Goal: Task Accomplishment & Management: Complete application form

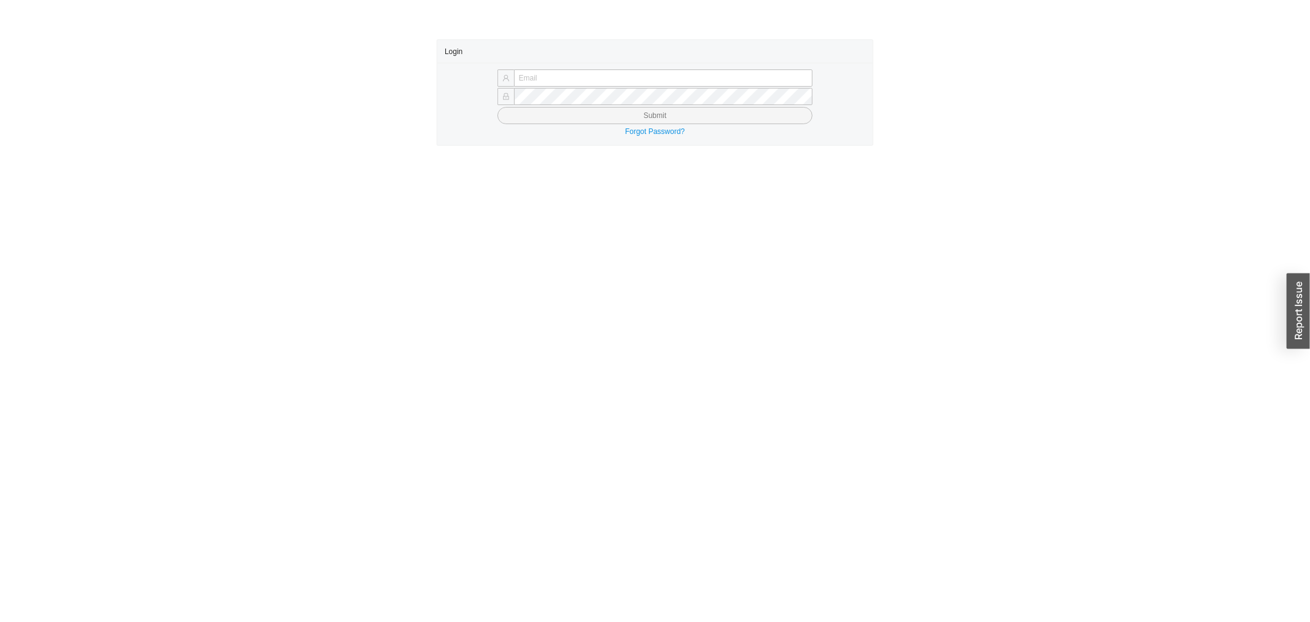
type input "[PERSON_NAME][EMAIL_ADDRESS][DOMAIN_NAME]"
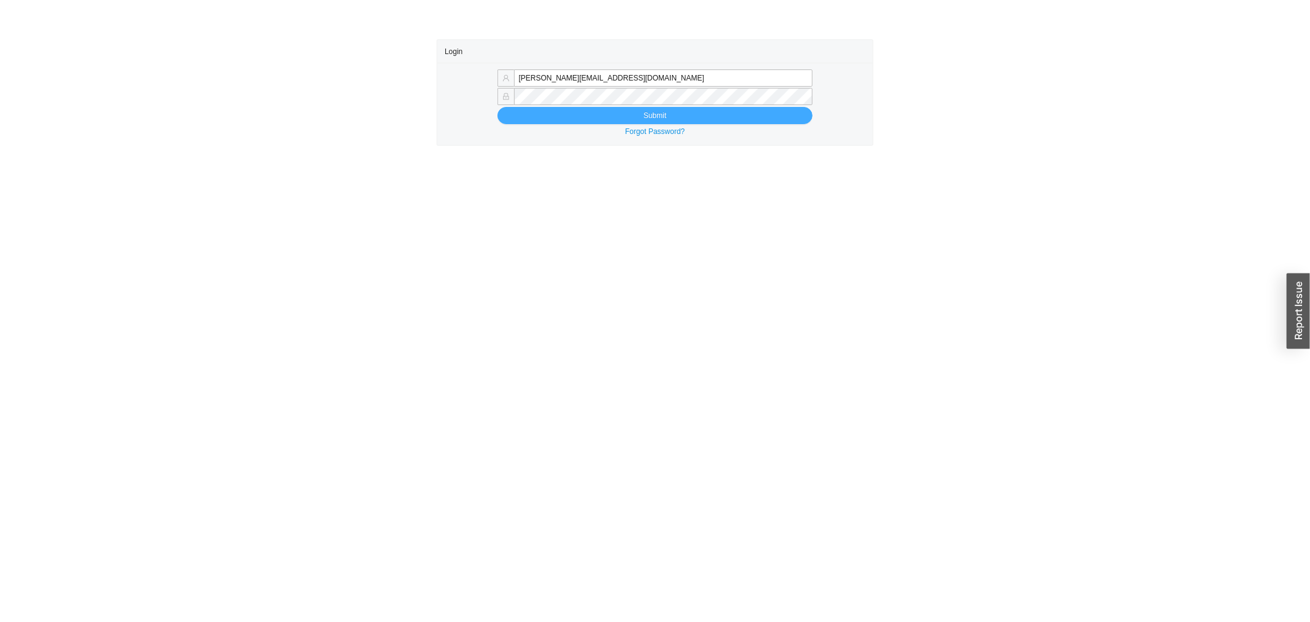
click at [554, 115] on button "Submit" at bounding box center [656, 115] width 316 height 17
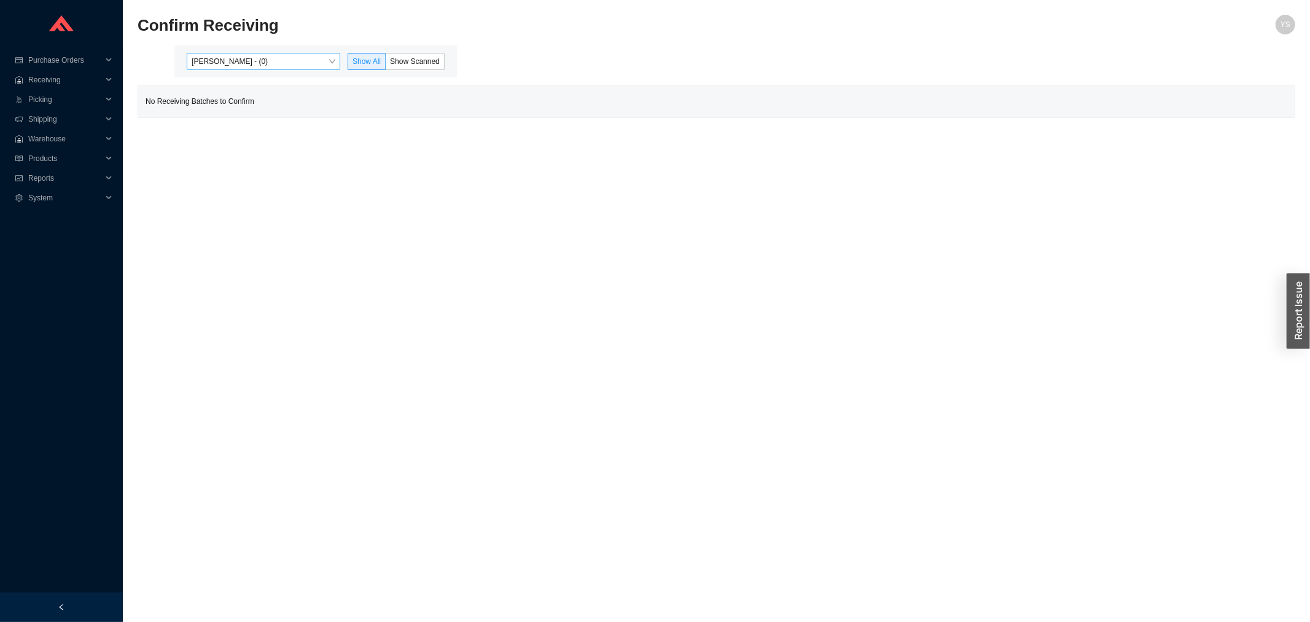
click at [229, 65] on span "Yossi Siff - (0)" at bounding box center [264, 61] width 144 height 16
click at [235, 105] on div "Angel Negron - (402)" at bounding box center [265, 100] width 144 height 11
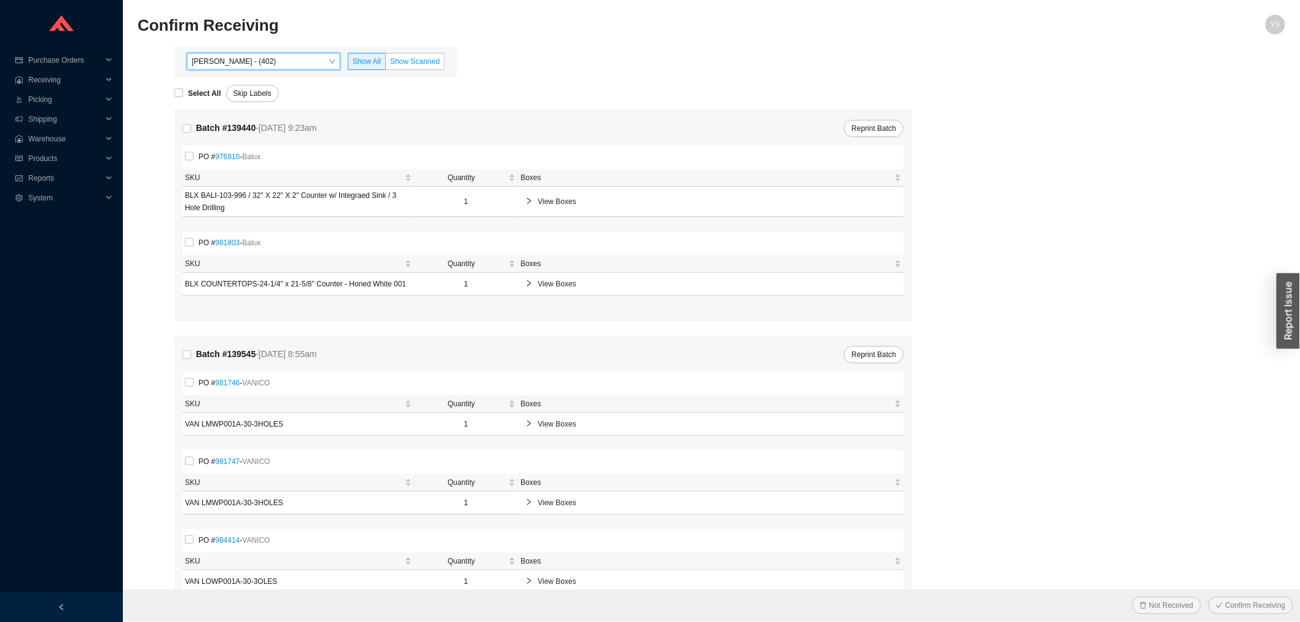
click at [402, 60] on span "Show Scanned" at bounding box center [415, 61] width 50 height 9
click at [386, 64] on input "Show Scanned" at bounding box center [386, 64] width 0 height 0
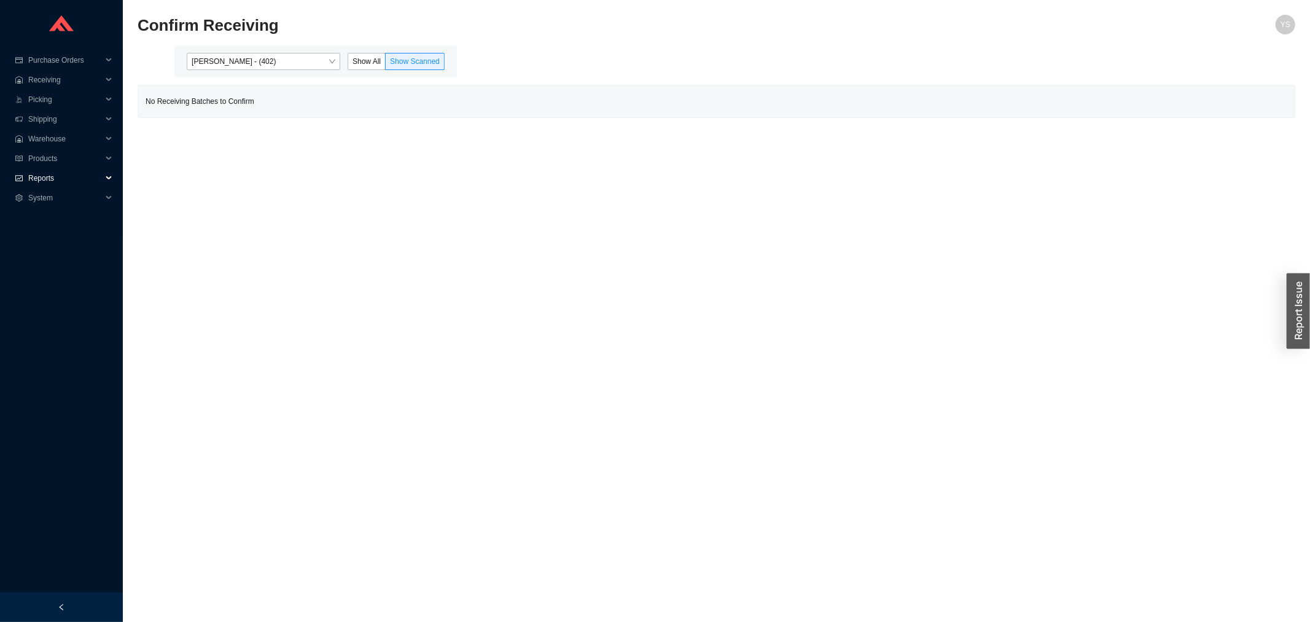
click at [37, 173] on span "Reports" at bounding box center [65, 178] width 74 height 20
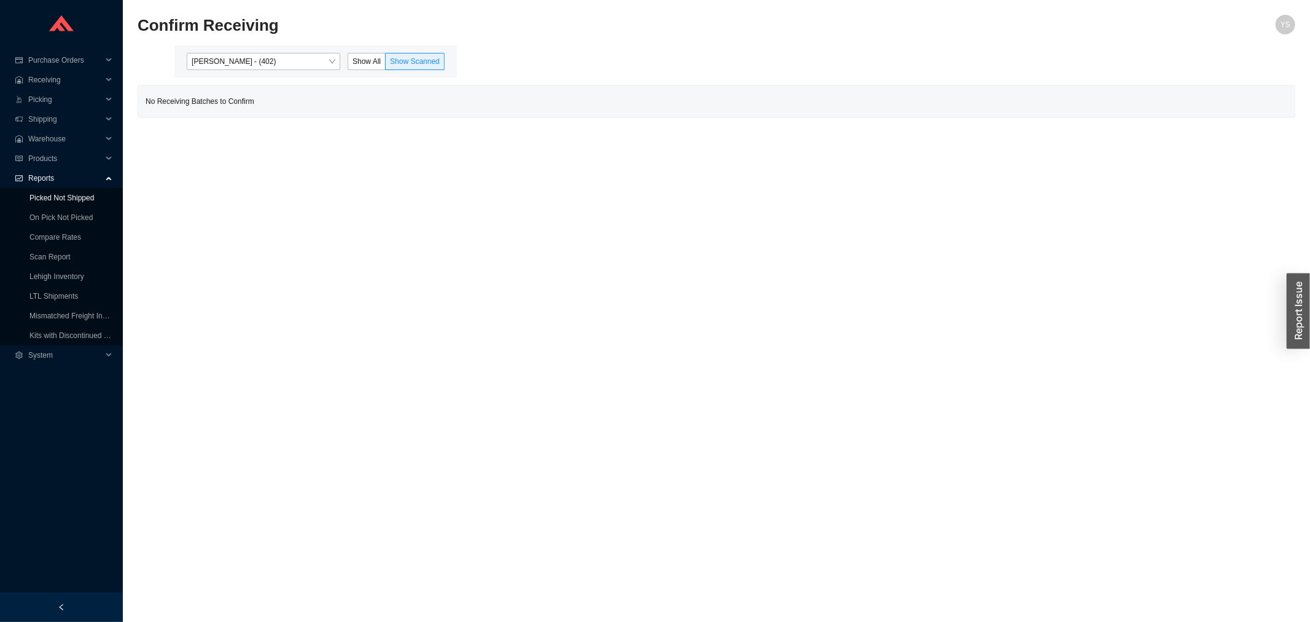
click at [47, 202] on link "Picked Not Shipped" at bounding box center [61, 198] width 65 height 9
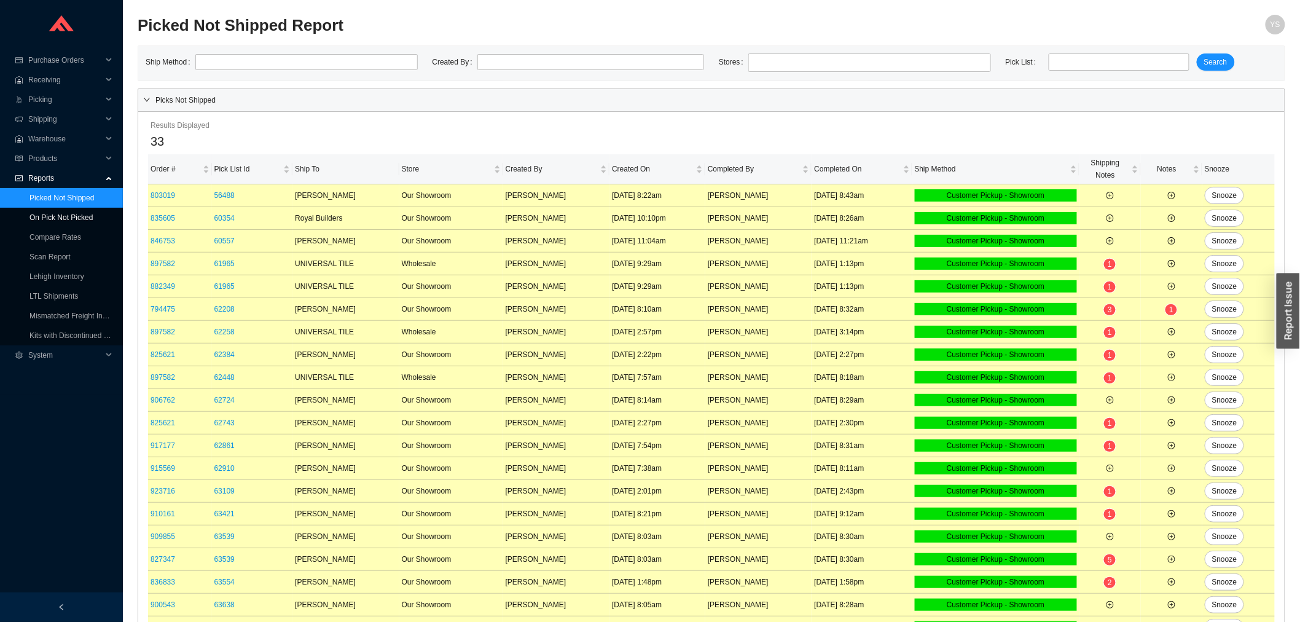
click at [47, 213] on link "On Pick Not Picked" at bounding box center [60, 217] width 63 height 9
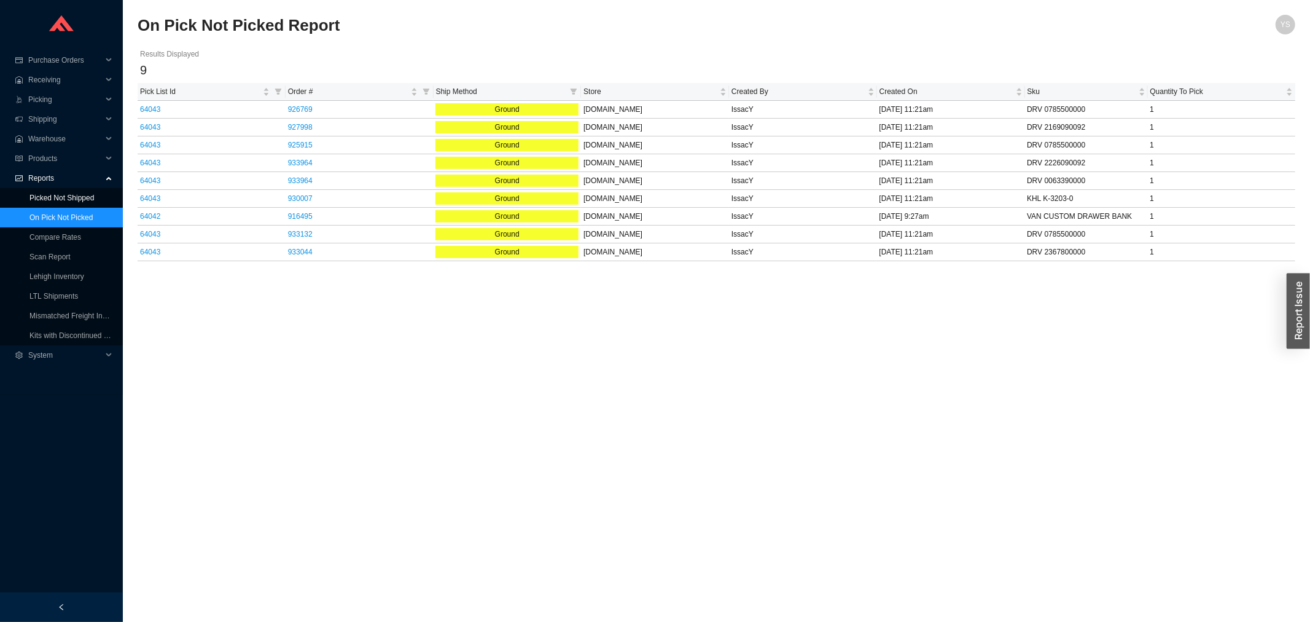
click at [65, 194] on link "Picked Not Shipped" at bounding box center [61, 198] width 65 height 9
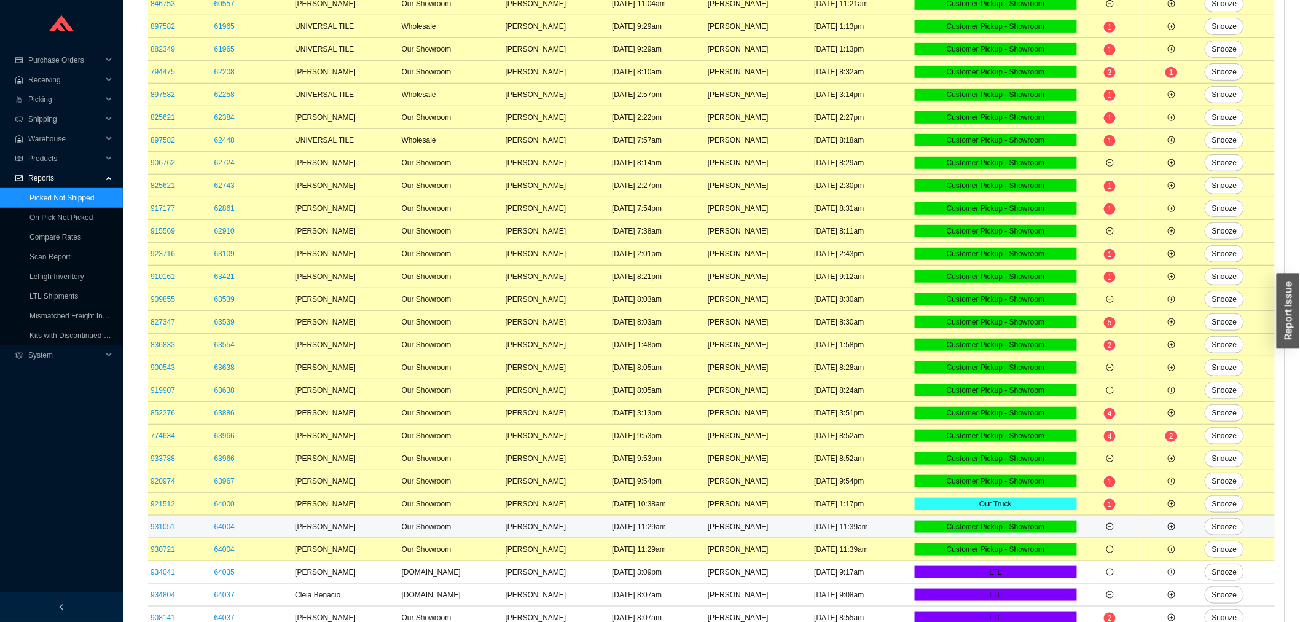
scroll to position [321, 0]
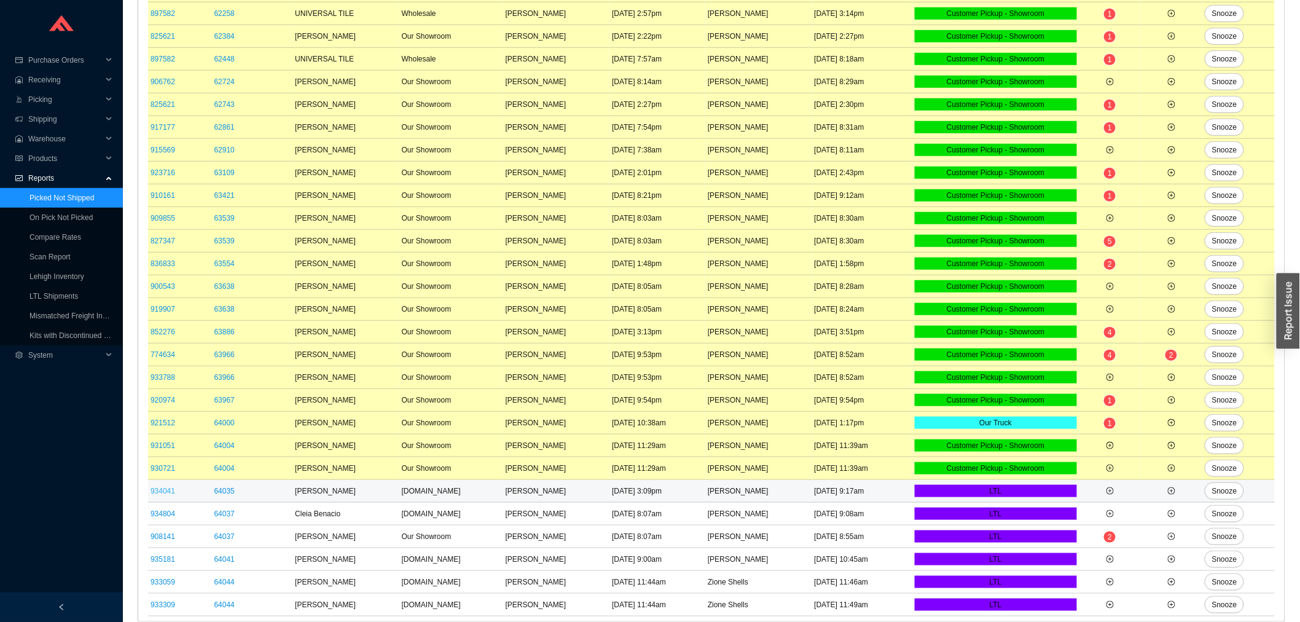
click at [161, 490] on link "934041" at bounding box center [163, 491] width 25 height 9
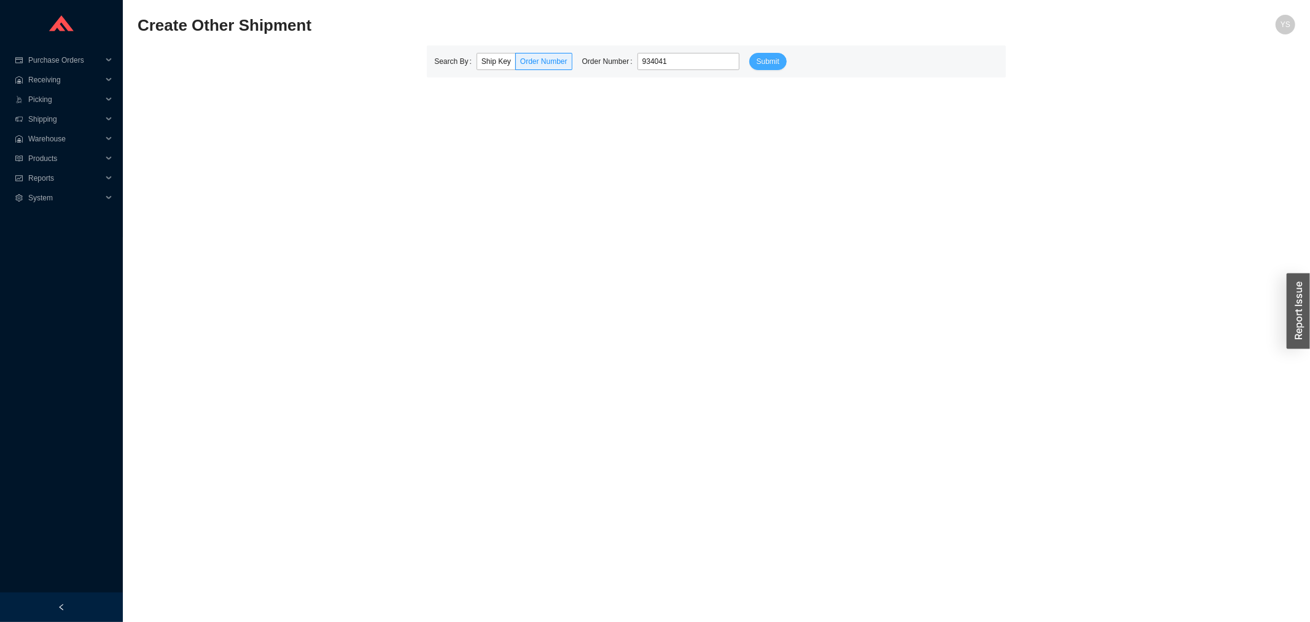
type input "934041"
click at [763, 60] on span "Submit" at bounding box center [768, 61] width 23 height 12
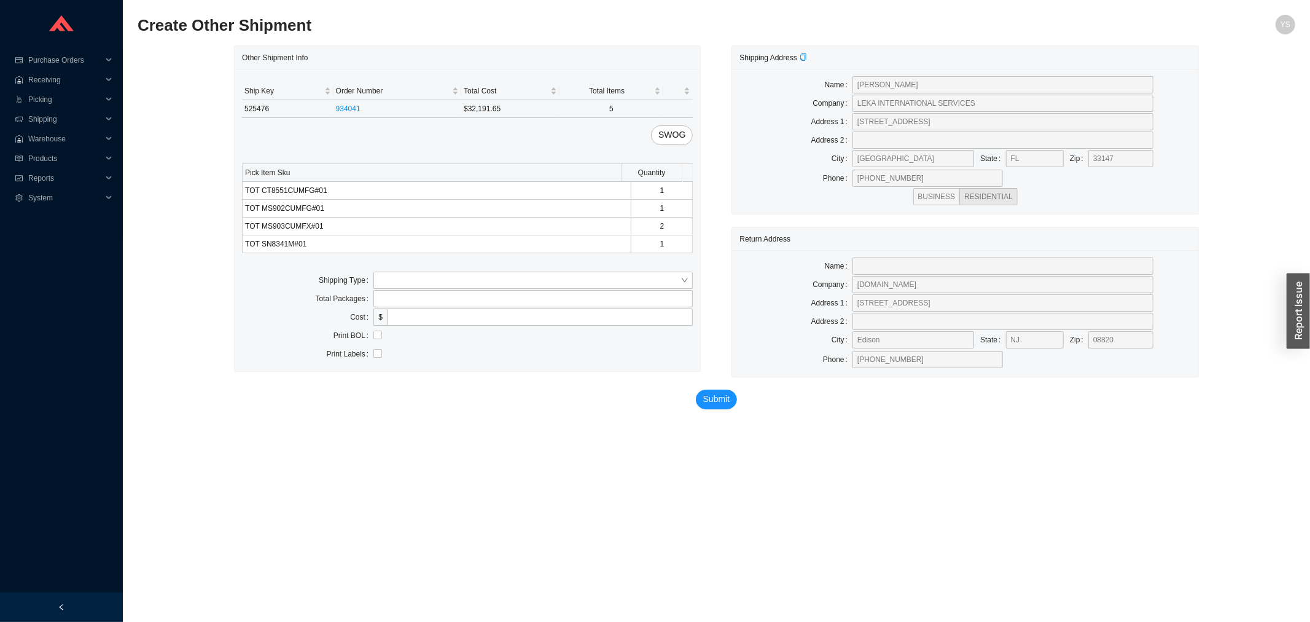
click at [260, 105] on td "525476" at bounding box center [288, 109] width 92 height 18
copy td "525476"
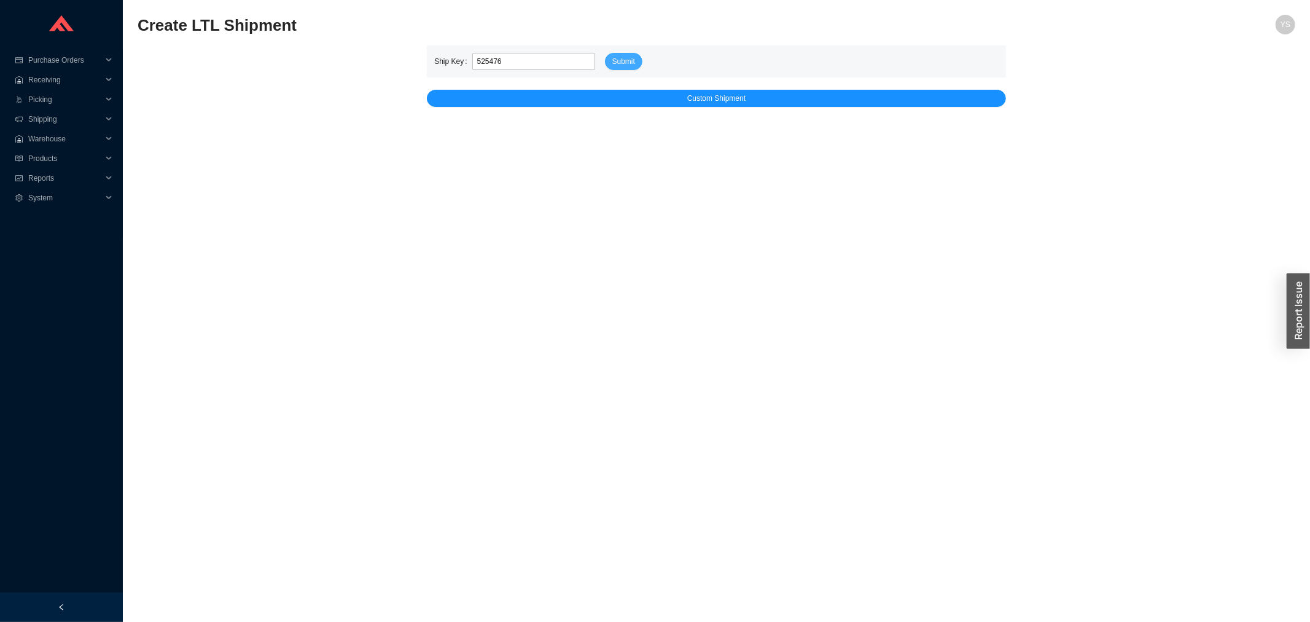
type input "525476"
click at [609, 66] on button "Submit" at bounding box center [623, 61] width 37 height 17
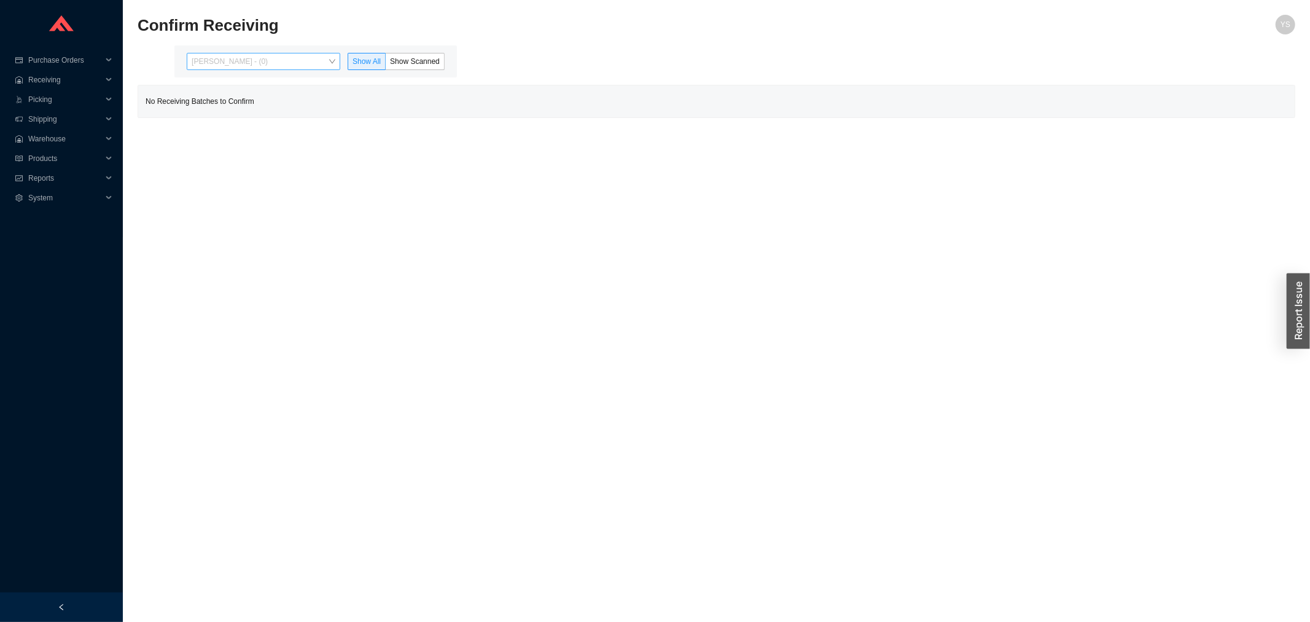
click at [261, 65] on span "[PERSON_NAME] - (0)" at bounding box center [264, 61] width 144 height 16
click at [260, 97] on div "[PERSON_NAME] - (402)" at bounding box center [265, 100] width 144 height 11
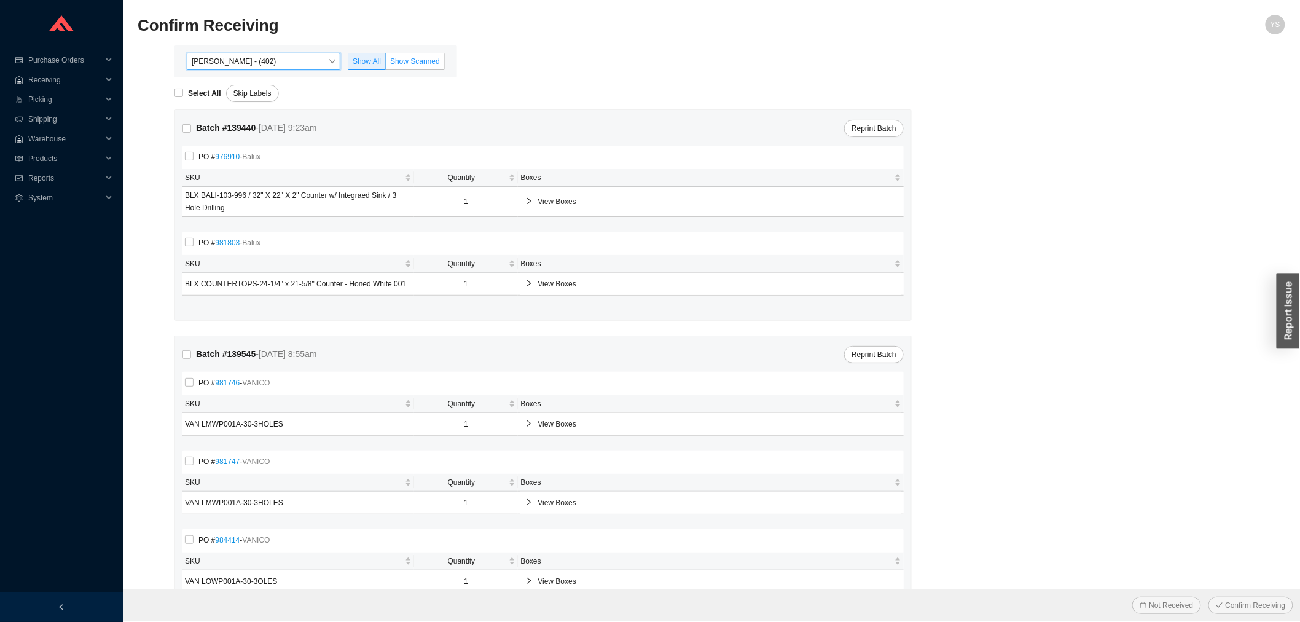
click at [419, 57] on span "Show Scanned" at bounding box center [415, 61] width 50 height 9
click at [386, 64] on input "Show Scanned" at bounding box center [386, 64] width 0 height 0
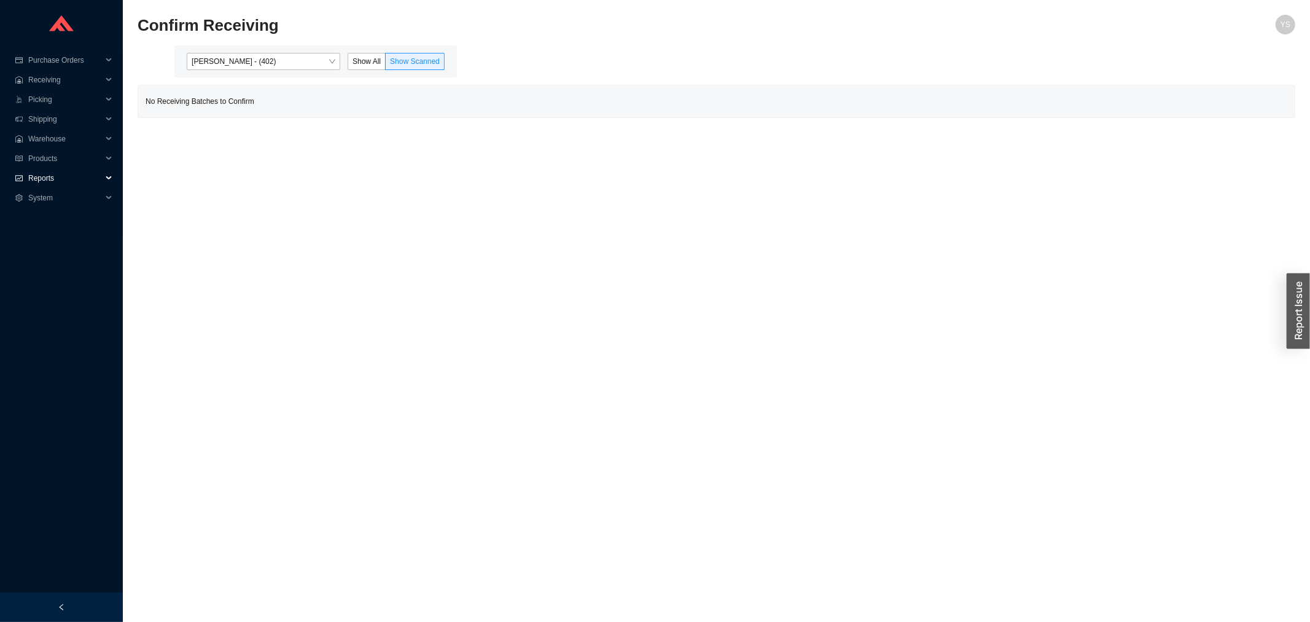
click at [58, 183] on span "Reports" at bounding box center [65, 178] width 74 height 20
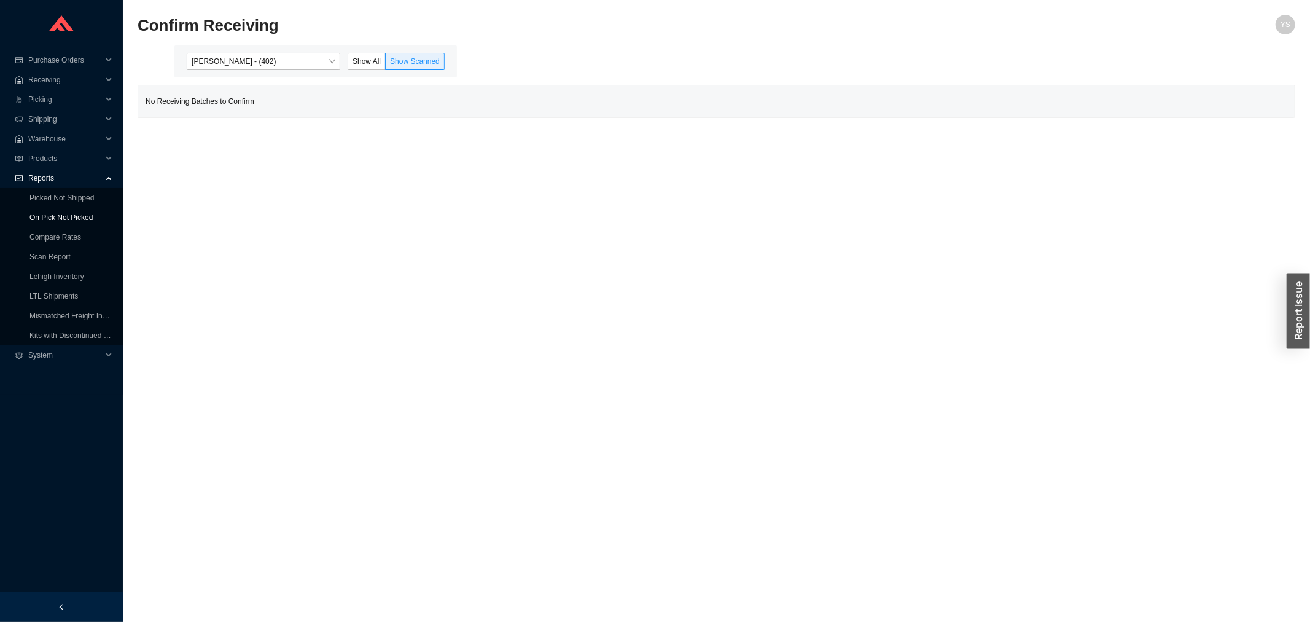
click at [53, 217] on link "On Pick Not Picked" at bounding box center [60, 217] width 63 height 9
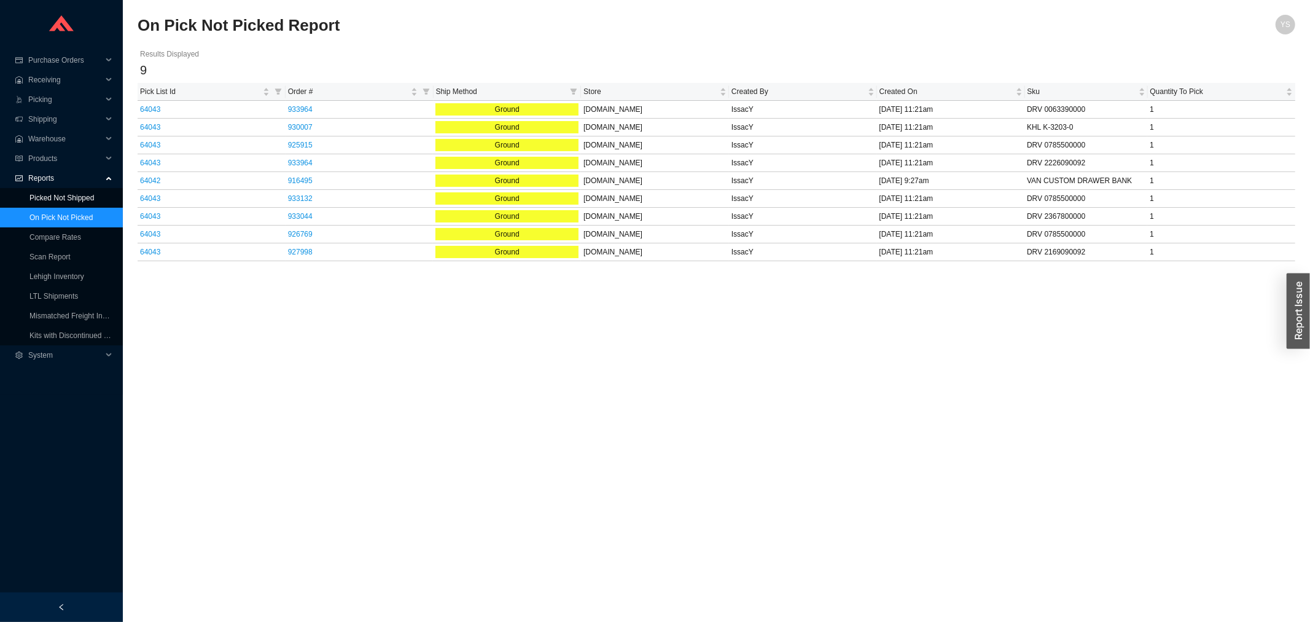
click at [47, 194] on link "Picked Not Shipped" at bounding box center [61, 198] width 65 height 9
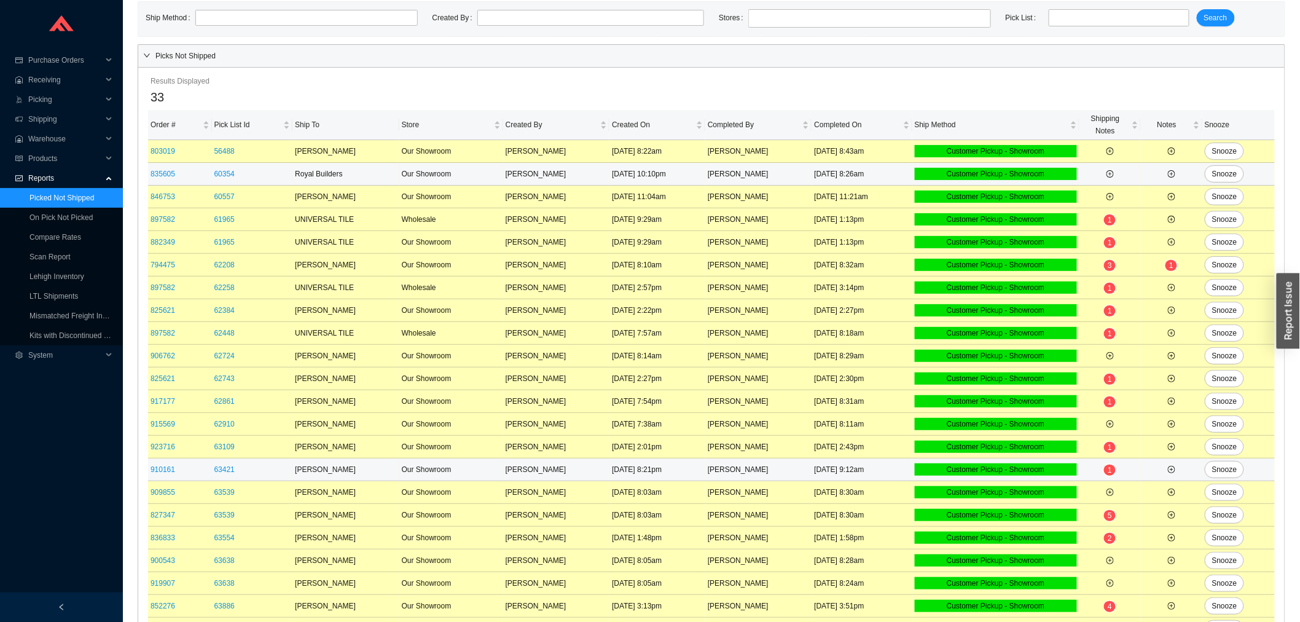
scroll to position [321, 0]
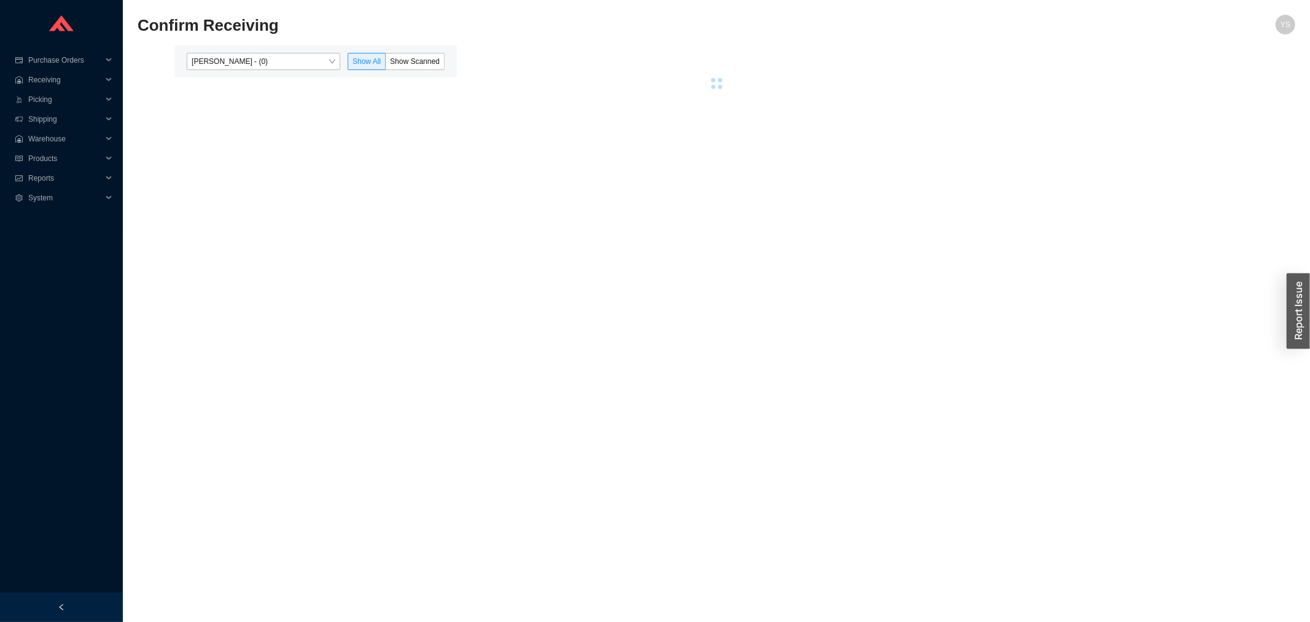
click at [248, 69] on div "Yossi Siff - (0)" at bounding box center [264, 61] width 154 height 17
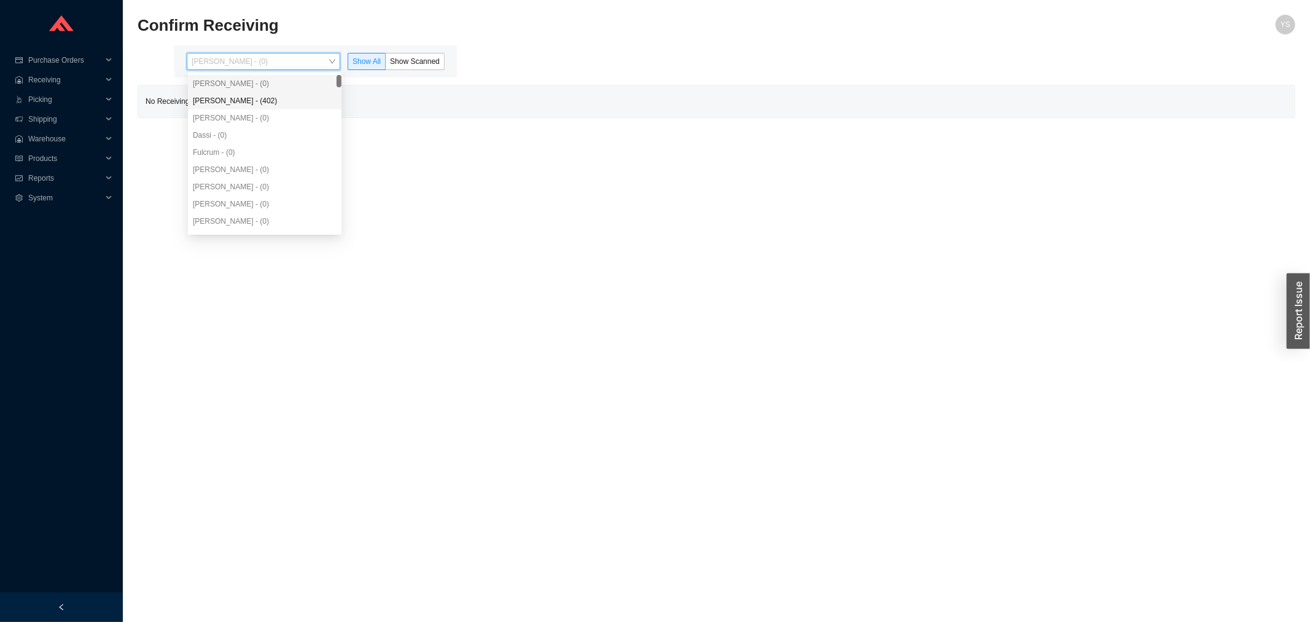
click at [243, 95] on div "Angel Negron - (402)" at bounding box center [265, 100] width 144 height 11
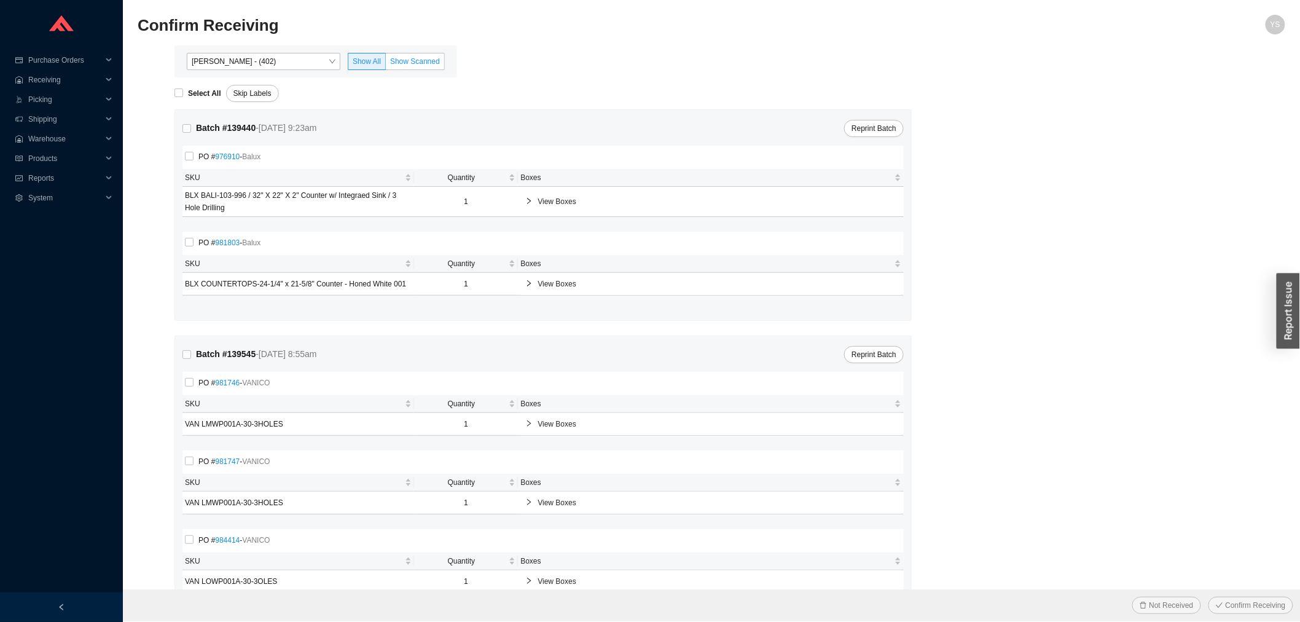
click at [434, 60] on span "Show Scanned" at bounding box center [415, 61] width 50 height 9
click at [386, 64] on input "Show Scanned" at bounding box center [386, 64] width 0 height 0
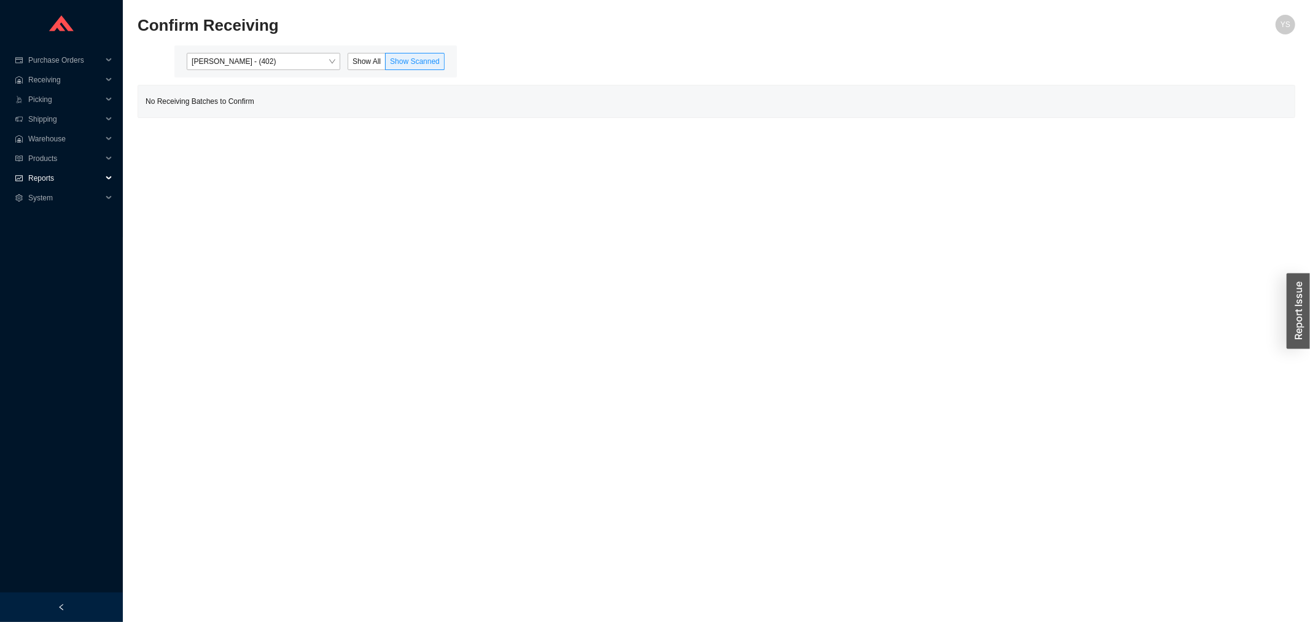
click at [71, 184] on span "Reports" at bounding box center [65, 178] width 74 height 20
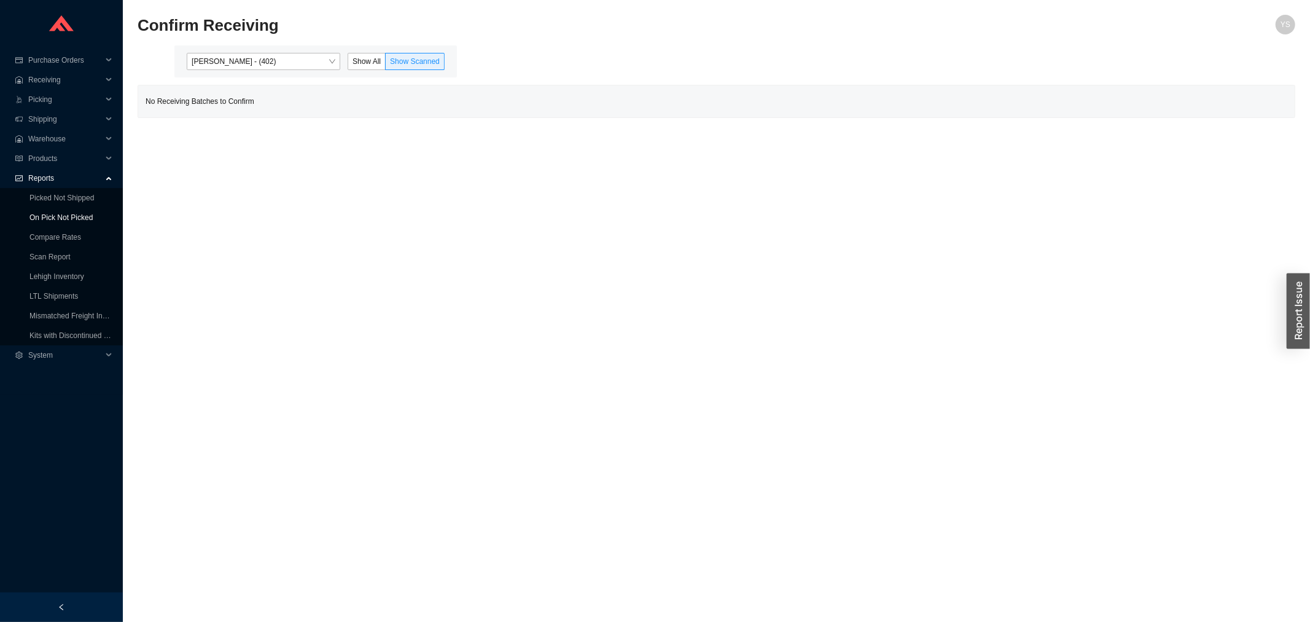
click at [68, 213] on link "On Pick Not Picked" at bounding box center [60, 217] width 63 height 9
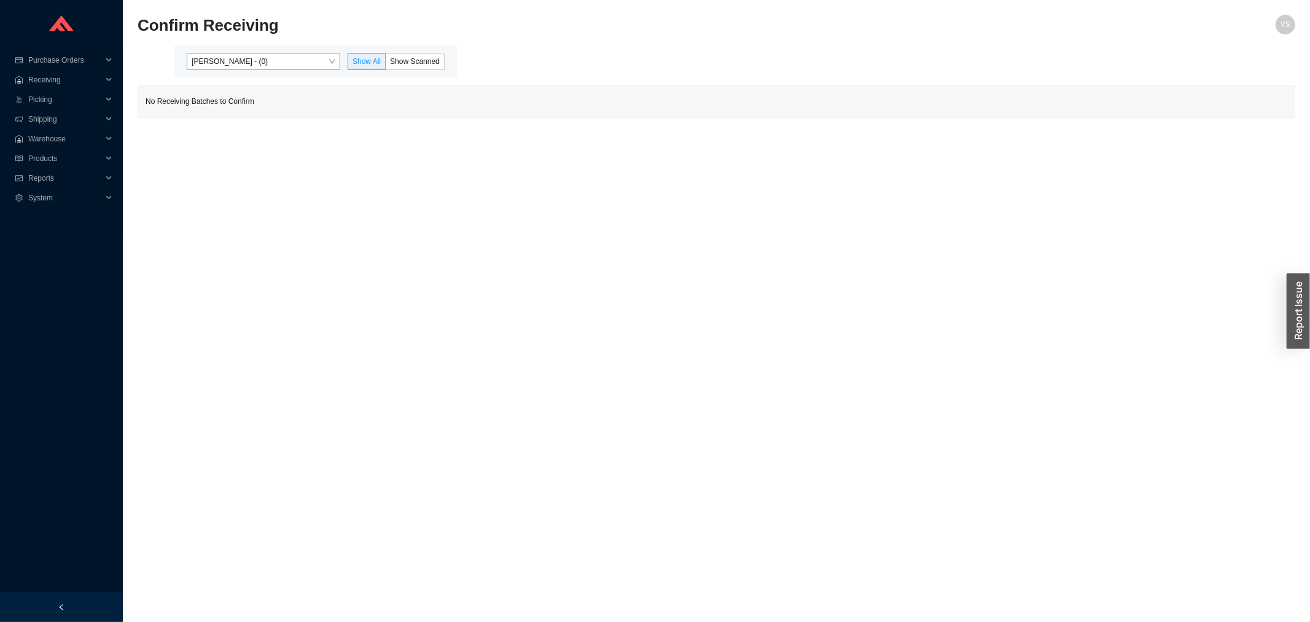
click at [231, 65] on span "Yossi Siff - (0)" at bounding box center [264, 61] width 144 height 16
click at [230, 96] on div "Angel Negron - (402)" at bounding box center [265, 100] width 144 height 11
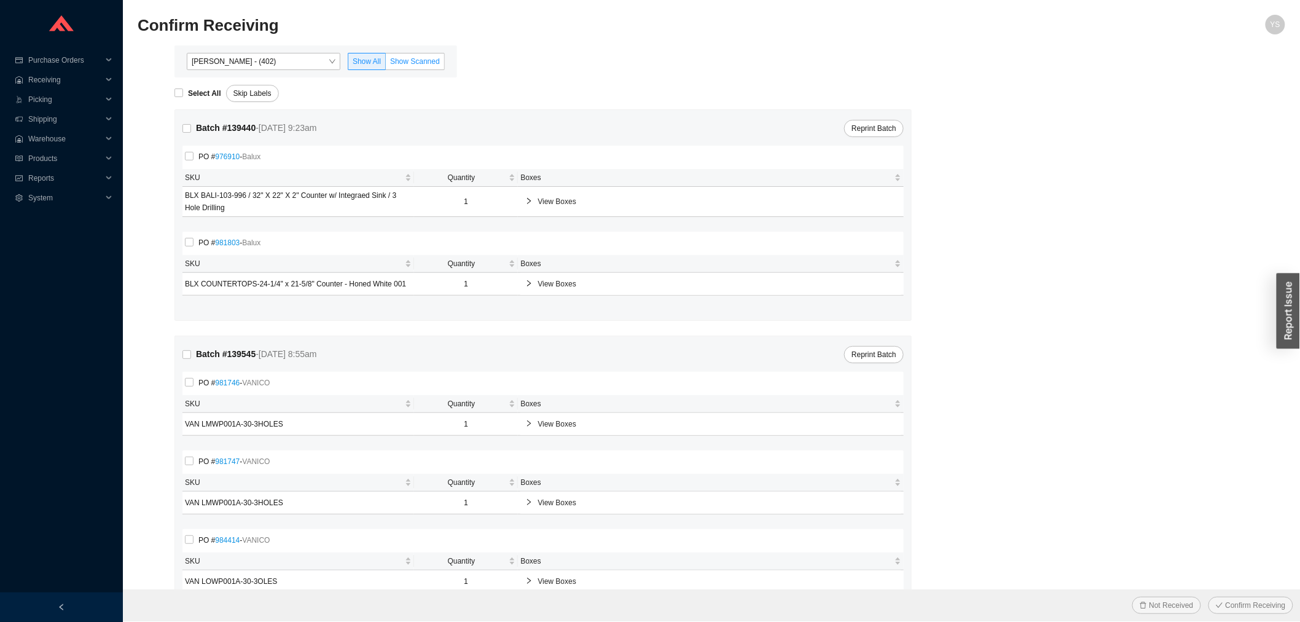
click at [403, 60] on span "Show Scanned" at bounding box center [415, 61] width 50 height 9
click at [386, 64] on input "Show Scanned" at bounding box center [386, 64] width 0 height 0
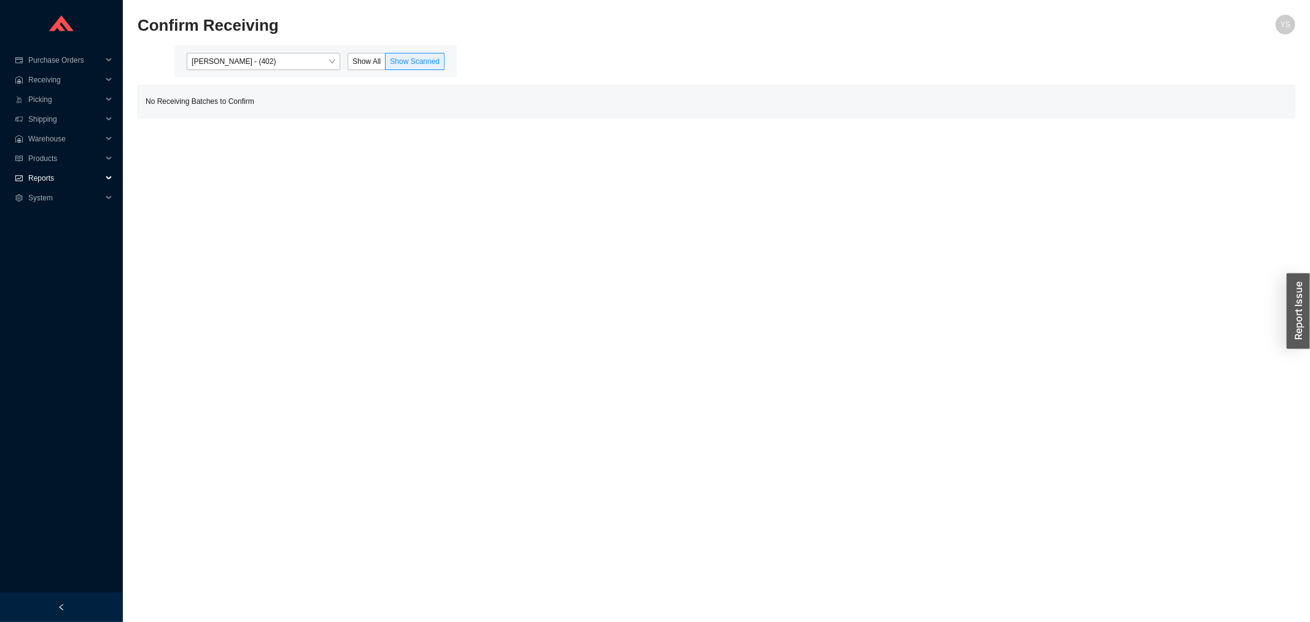
click at [71, 182] on span "Reports" at bounding box center [65, 178] width 74 height 20
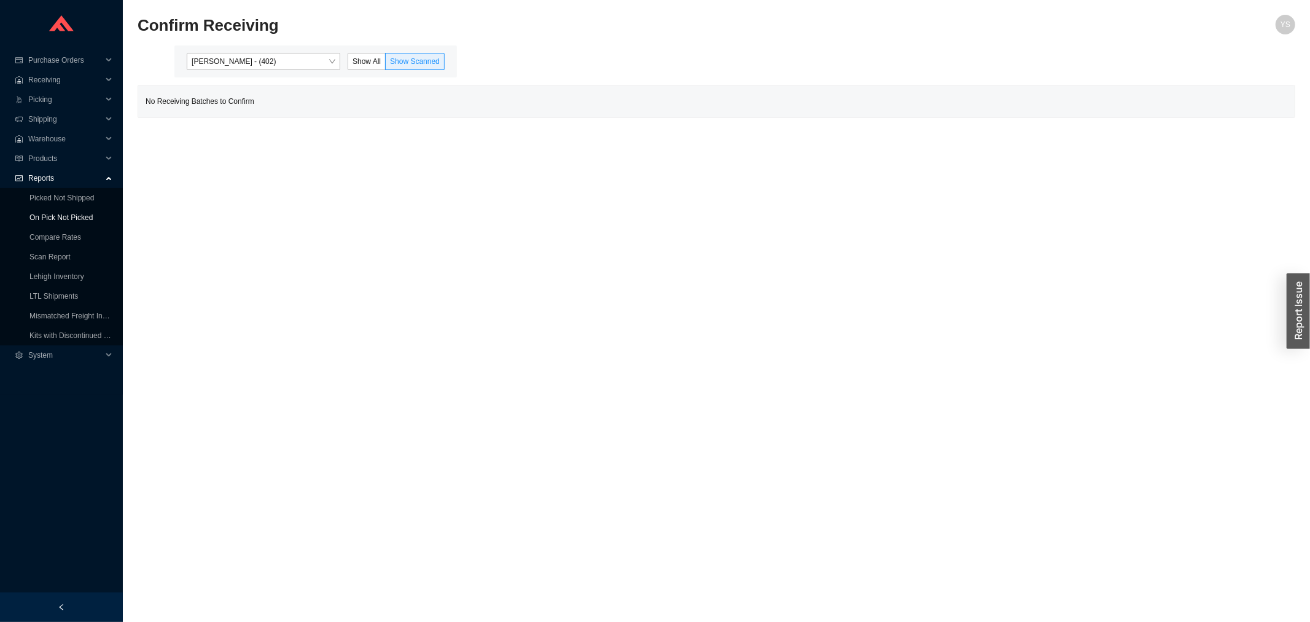
click at [63, 220] on link "On Pick Not Picked" at bounding box center [60, 217] width 63 height 9
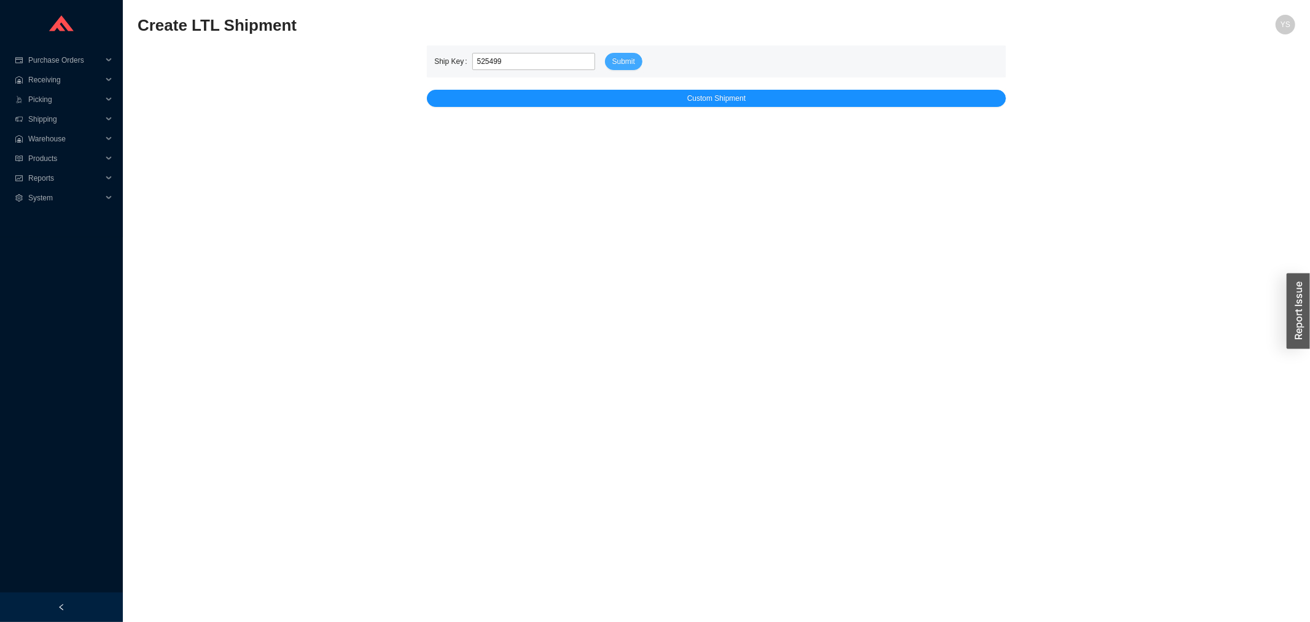
type input "525499"
click at [625, 57] on span "Submit" at bounding box center [624, 61] width 23 height 12
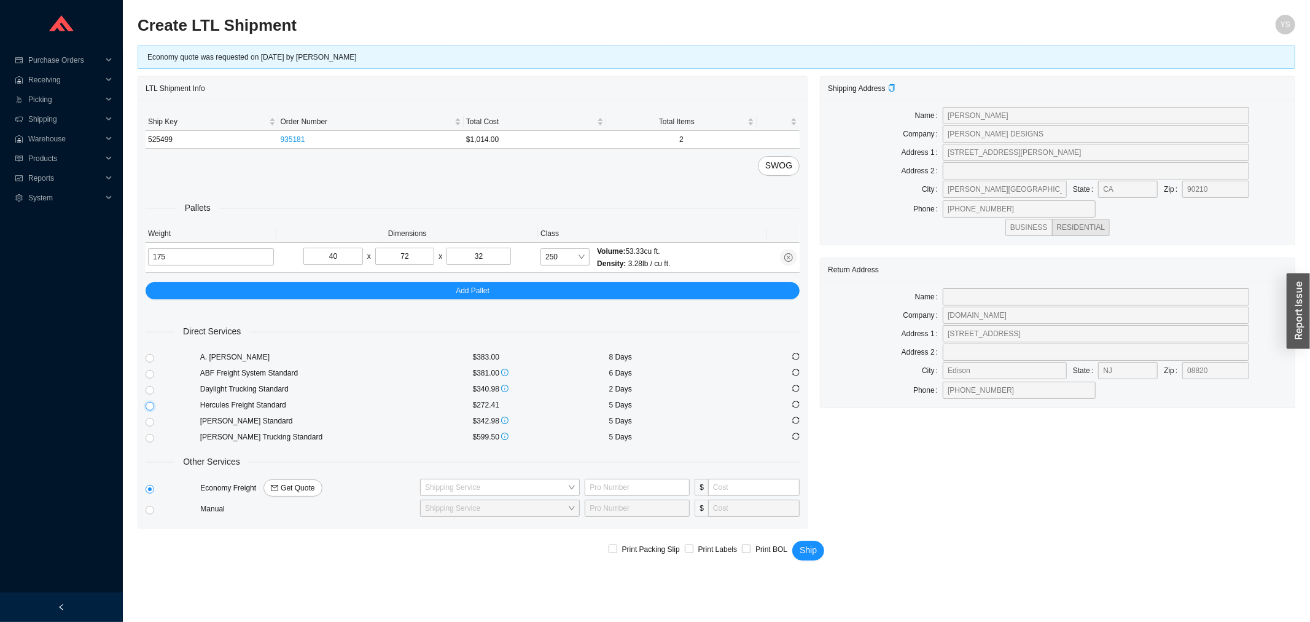
click at [151, 407] on input "radio" at bounding box center [150, 406] width 9 height 9
radio input "true"
checkbox input "true"
click at [805, 541] on button "Ship" at bounding box center [809, 551] width 32 height 20
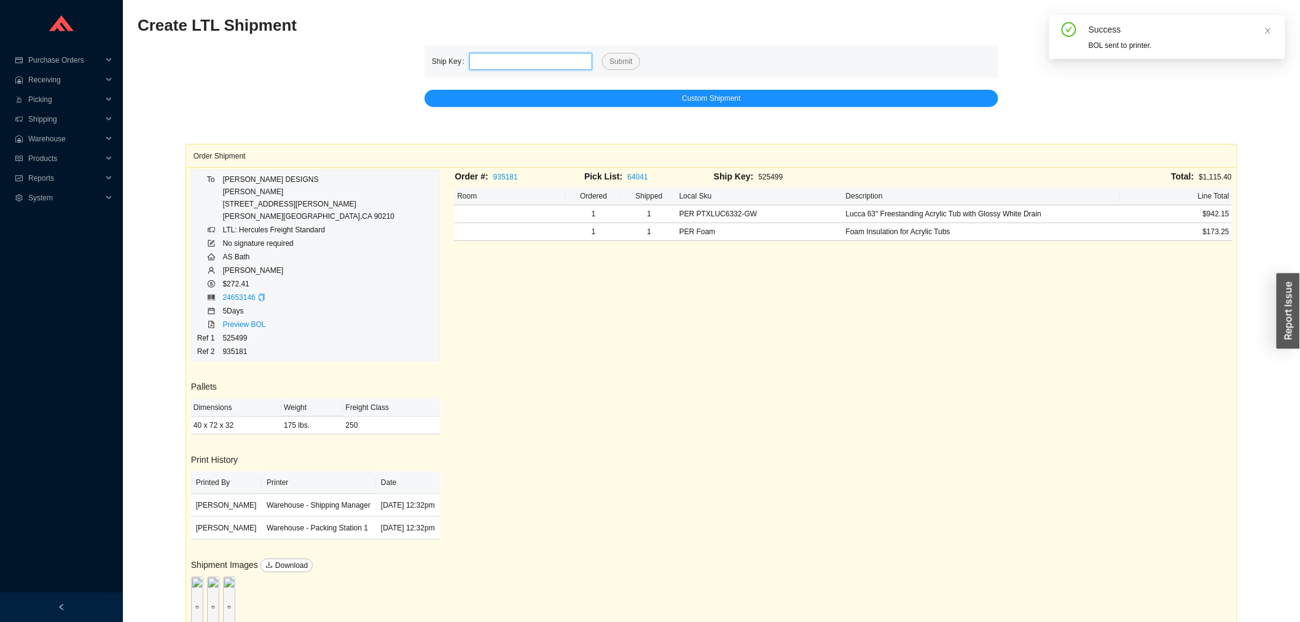
click at [521, 60] on input "tel" at bounding box center [530, 61] width 123 height 17
paste input "525514"
type input "525514"
click at [617, 56] on span "Submit" at bounding box center [620, 61] width 23 height 12
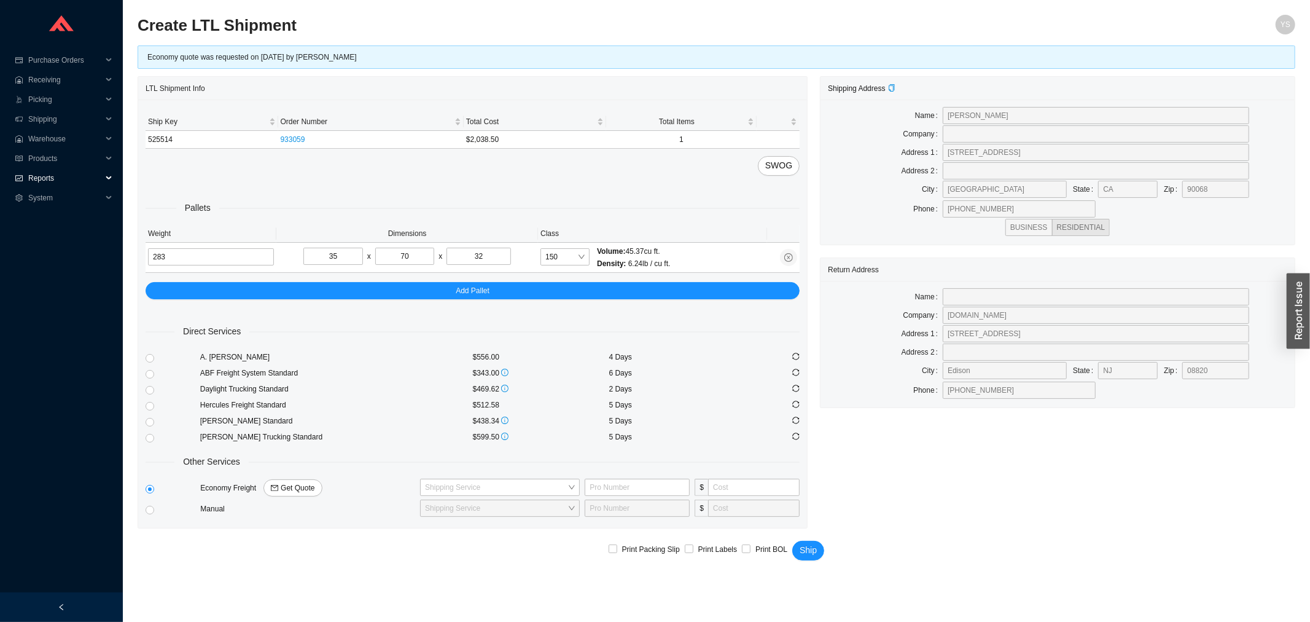
click at [54, 174] on span "Reports" at bounding box center [65, 178] width 74 height 20
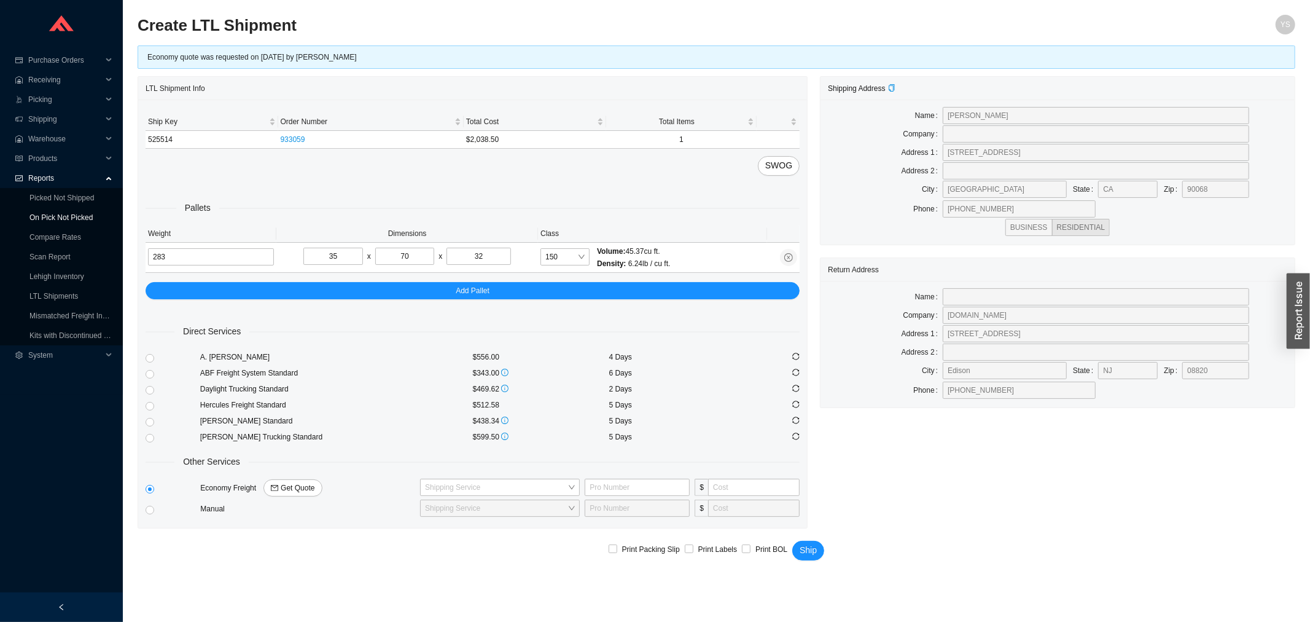
click at [59, 222] on link "On Pick Not Picked" at bounding box center [60, 217] width 63 height 9
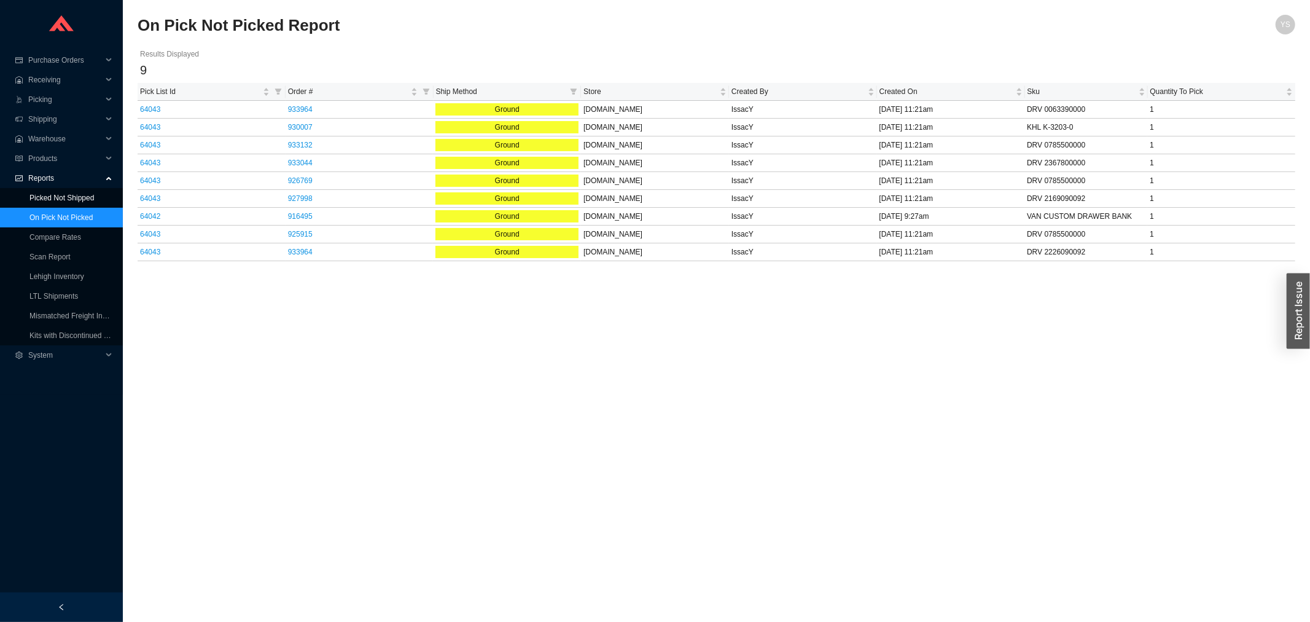
click at [58, 202] on link "Picked Not Shipped" at bounding box center [61, 198] width 65 height 9
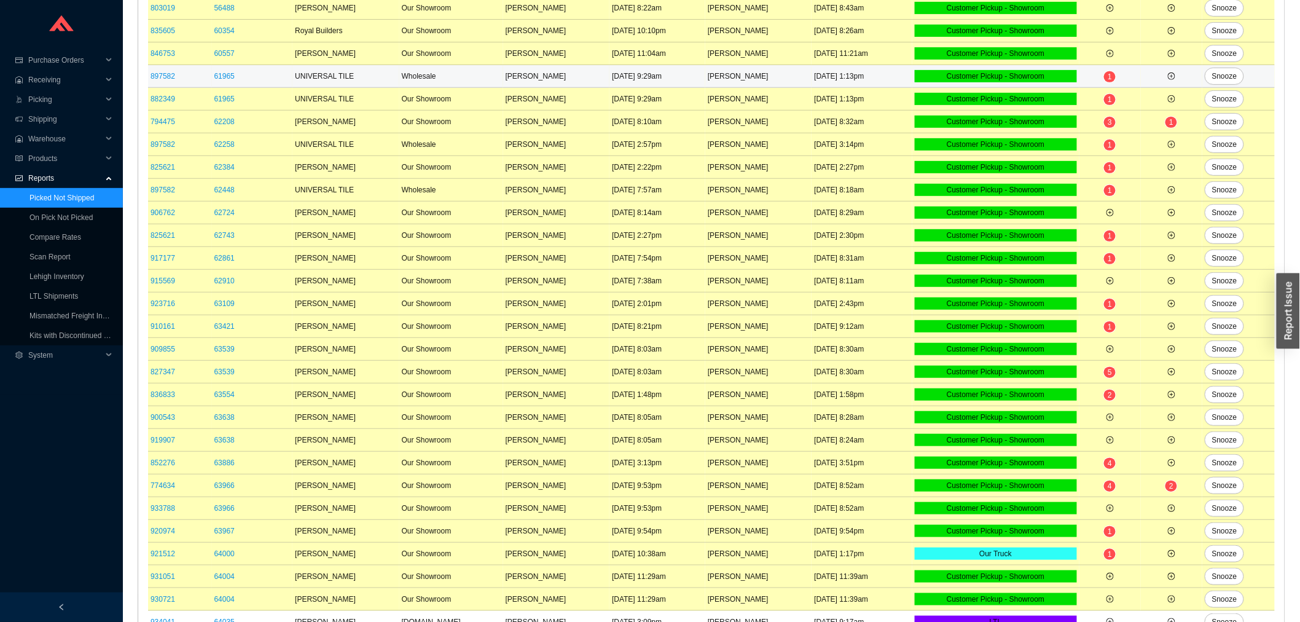
scroll to position [25, 0]
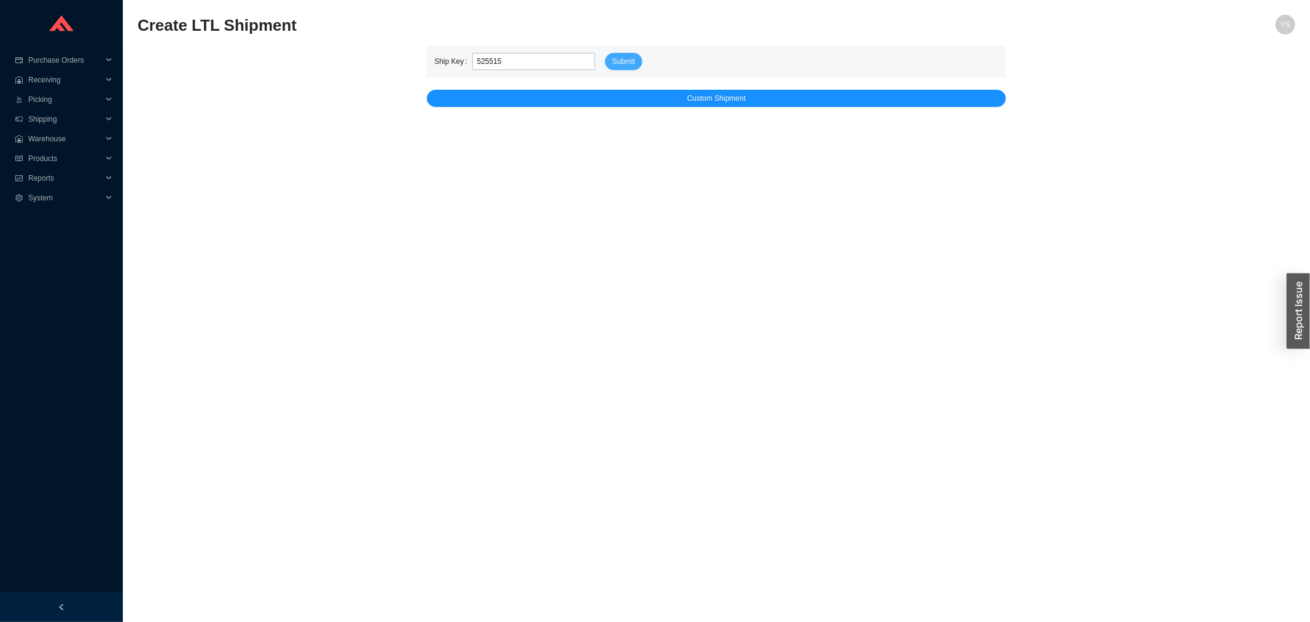
type input "525515"
click at [613, 61] on span "Submit" at bounding box center [624, 61] width 23 height 12
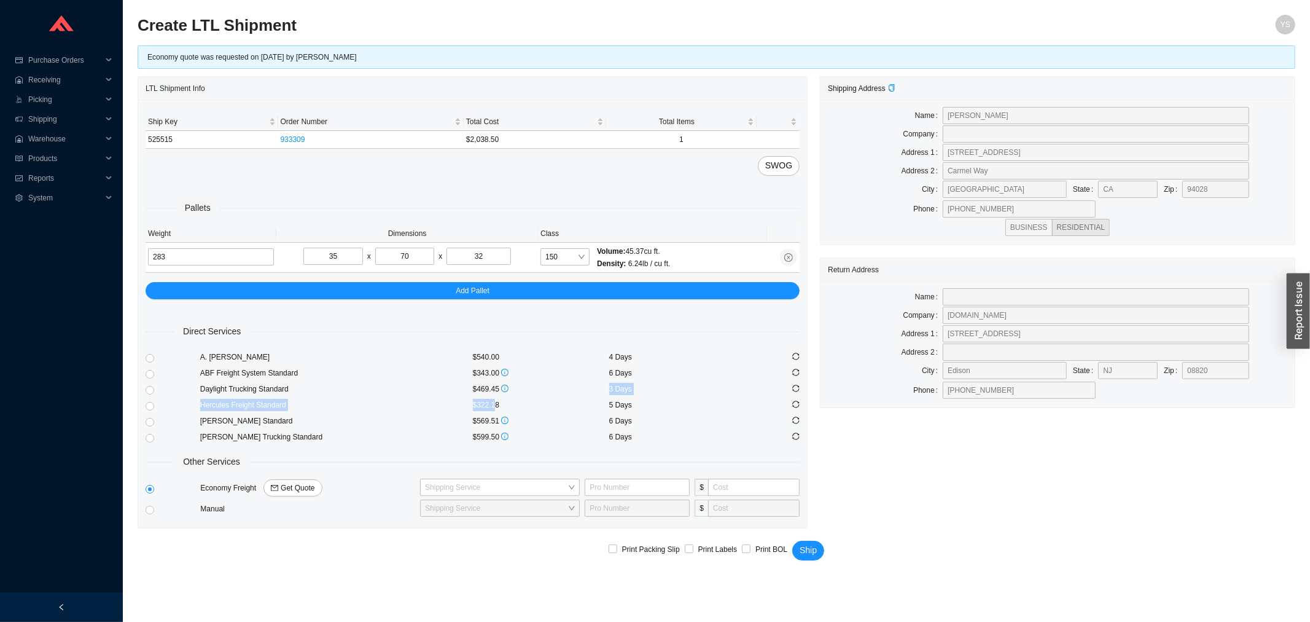
drag, startPoint x: 499, startPoint y: 397, endPoint x: 498, endPoint y: 403, distance: 6.4
click at [498, 403] on div "Direct Services A. [PERSON_NAME] $540.00 4 Days ABF Freight System Standard $34…" at bounding box center [473, 408] width 654 height 219
click at [511, 402] on div "$322.18" at bounding box center [541, 405] width 136 height 12
drag, startPoint x: 488, startPoint y: 405, endPoint x: 451, endPoint y: 410, distance: 37.7
click at [451, 410] on div "Hercules Freight Standard $322.18 5 Days" at bounding box center [473, 405] width 654 height 16
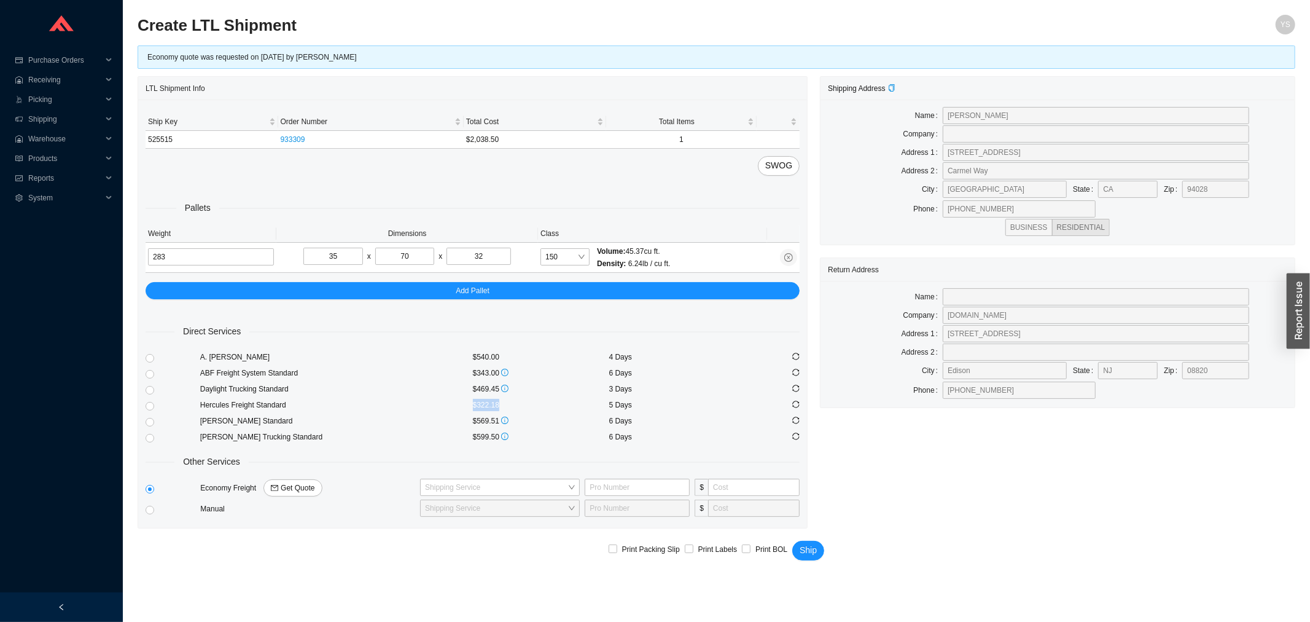
copy div "$322.18"
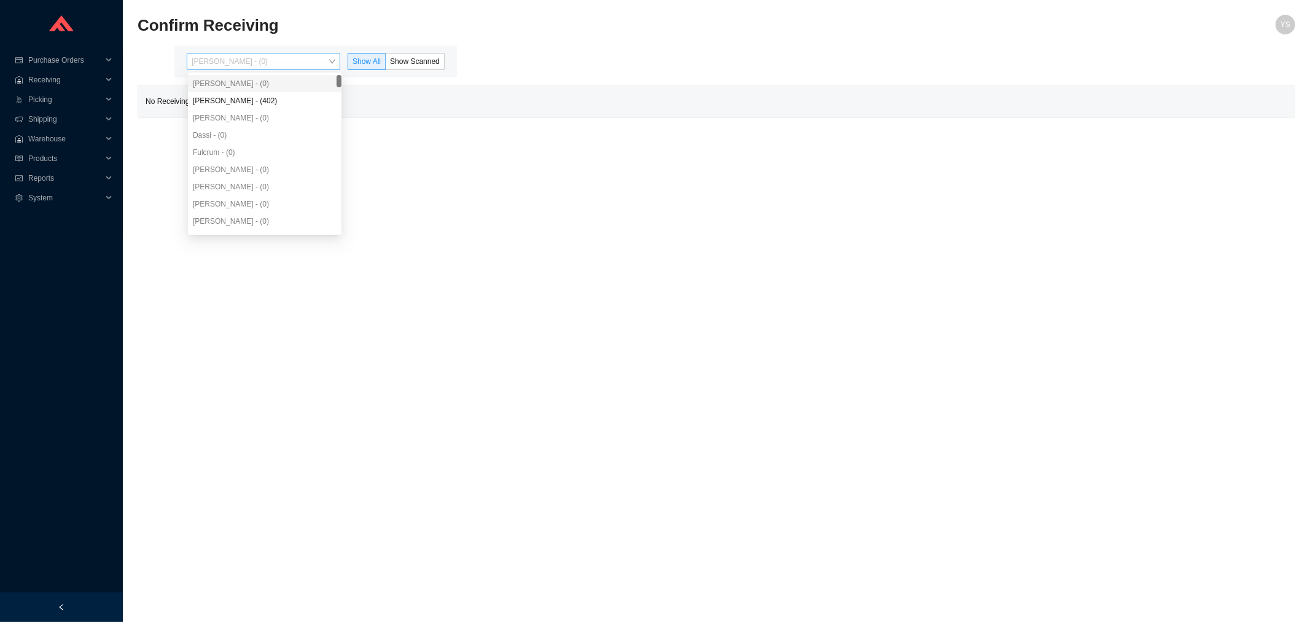
click at [240, 61] on span "[PERSON_NAME] - (0)" at bounding box center [264, 61] width 144 height 16
click at [240, 90] on div "[PERSON_NAME] - (0)" at bounding box center [265, 83] width 154 height 17
click at [241, 101] on div "Angel Negron - (402)" at bounding box center [265, 100] width 144 height 11
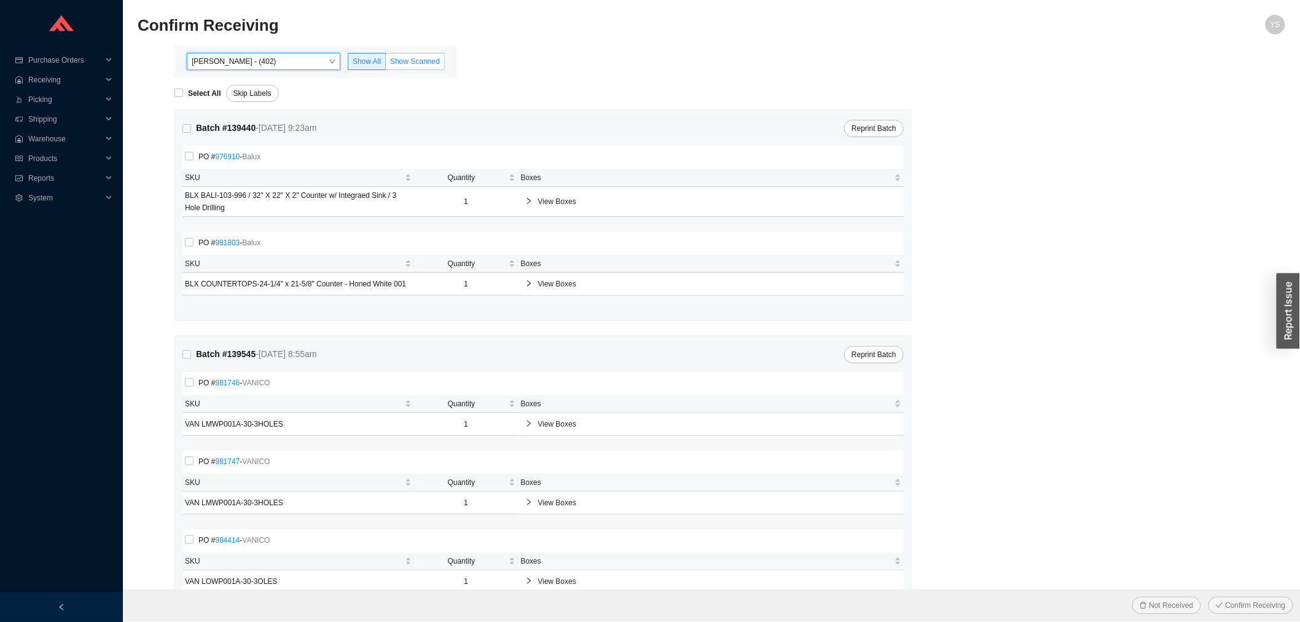
click at [405, 64] on span "Show Scanned" at bounding box center [415, 61] width 50 height 9
click at [386, 64] on input "Show Scanned" at bounding box center [386, 64] width 0 height 0
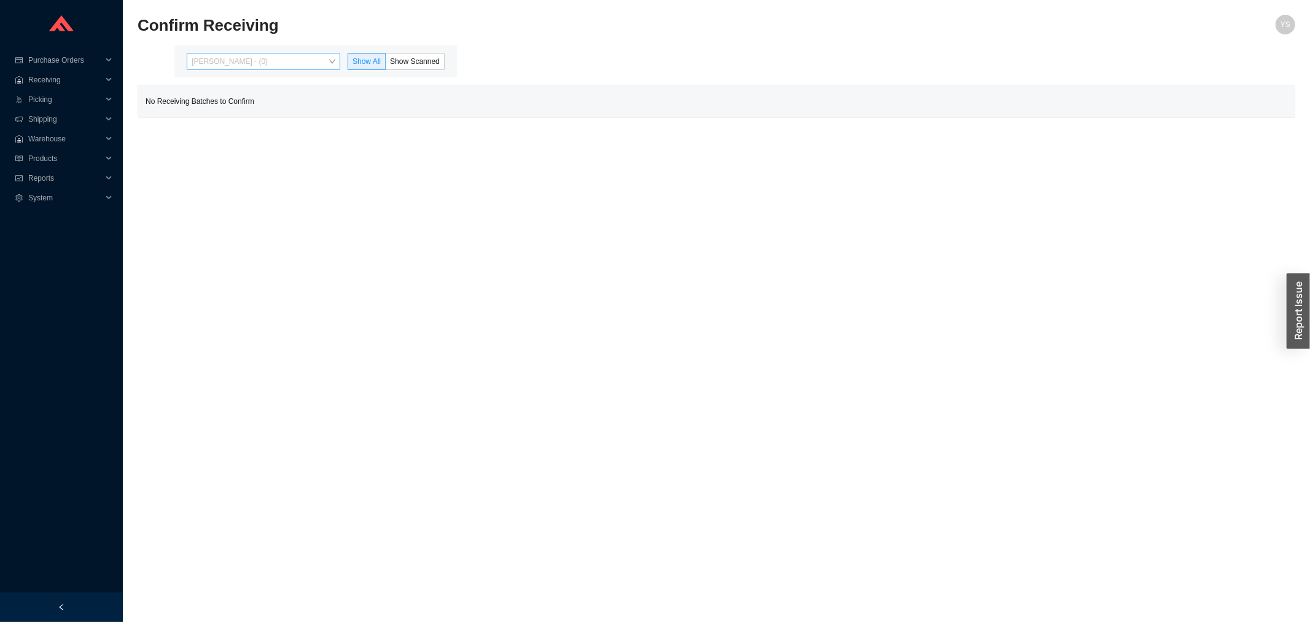
click at [241, 62] on span "Yossi Siff - (0)" at bounding box center [264, 61] width 144 height 16
click at [232, 92] on div "Angel Negron - (402)" at bounding box center [265, 100] width 154 height 17
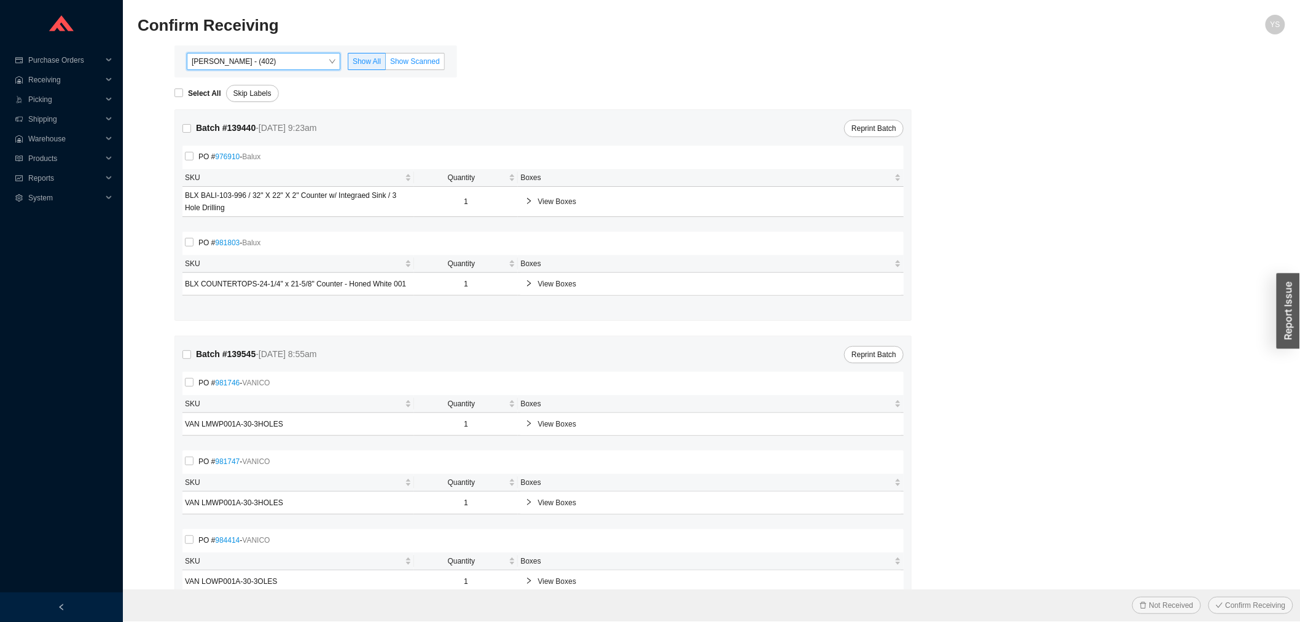
click at [410, 63] on span "Show Scanned" at bounding box center [415, 61] width 50 height 9
click at [386, 64] on input "Show Scanned" at bounding box center [386, 64] width 0 height 0
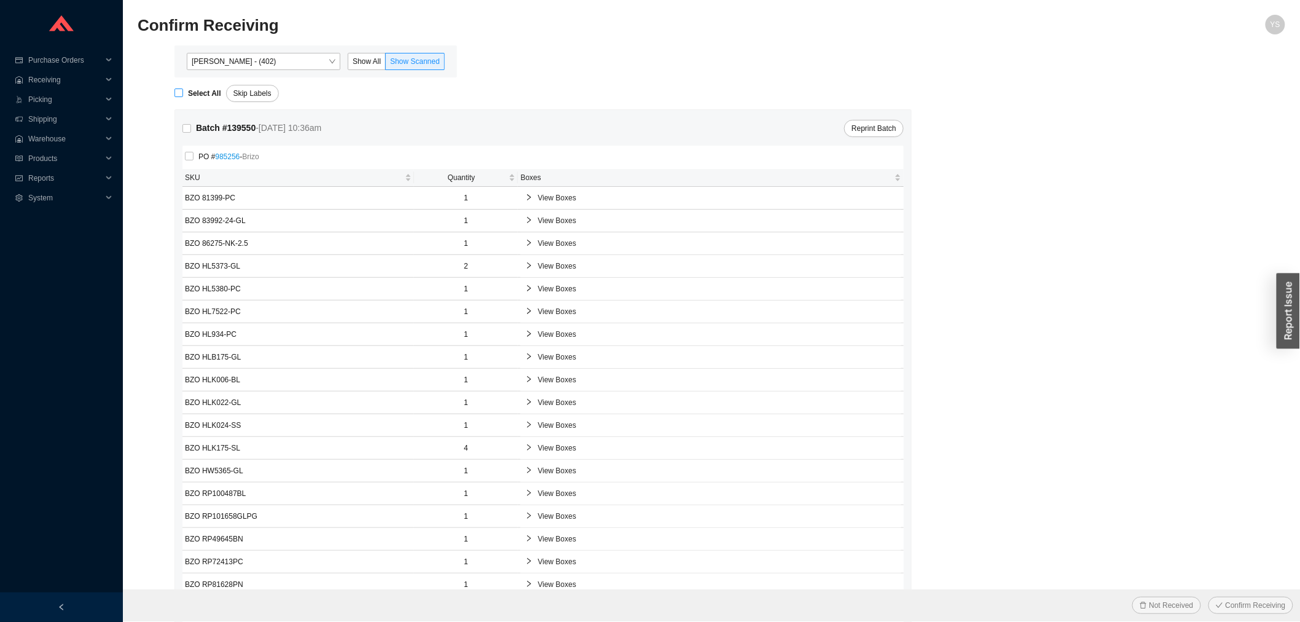
click at [213, 90] on strong "Select All" at bounding box center [204, 93] width 33 height 9
click at [183, 90] on input "Select All" at bounding box center [178, 92] width 9 height 9
checkbox input "true"
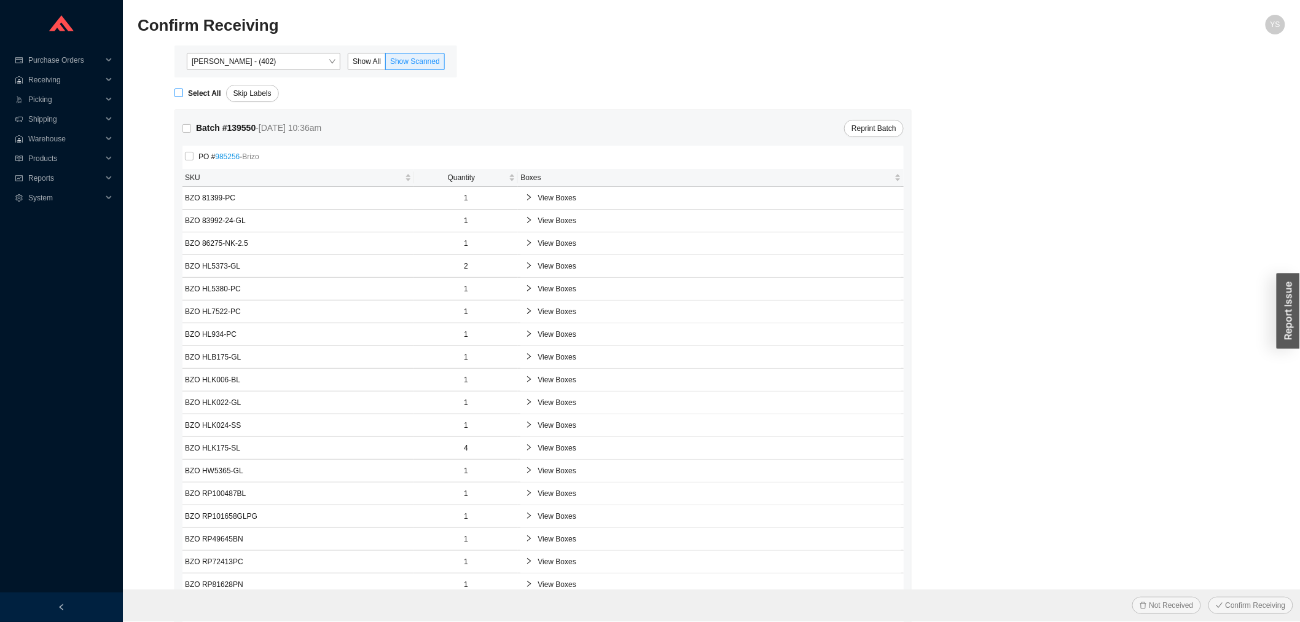
checkbox input "true"
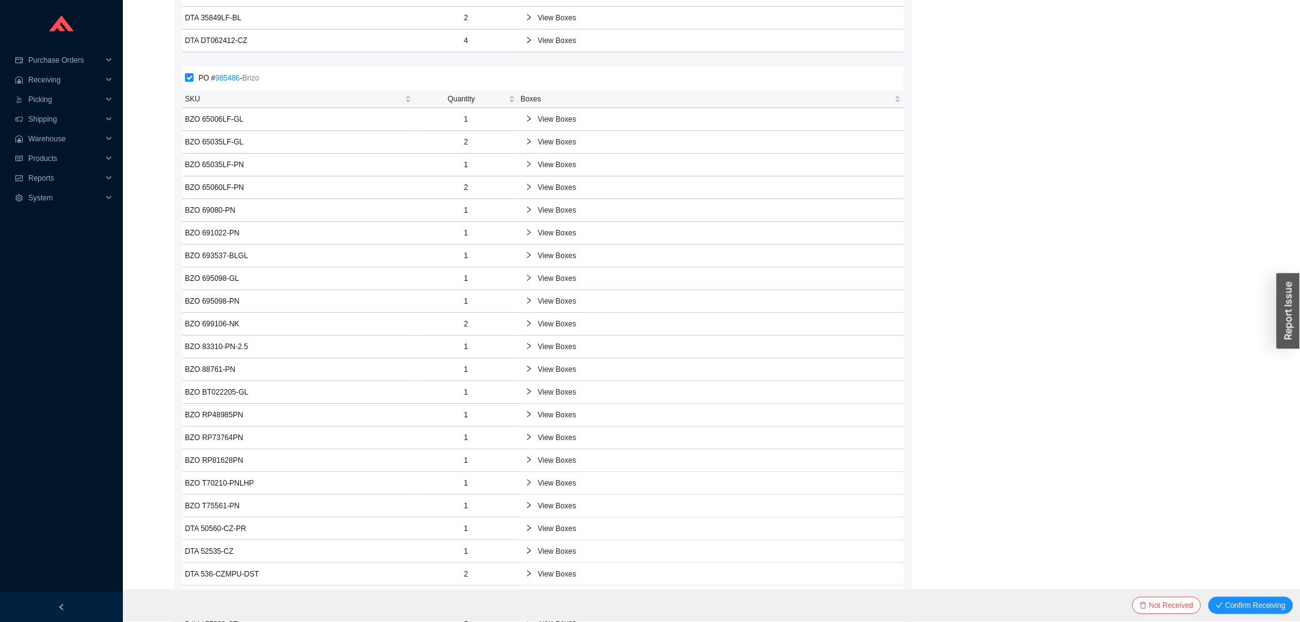
scroll to position [1809, 0]
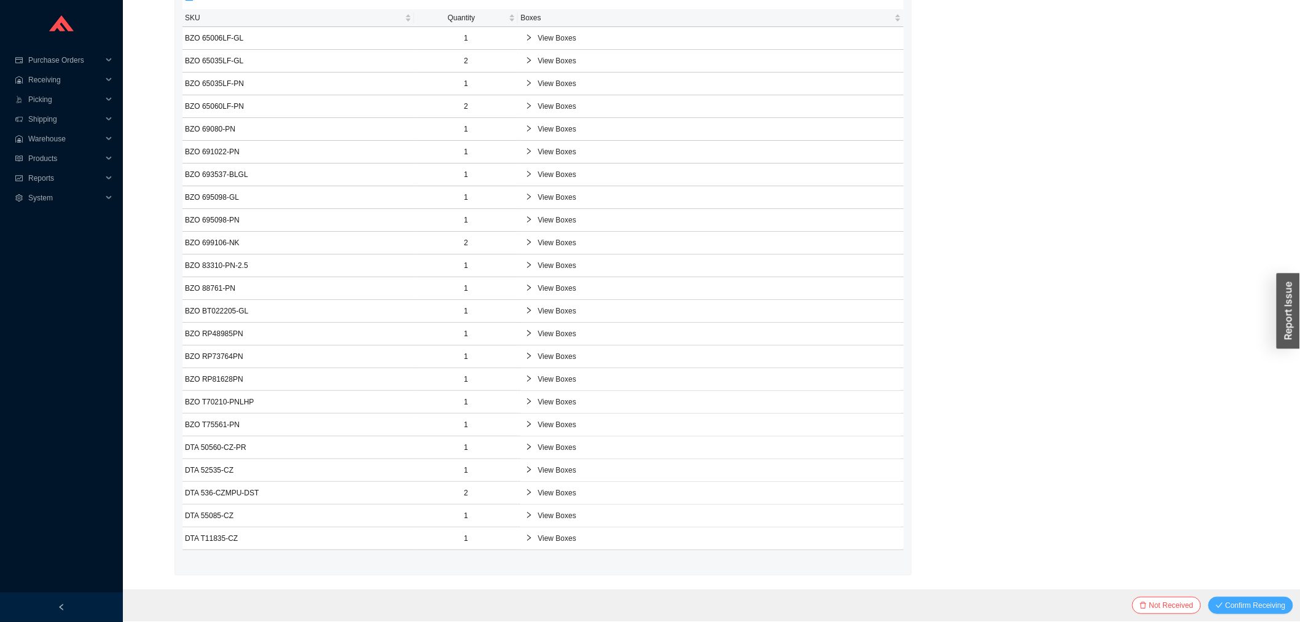
click at [1269, 602] on span "Confirm Receiving" at bounding box center [1256, 605] width 60 height 12
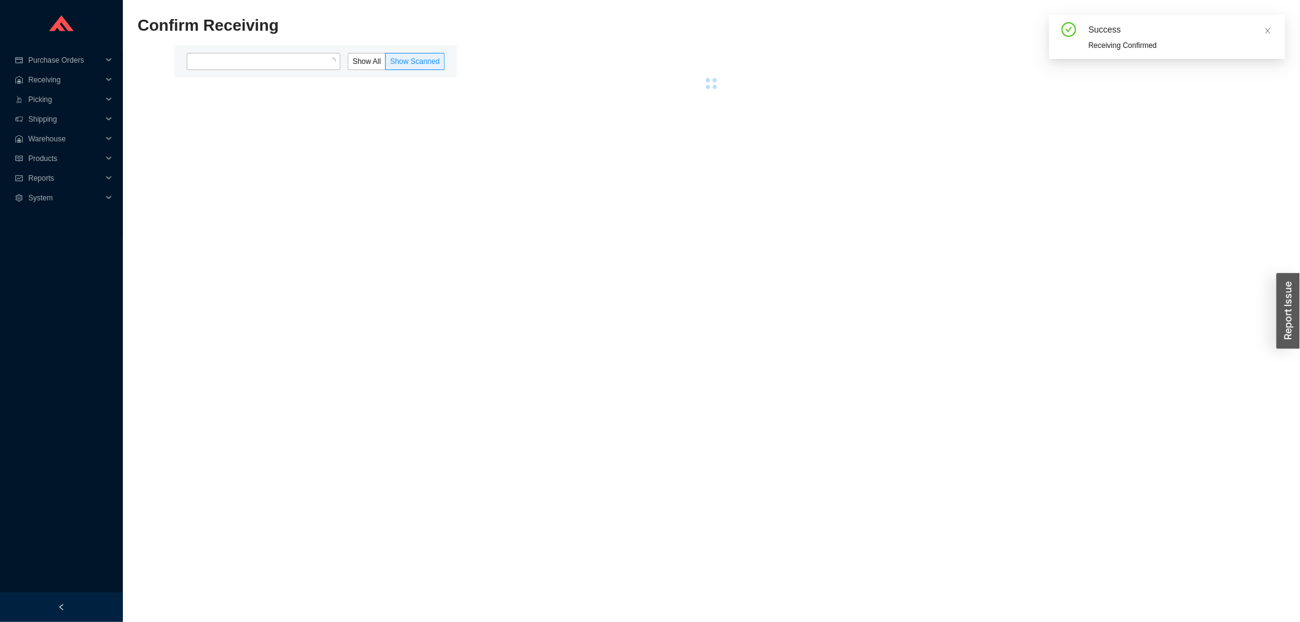
scroll to position [0, 0]
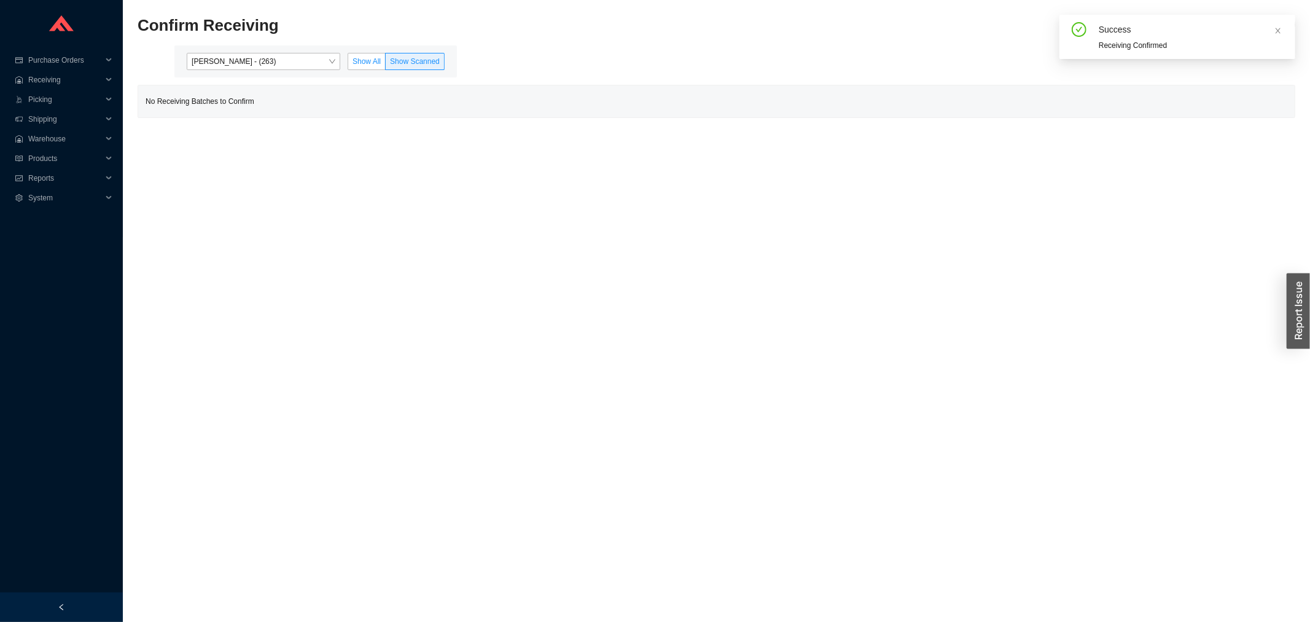
click at [354, 60] on span "Show All" at bounding box center [367, 61] width 28 height 9
click at [348, 64] on input "Show All" at bounding box center [348, 64] width 0 height 0
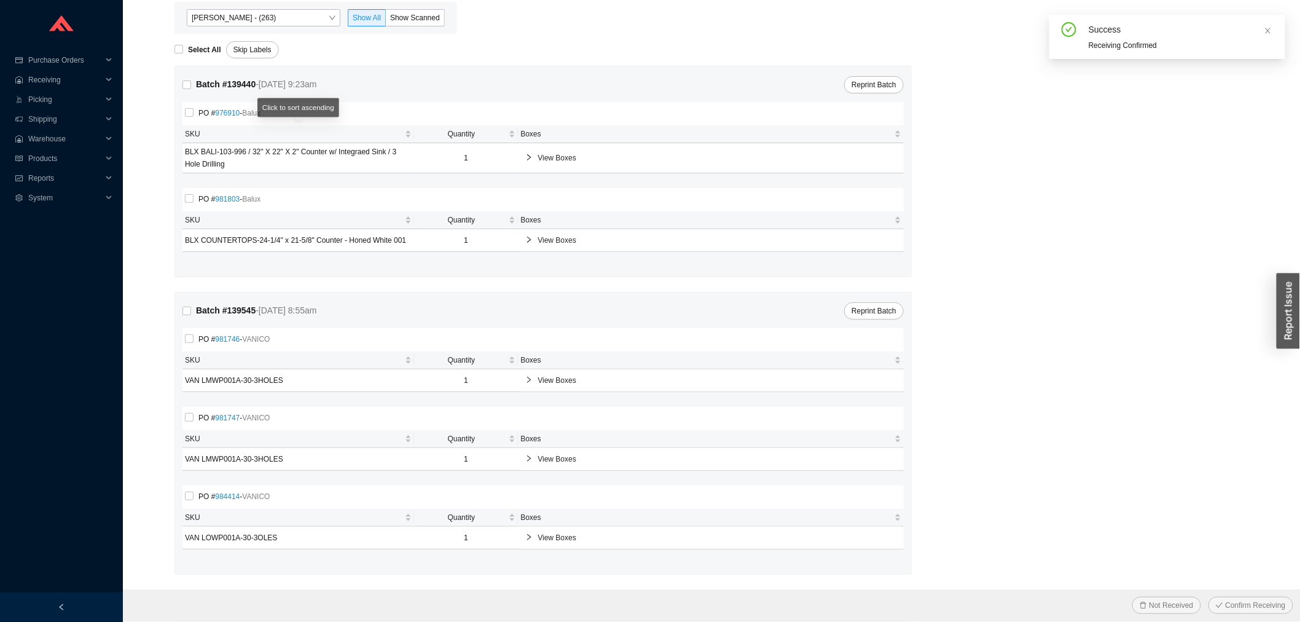
scroll to position [68, 0]
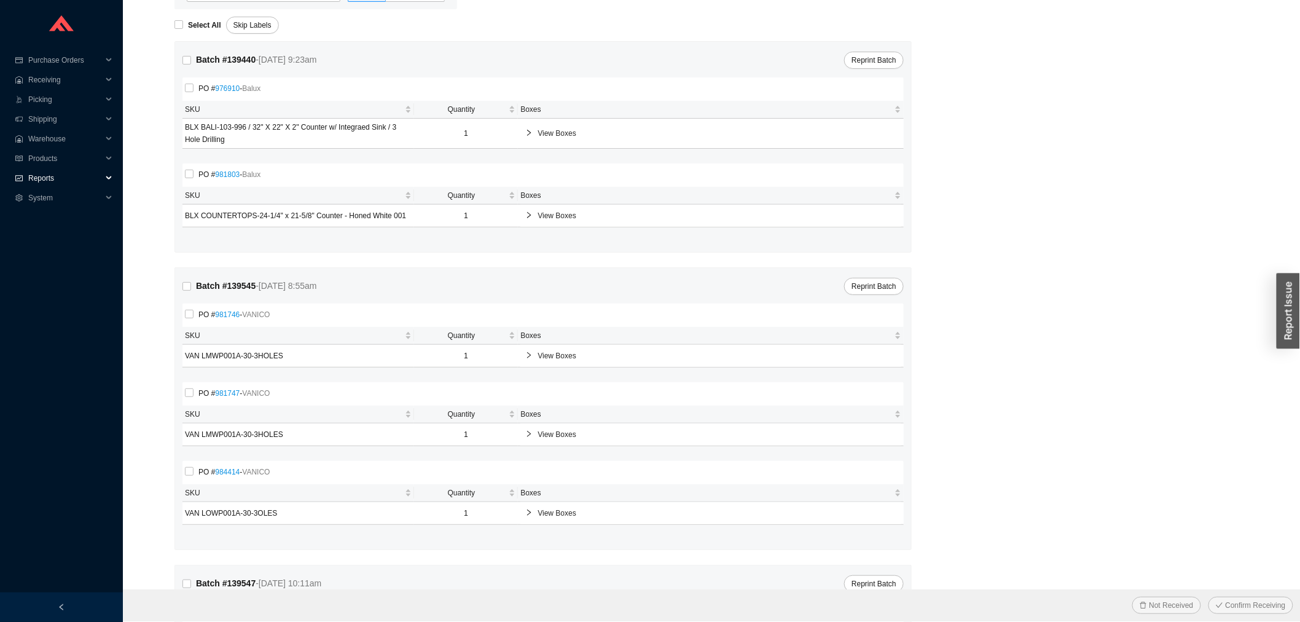
click at [63, 174] on span "Reports" at bounding box center [65, 178] width 74 height 20
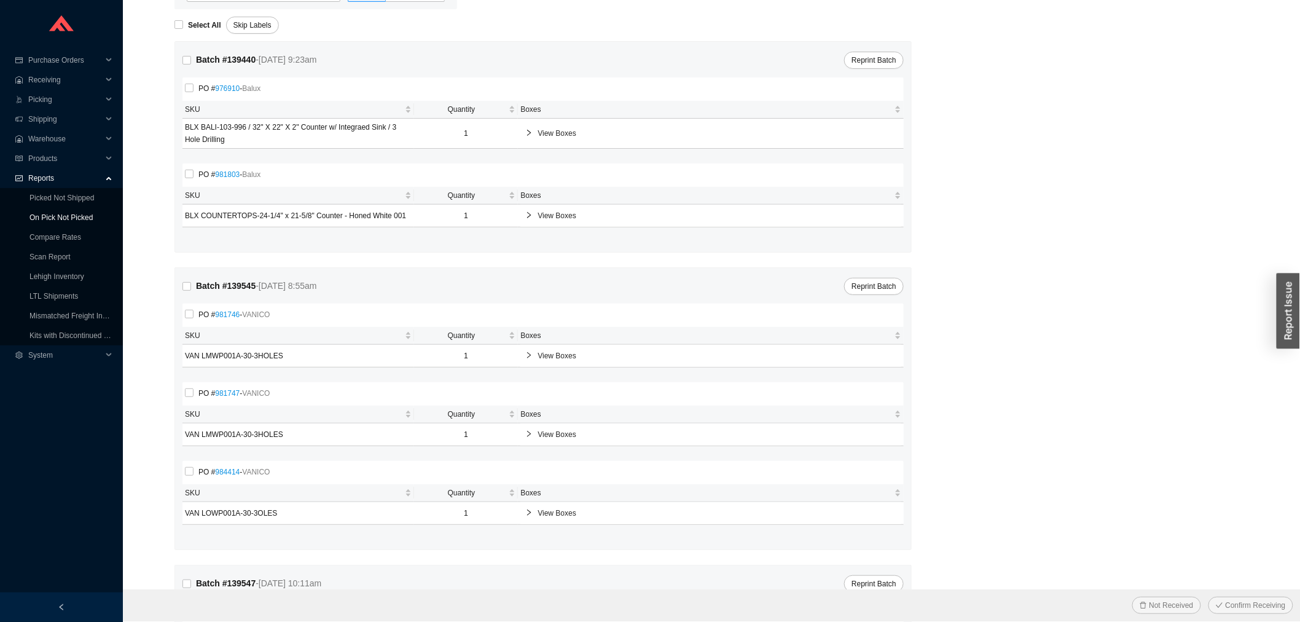
click at [60, 213] on link "On Pick Not Picked" at bounding box center [60, 217] width 63 height 9
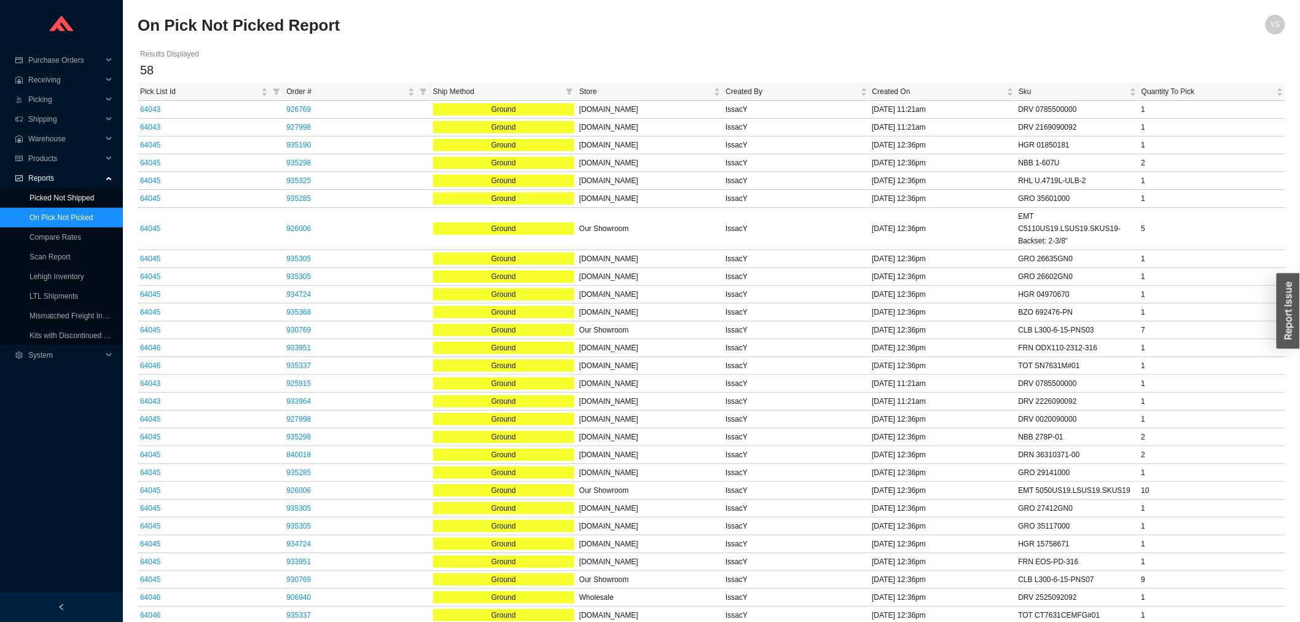
click at [62, 202] on link "Picked Not Shipped" at bounding box center [61, 198] width 65 height 9
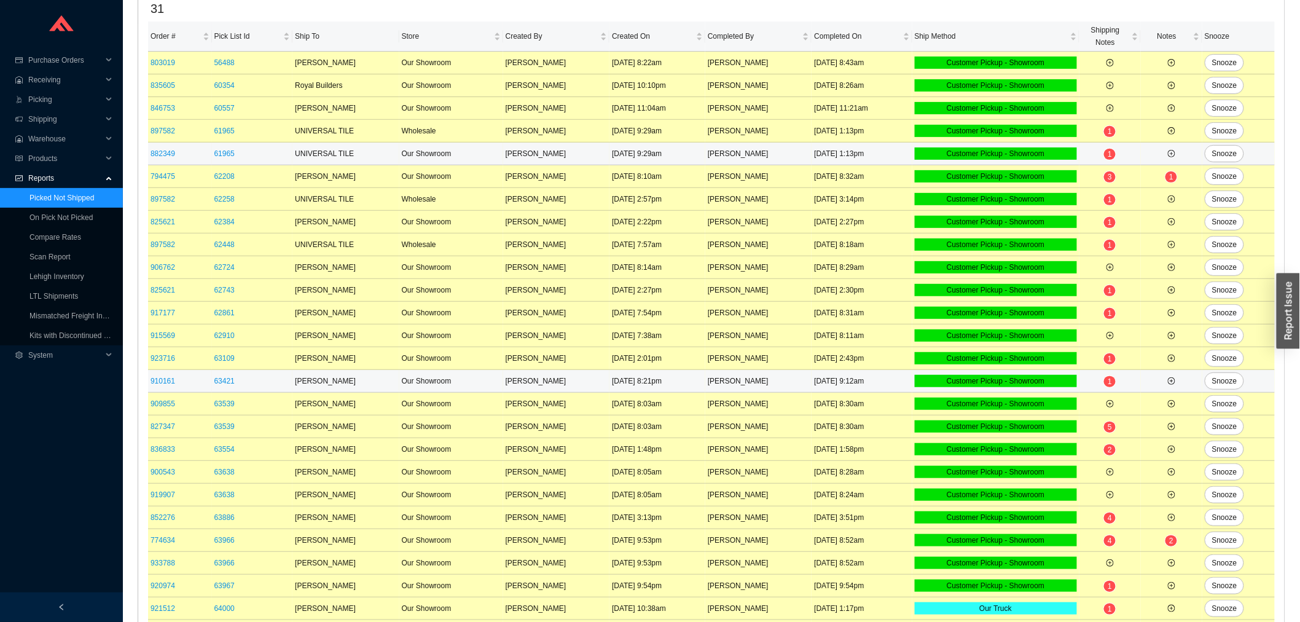
scroll to position [275, 0]
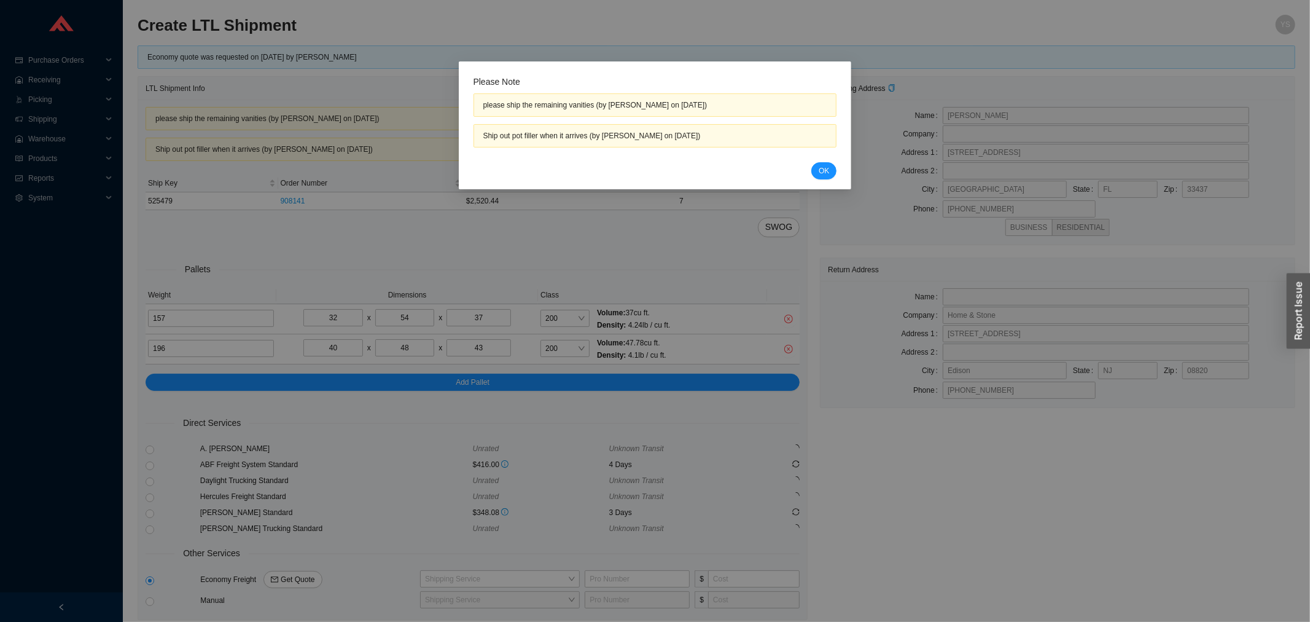
click at [831, 161] on div "Please Note please ship the remaining vanities (by Adina Golomb on 8/19/2025) S…" at bounding box center [656, 127] width 364 height 103
click at [826, 168] on span "OK" at bounding box center [824, 171] width 10 height 12
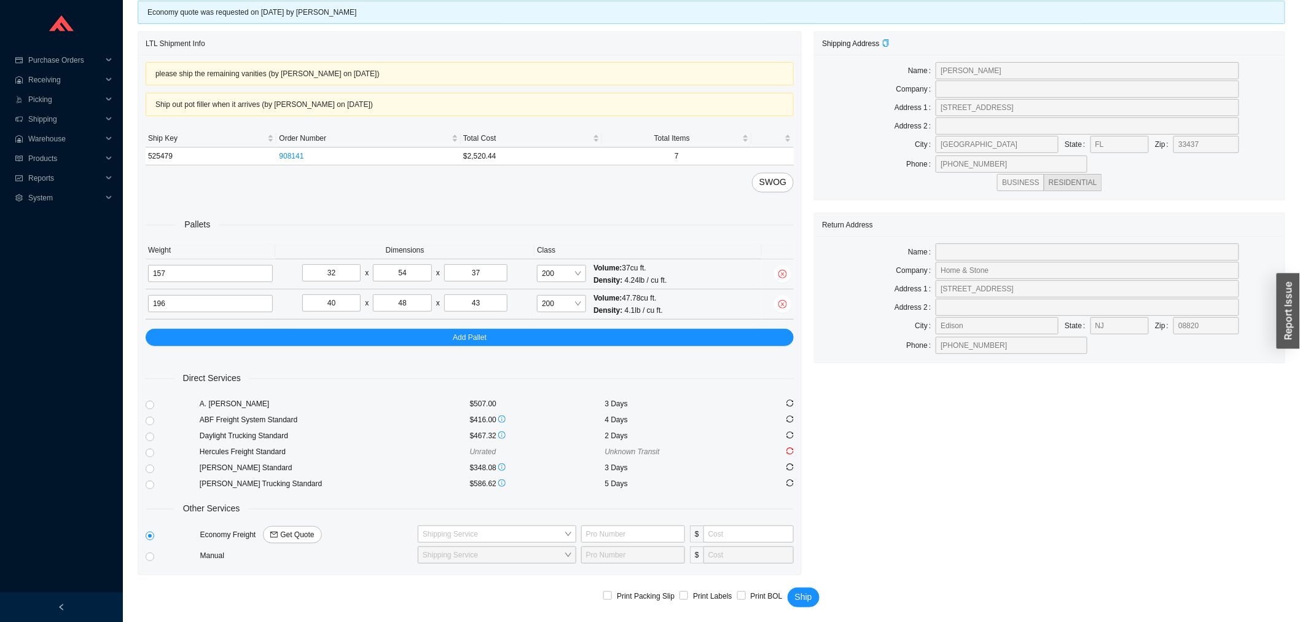
scroll to position [47, 0]
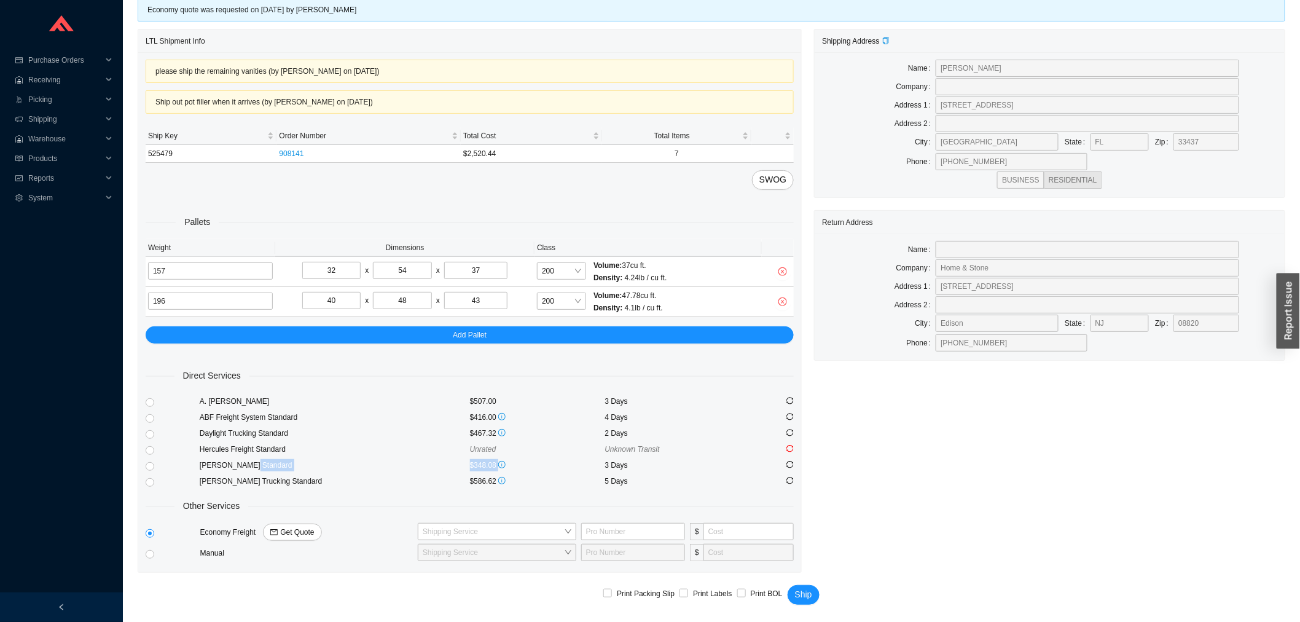
drag, startPoint x: 508, startPoint y: 463, endPoint x: 466, endPoint y: 467, distance: 42.6
click at [466, 467] on div "SAIA Standard $348.08 3 Days" at bounding box center [470, 465] width 648 height 16
copy div "$348.08"
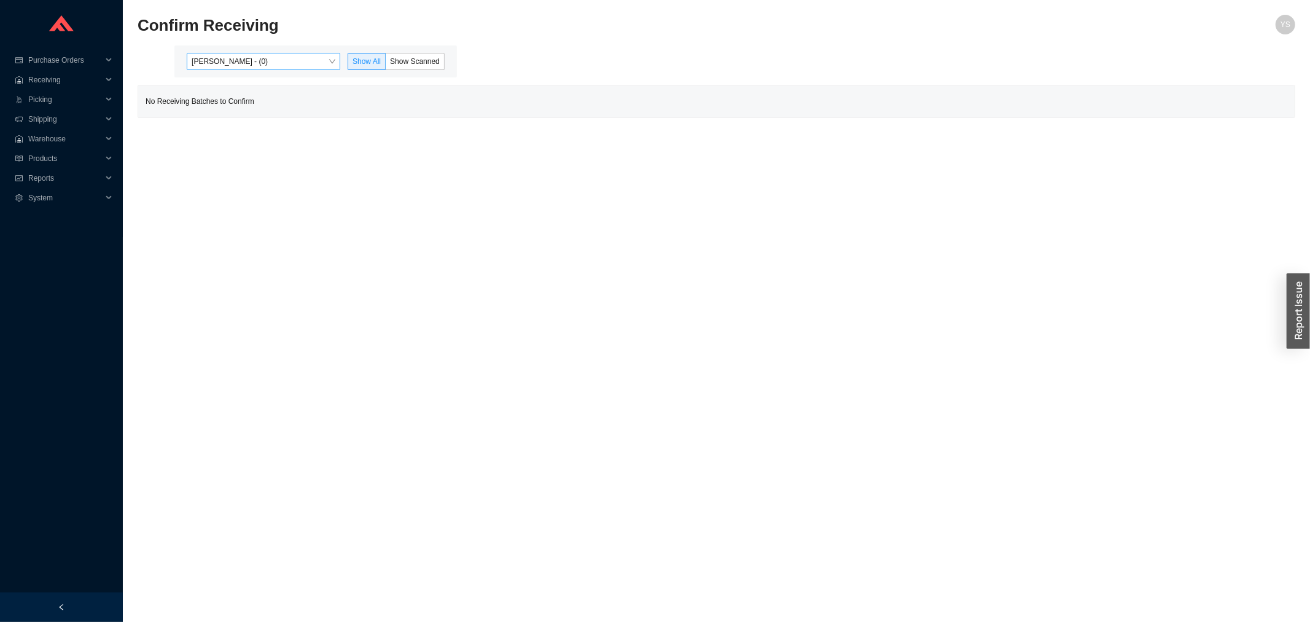
click at [247, 53] on div "[PERSON_NAME] - (0)" at bounding box center [264, 61] width 154 height 17
click at [251, 95] on div "[PERSON_NAME] - (263)" at bounding box center [265, 100] width 144 height 11
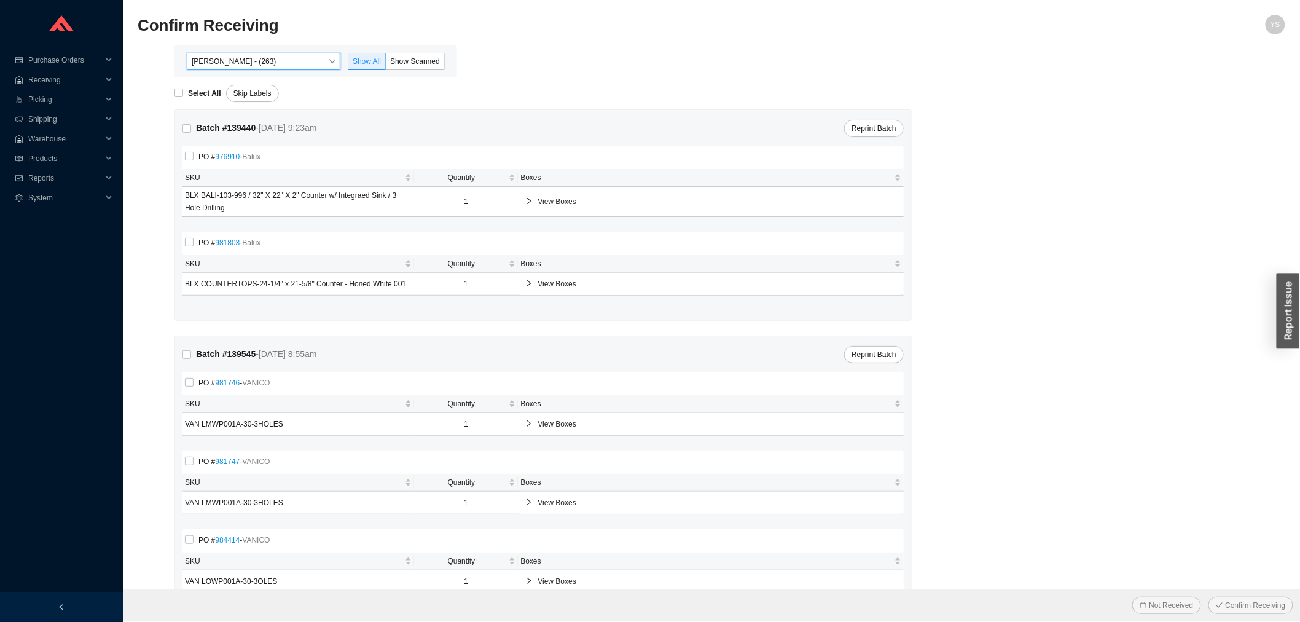
click at [439, 70] on div "Angel Negron - (263) Angel Negron - (263) Show All Show Scanned" at bounding box center [315, 61] width 283 height 32
click at [428, 65] on span "Show Scanned" at bounding box center [415, 61] width 50 height 9
click at [386, 64] on input "Show Scanned" at bounding box center [386, 64] width 0 height 0
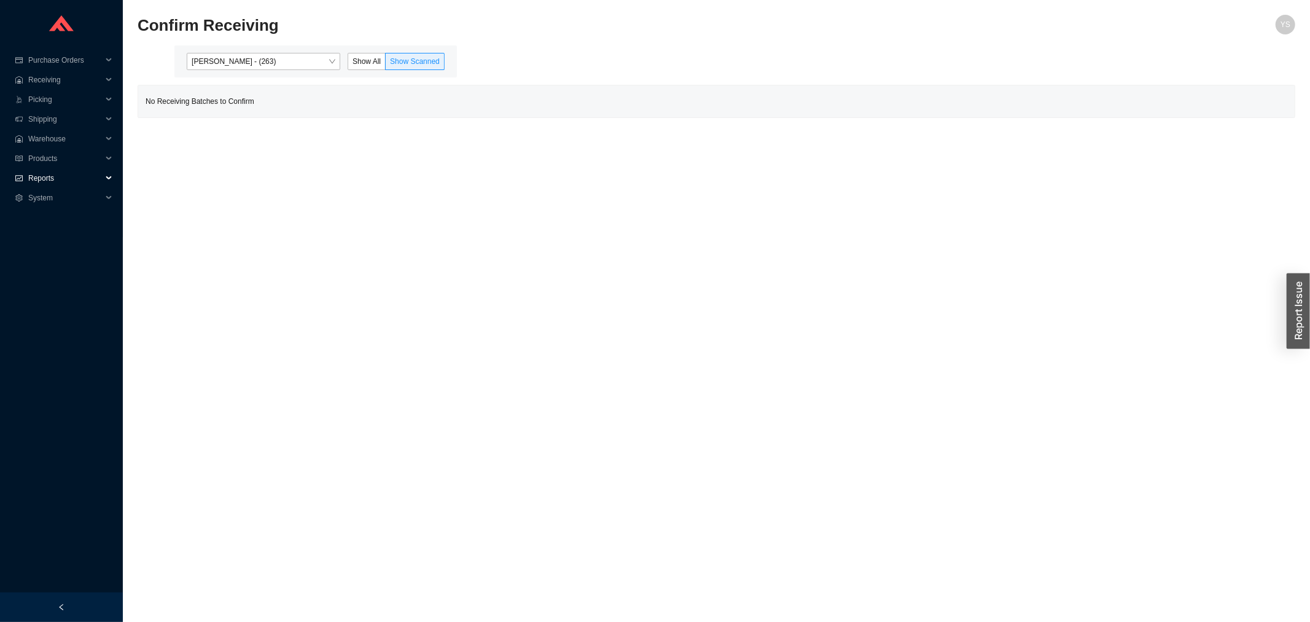
click at [41, 179] on span "Reports" at bounding box center [65, 178] width 74 height 20
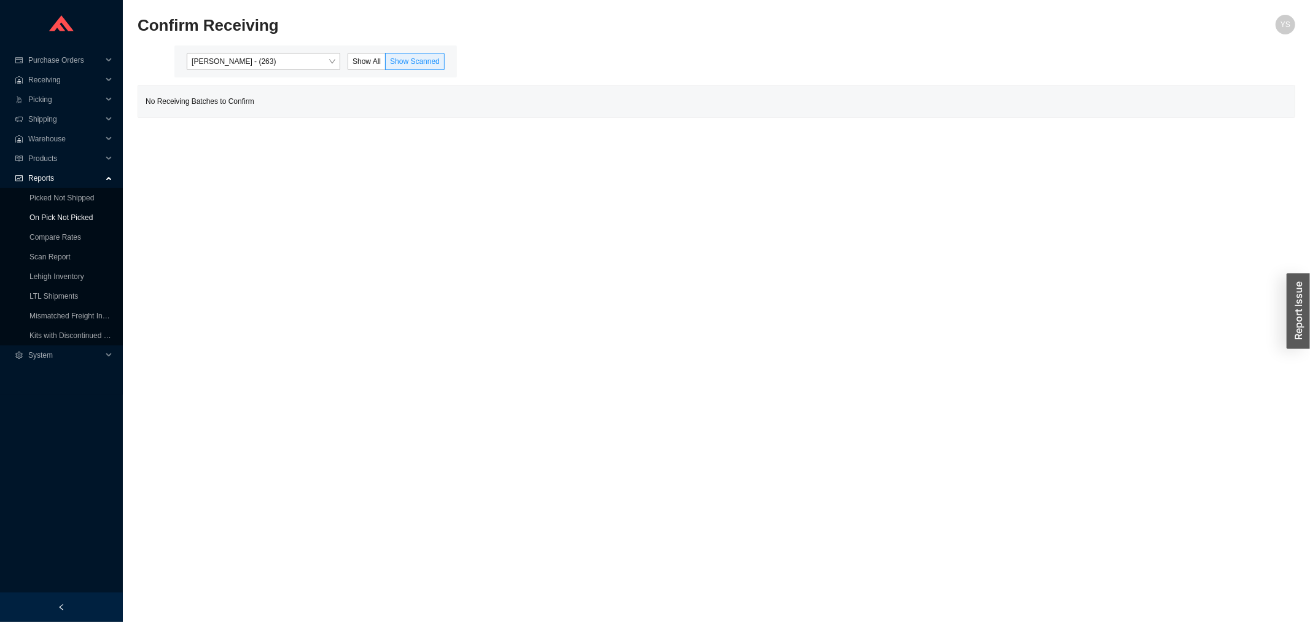
click at [44, 219] on link "On Pick Not Picked" at bounding box center [60, 217] width 63 height 9
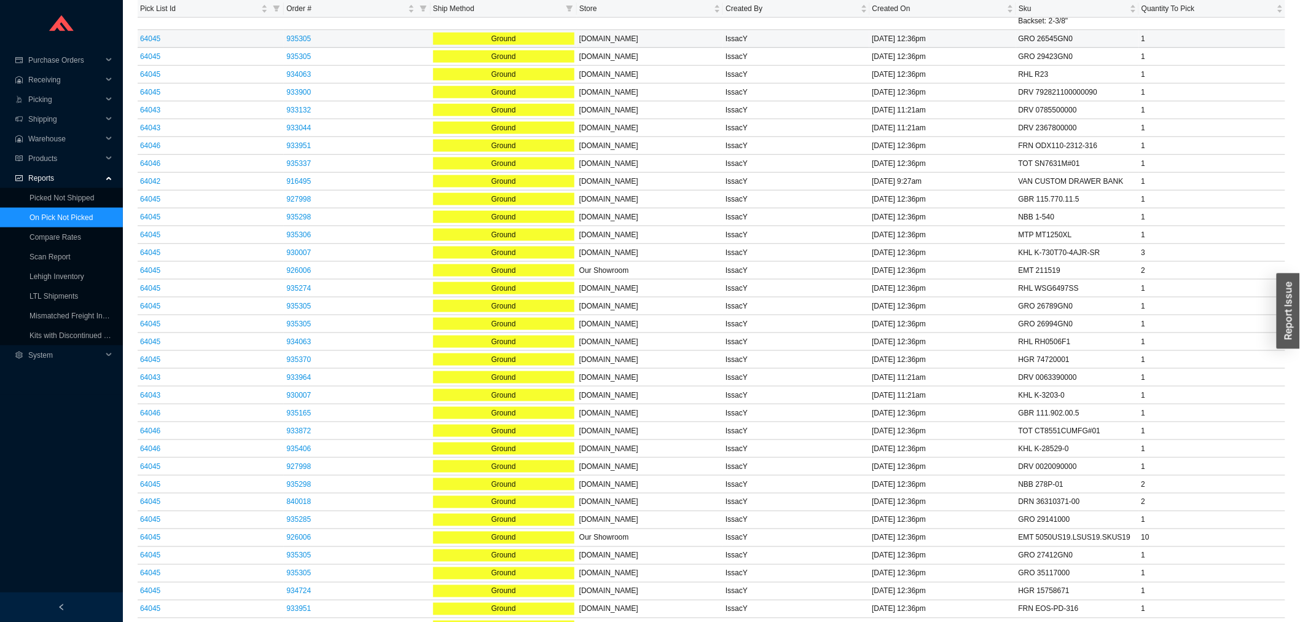
scroll to position [539, 0]
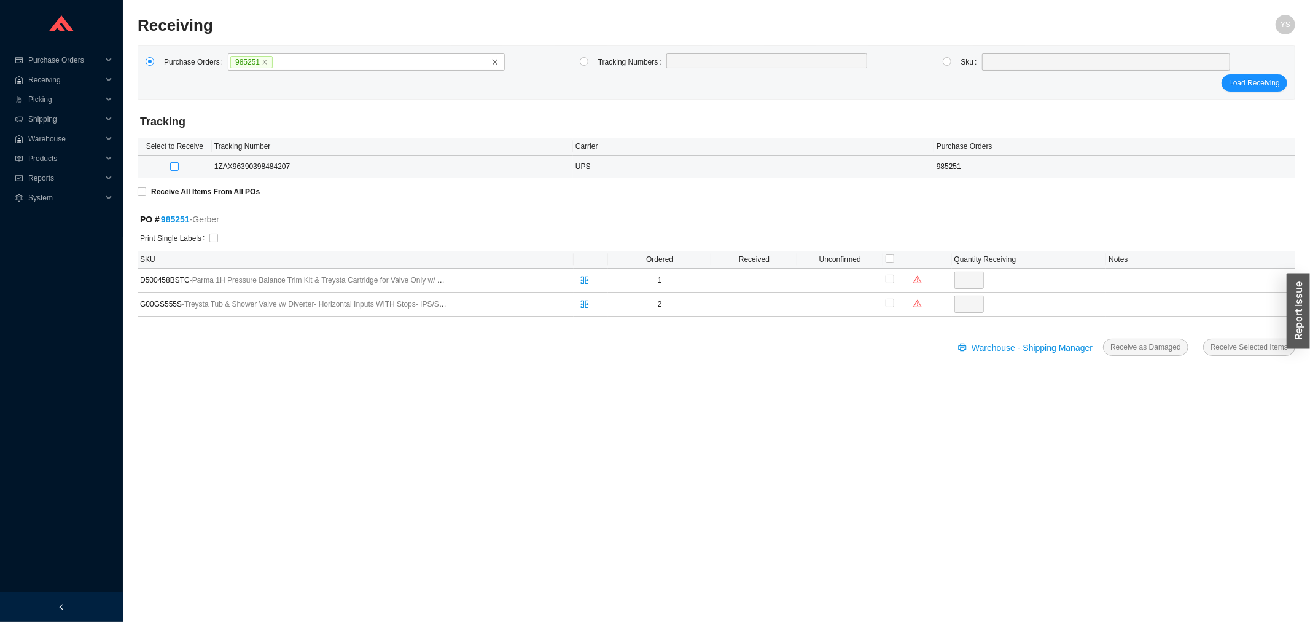
click at [171, 166] on input "checkbox" at bounding box center [174, 166] width 9 height 9
checkbox input "true"
type input "1"
click at [1229, 346] on span "Receive Selected Items" at bounding box center [1249, 347] width 77 height 12
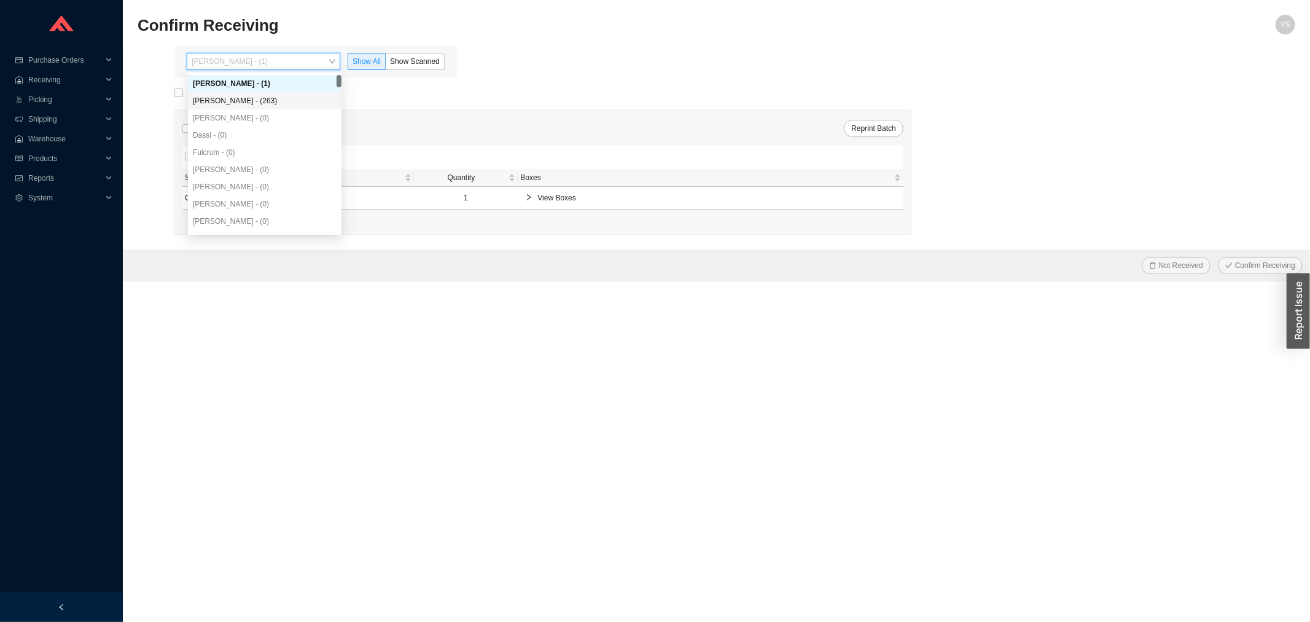
click at [249, 106] on div "Angel Negron - (263)" at bounding box center [265, 100] width 144 height 11
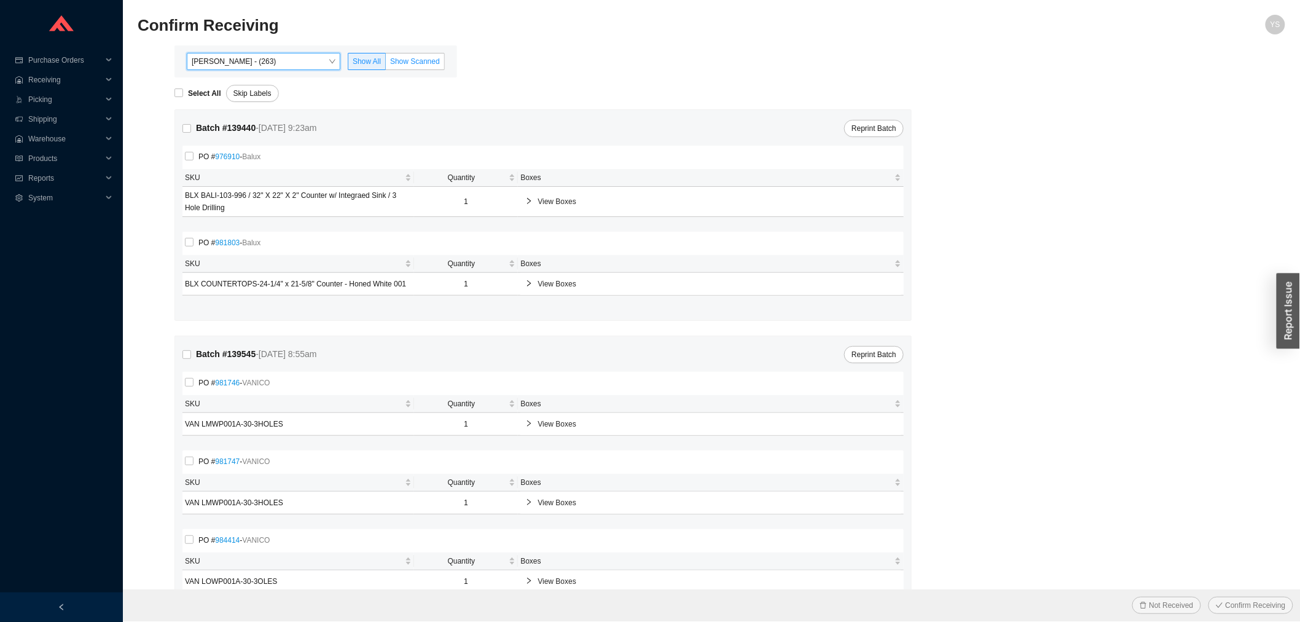
click at [400, 60] on span "Show Scanned" at bounding box center [415, 61] width 50 height 9
click at [386, 64] on input "Show Scanned" at bounding box center [386, 64] width 0 height 0
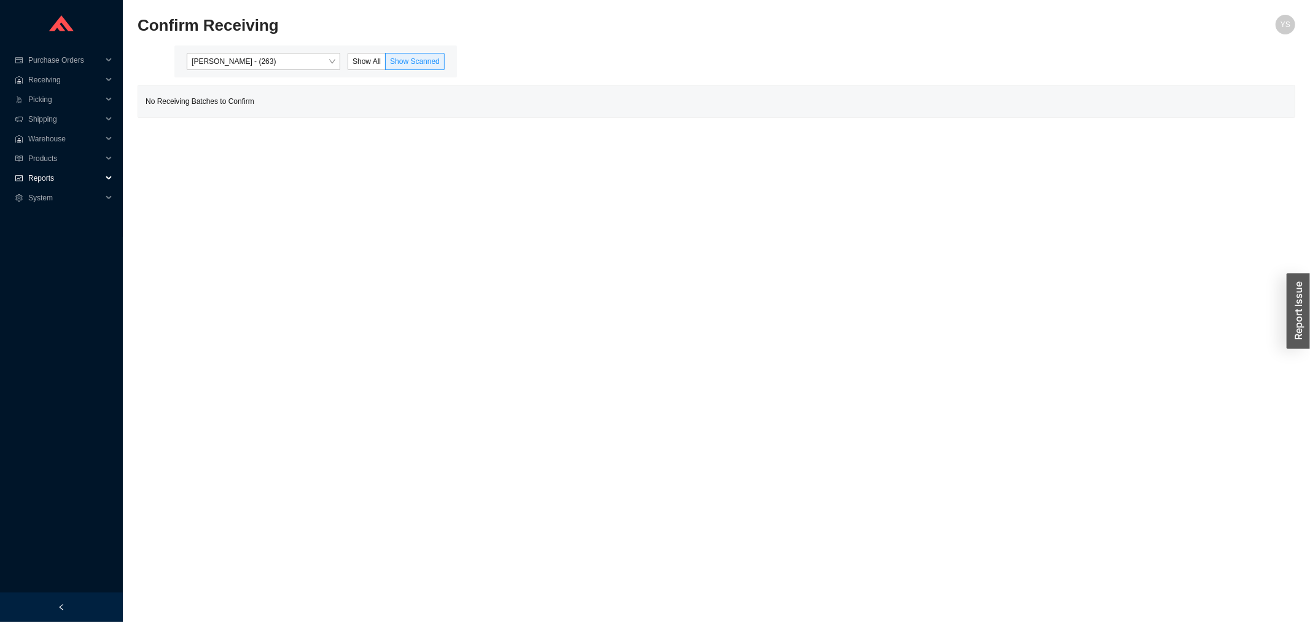
click at [60, 175] on span "Reports" at bounding box center [65, 178] width 74 height 20
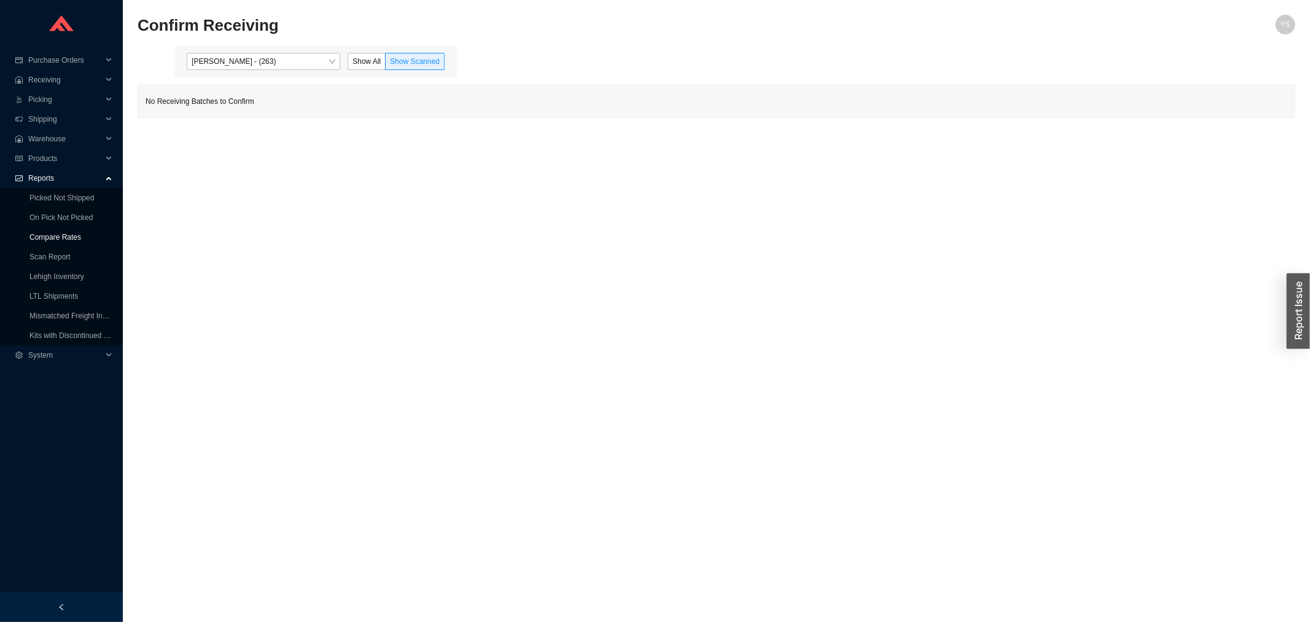
click at [54, 233] on link "Compare Rates" at bounding box center [55, 237] width 52 height 9
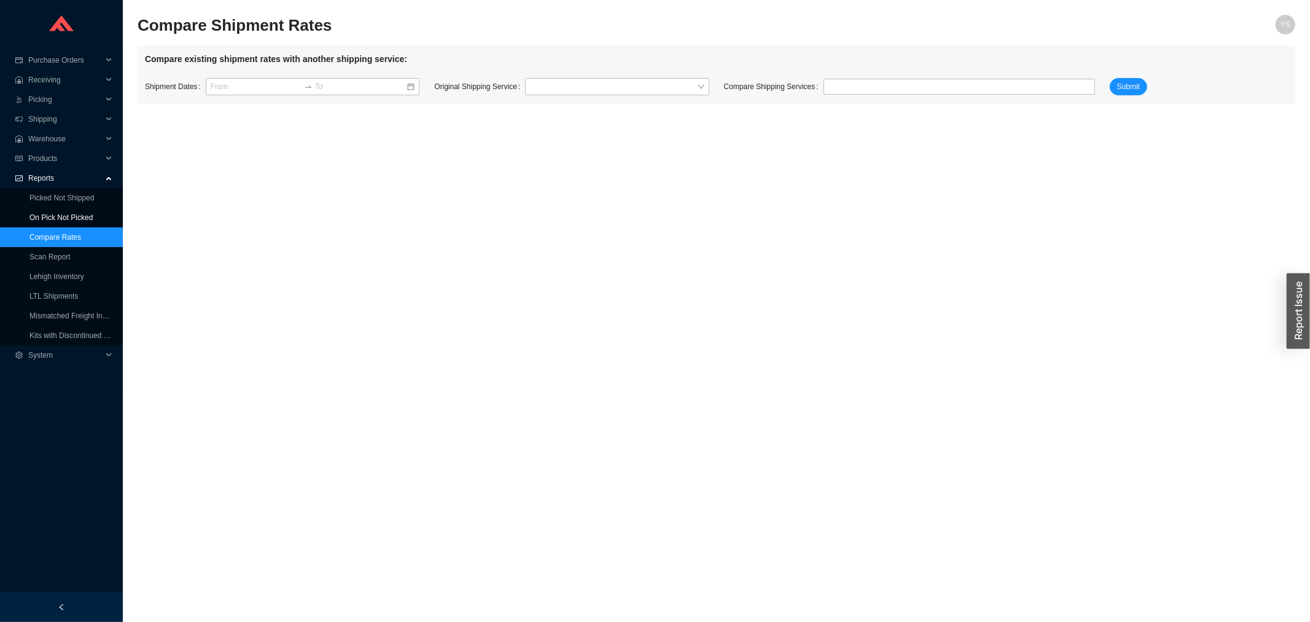
click at [52, 214] on link "On Pick Not Picked" at bounding box center [60, 217] width 63 height 9
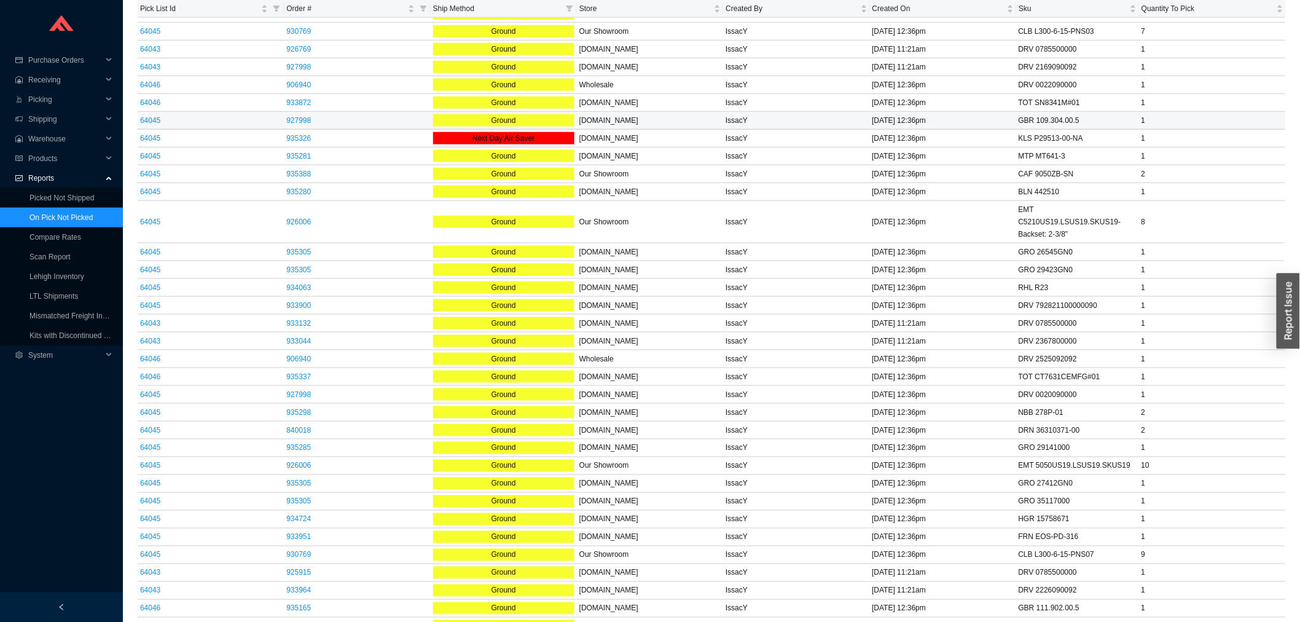
scroll to position [539, 0]
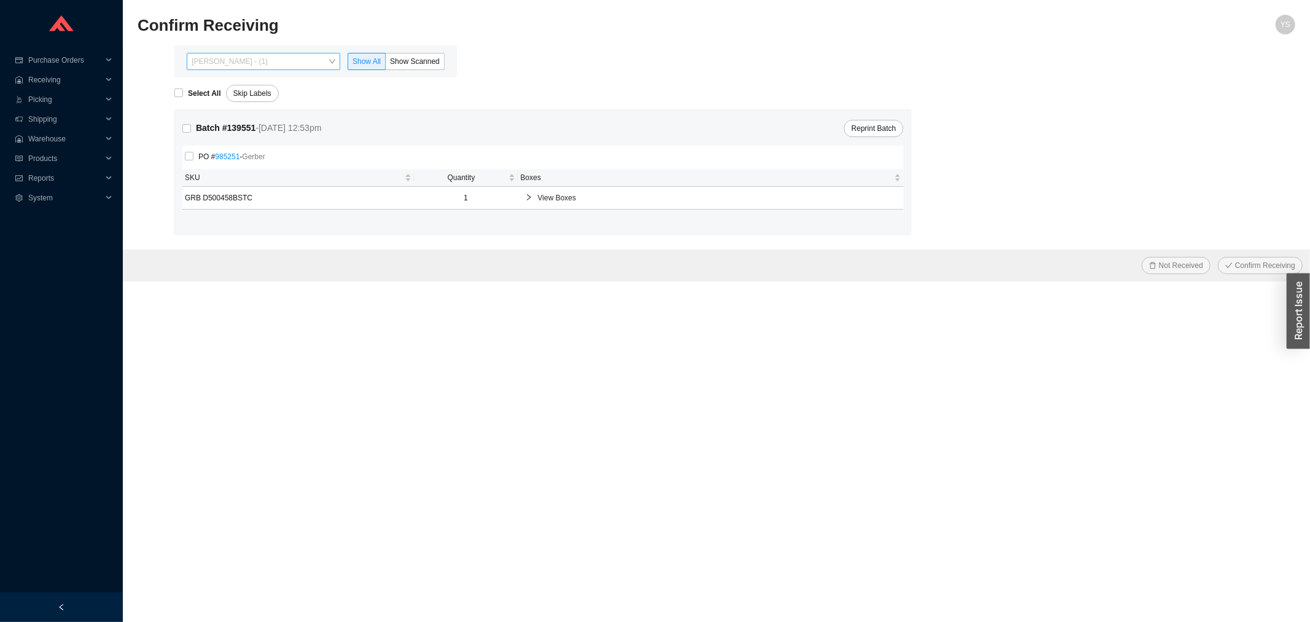
click at [258, 57] on span "[PERSON_NAME] - (1)" at bounding box center [264, 61] width 144 height 16
click at [259, 97] on div "[PERSON_NAME] - (263)" at bounding box center [265, 100] width 144 height 11
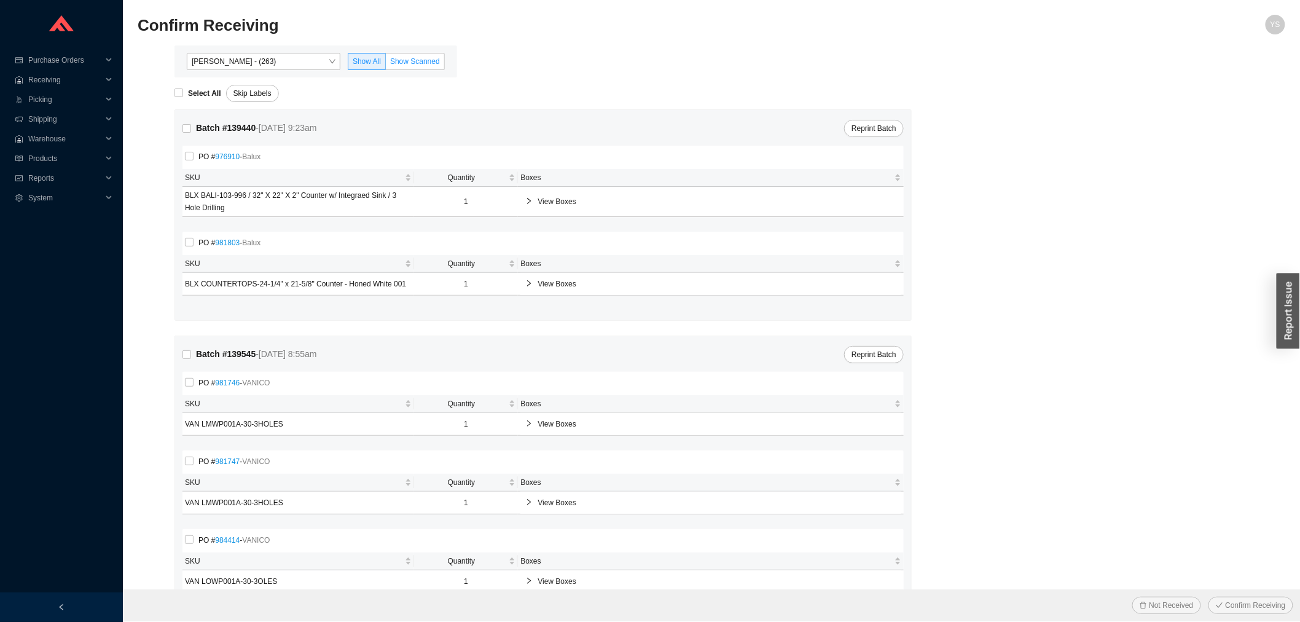
click at [432, 62] on span "Show Scanned" at bounding box center [415, 61] width 50 height 9
click at [386, 64] on input "Show Scanned" at bounding box center [386, 64] width 0 height 0
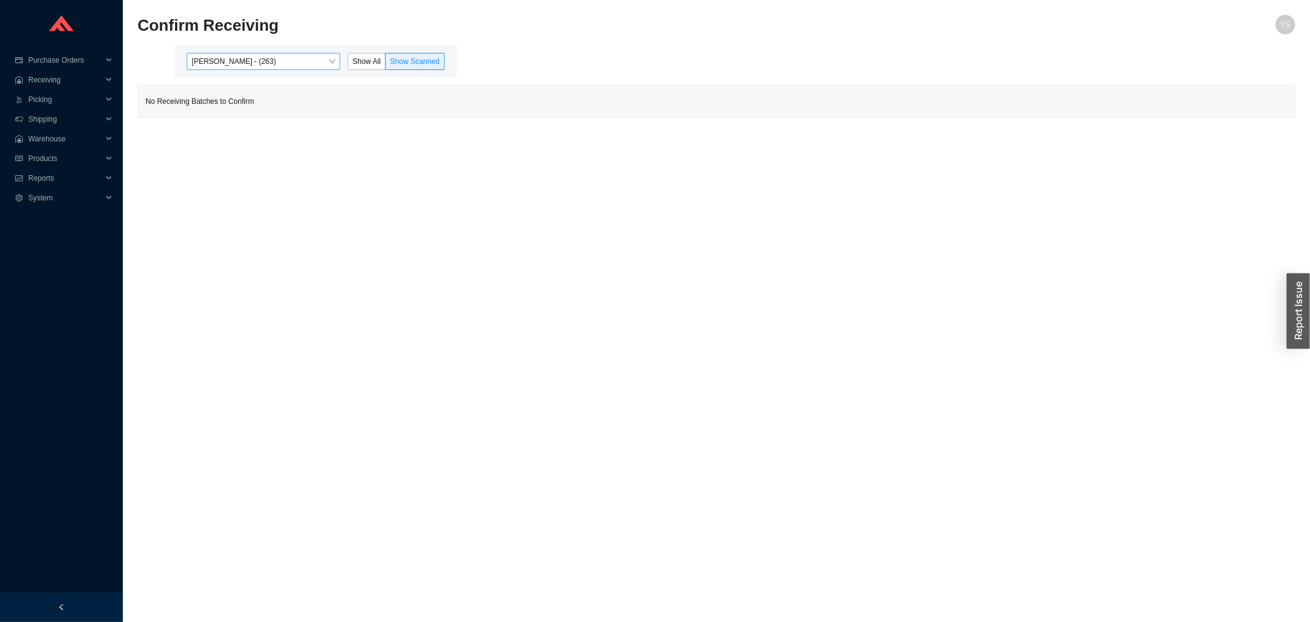
click at [267, 61] on span "Angel Negron - (263)" at bounding box center [264, 61] width 144 height 16
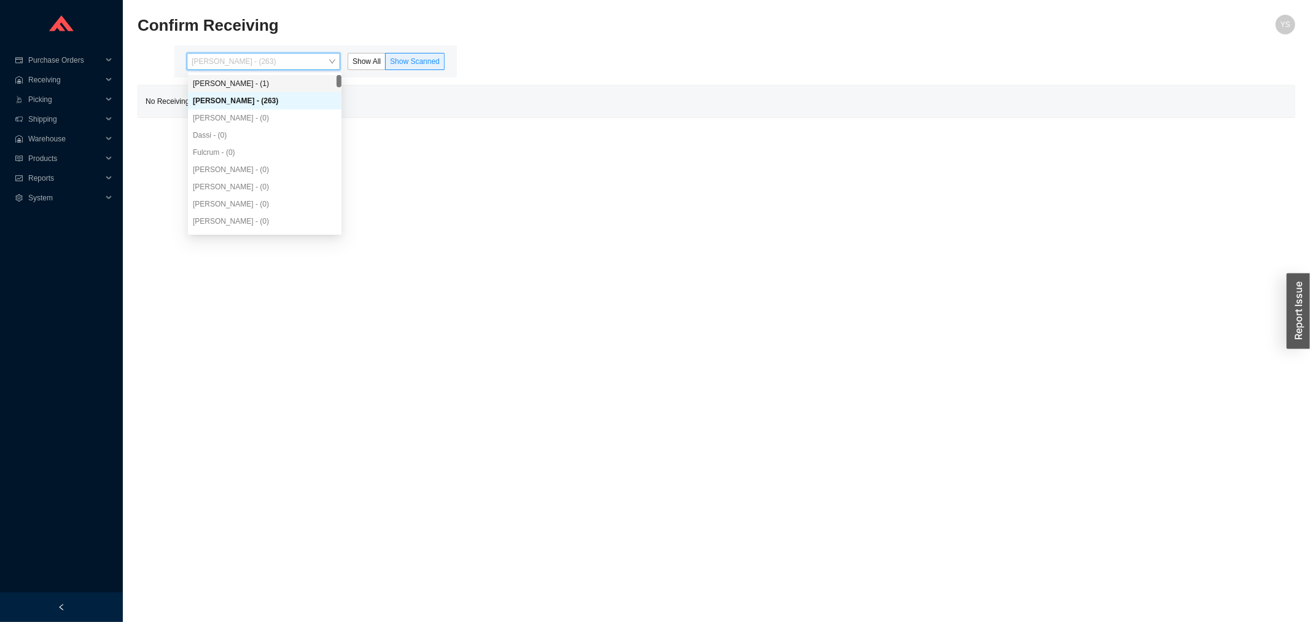
click at [249, 80] on div "[PERSON_NAME] - (1)" at bounding box center [265, 83] width 144 height 11
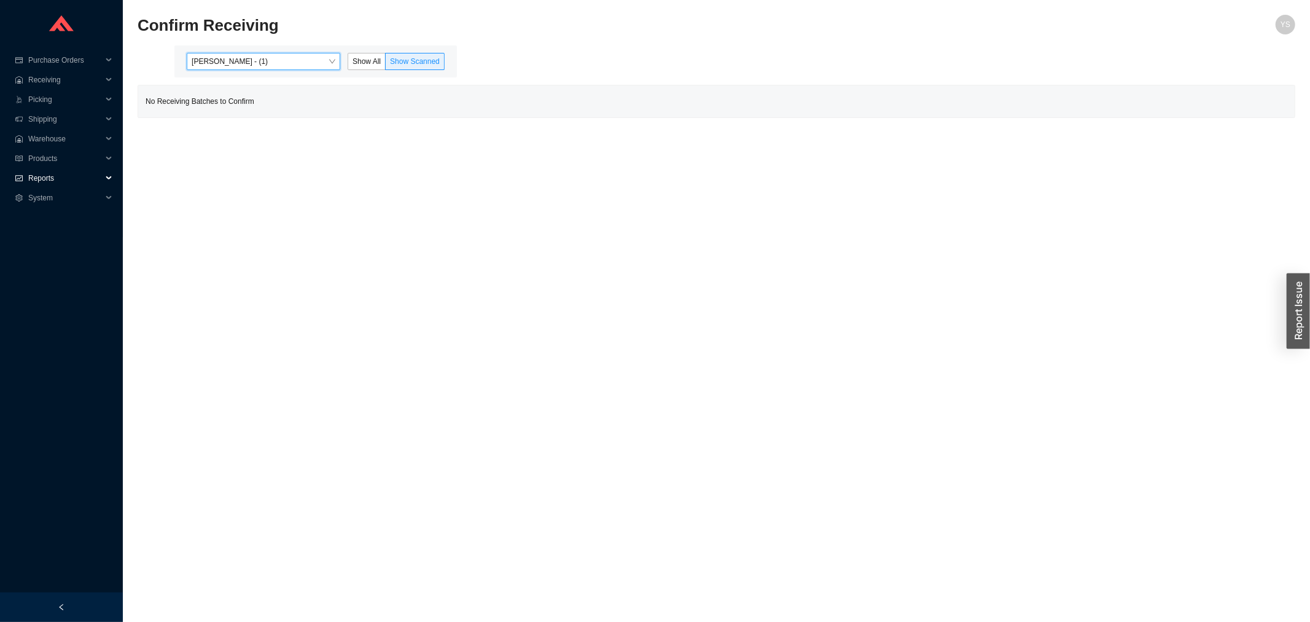
click at [41, 173] on span "Reports" at bounding box center [65, 178] width 74 height 20
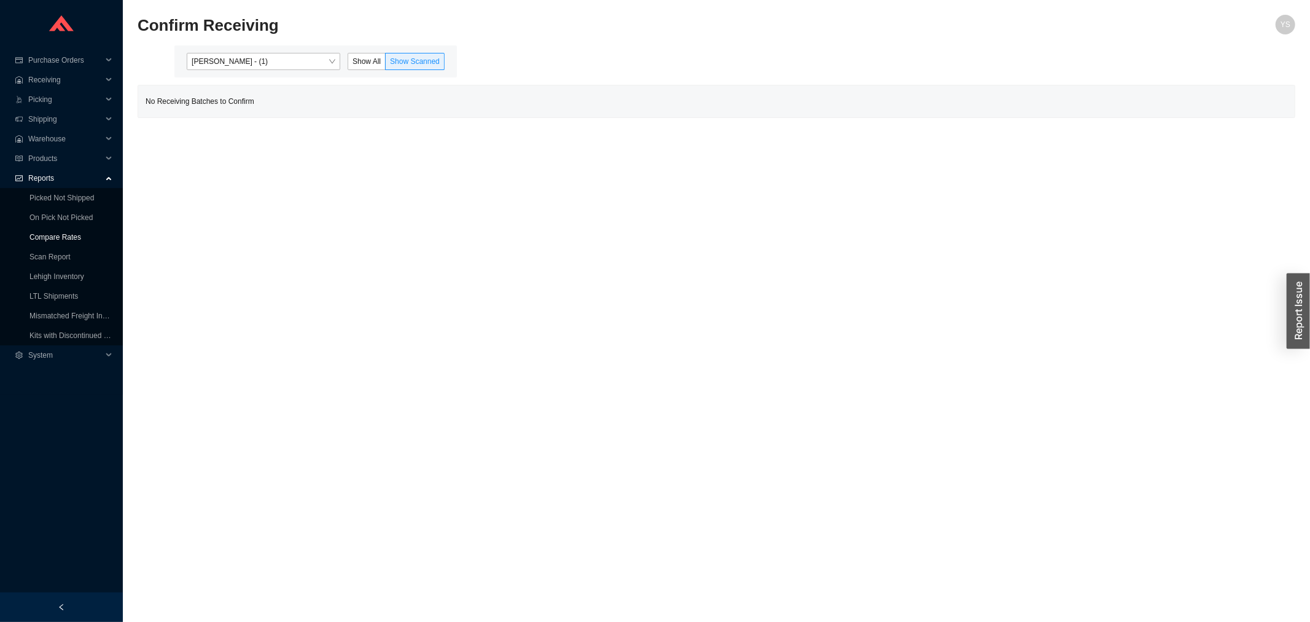
click at [45, 233] on link "Compare Rates" at bounding box center [55, 237] width 52 height 9
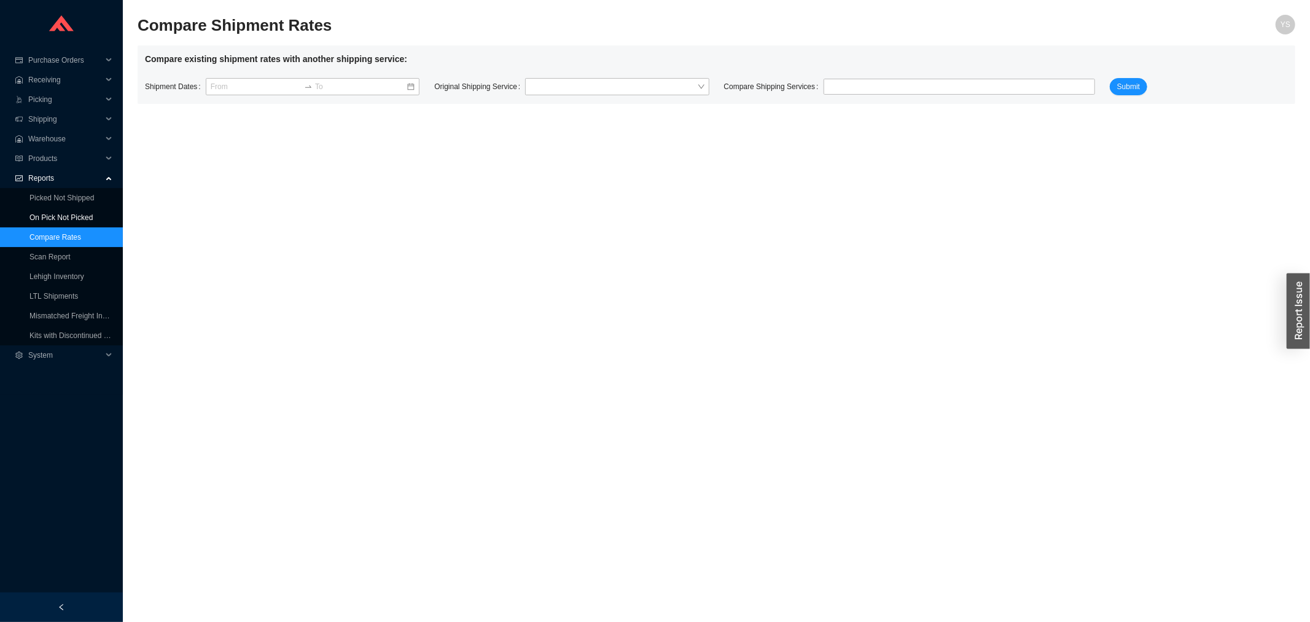
click at [44, 218] on link "On Pick Not Picked" at bounding box center [60, 217] width 63 height 9
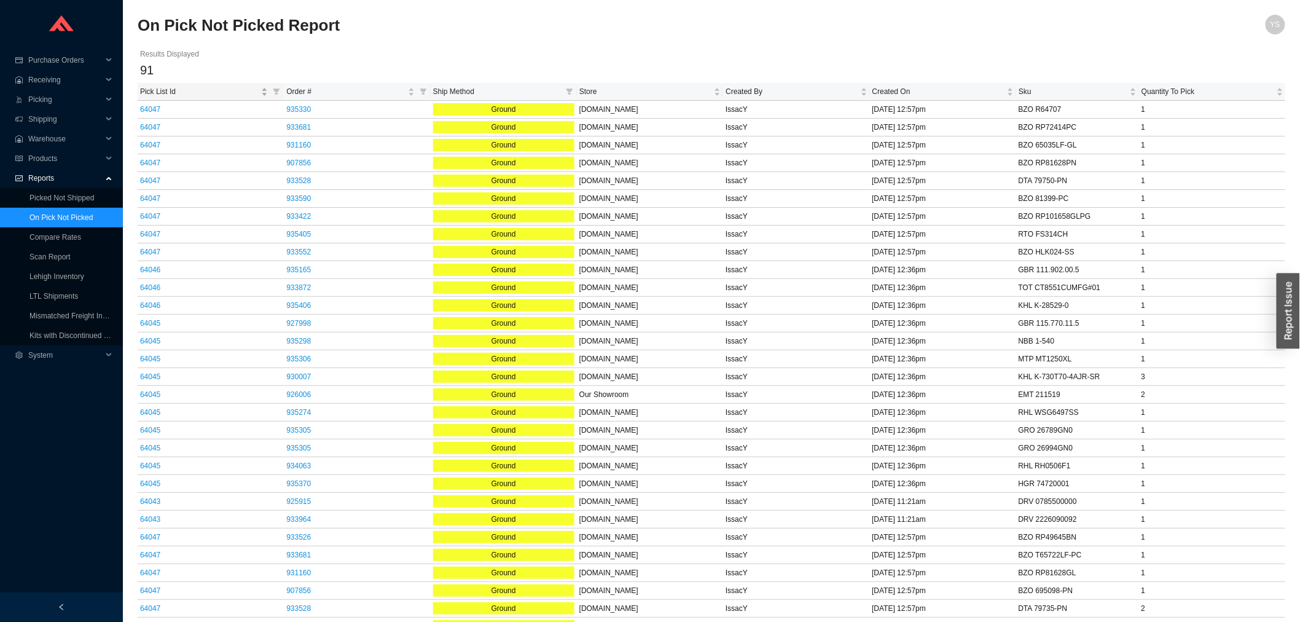
click at [165, 95] on span "Pick List Id" at bounding box center [199, 91] width 119 height 12
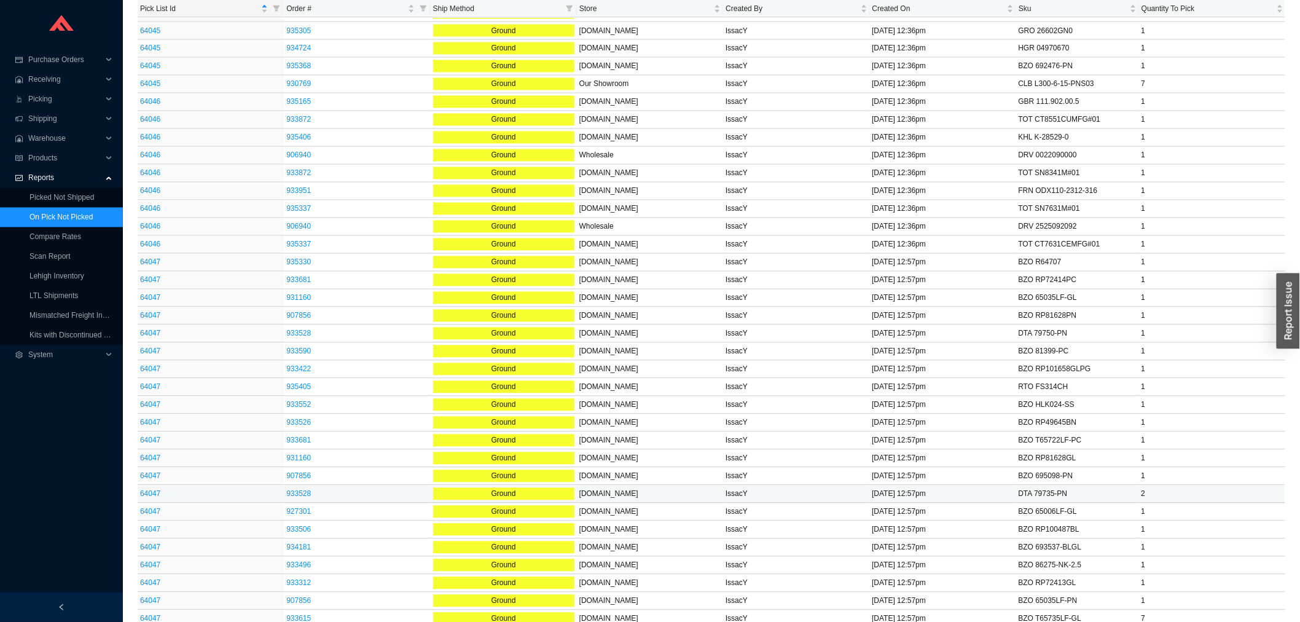
scroll to position [720, 0]
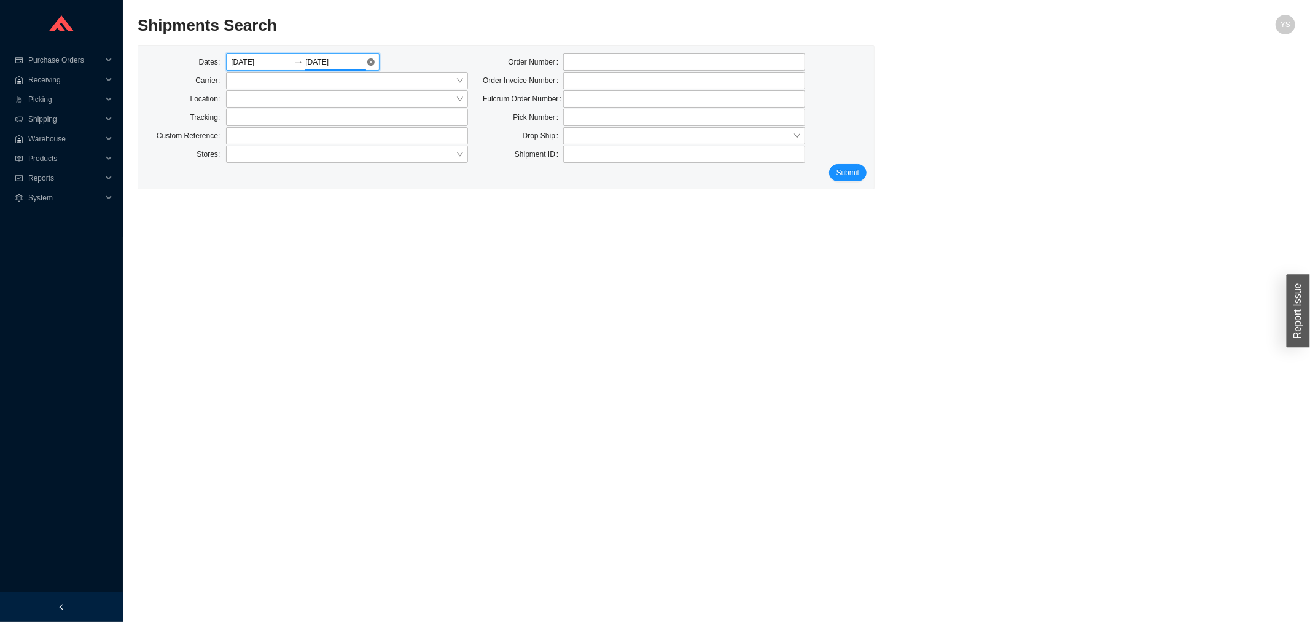
click at [365, 66] on input "[DATE]" at bounding box center [335, 62] width 61 height 12
click at [372, 59] on div at bounding box center [303, 61] width 154 height 17
click at [199, 103] on label "Location" at bounding box center [208, 98] width 36 height 17
click at [263, 118] on input "text" at bounding box center [347, 117] width 242 height 17
paste input "24653136"
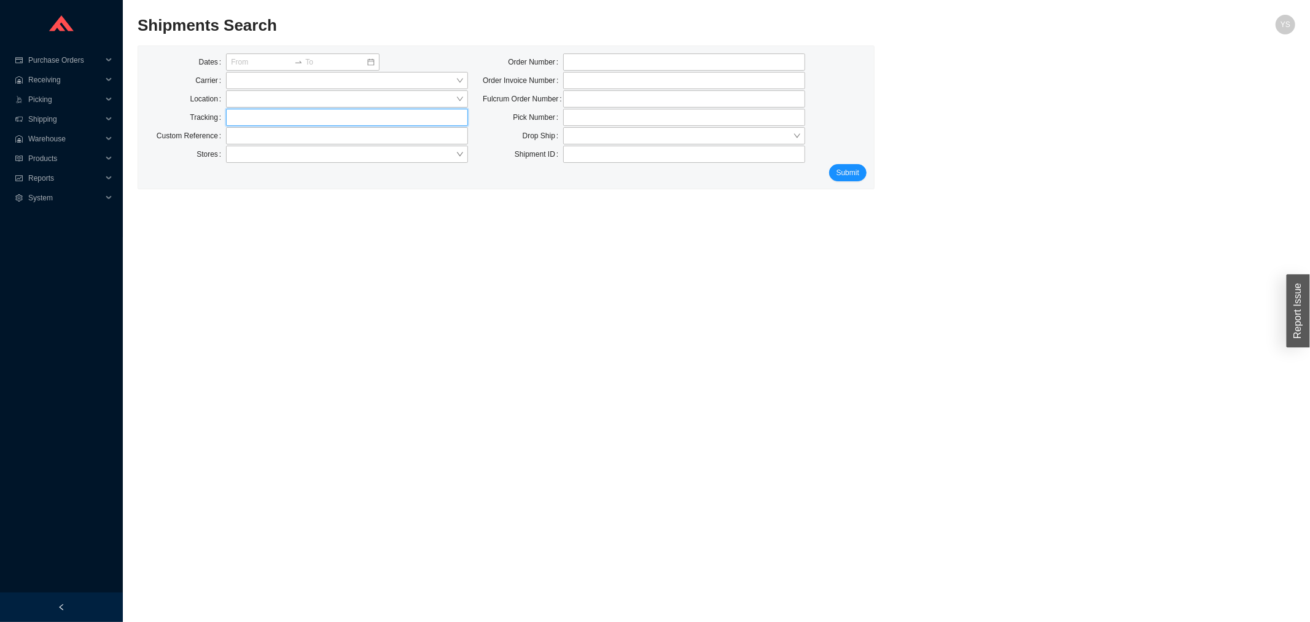
type input "24653136"
click button "Submit" at bounding box center [847, 172] width 37 height 17
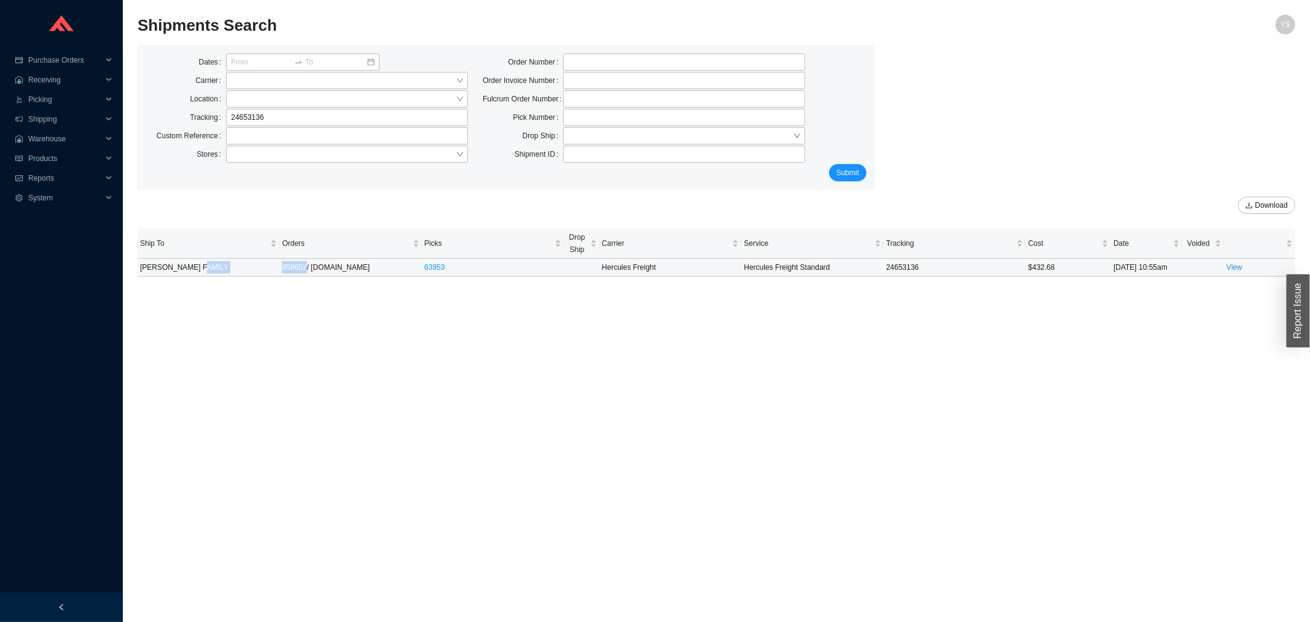
drag, startPoint x: 277, startPoint y: 267, endPoint x: 305, endPoint y: 268, distance: 27.7
click at [305, 268] on tr "BARULICH FAMILY 858652 / QualityBath.com 63953 Hercules Freight Hercules Freigh…" at bounding box center [717, 268] width 1158 height 18
copy tr "858652"
click at [315, 118] on input "24653136" at bounding box center [347, 117] width 242 height 17
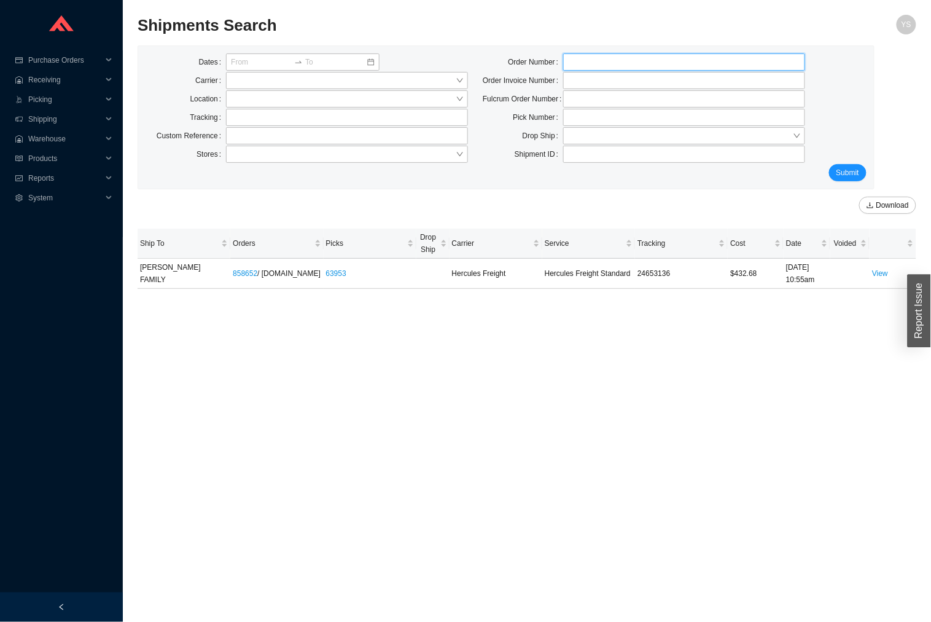
click at [585, 62] on input "tel" at bounding box center [684, 61] width 242 height 17
paste input "915666"
type input "915666"
click button "Submit" at bounding box center [847, 172] width 37 height 17
click at [590, 63] on input "915666" at bounding box center [684, 61] width 242 height 17
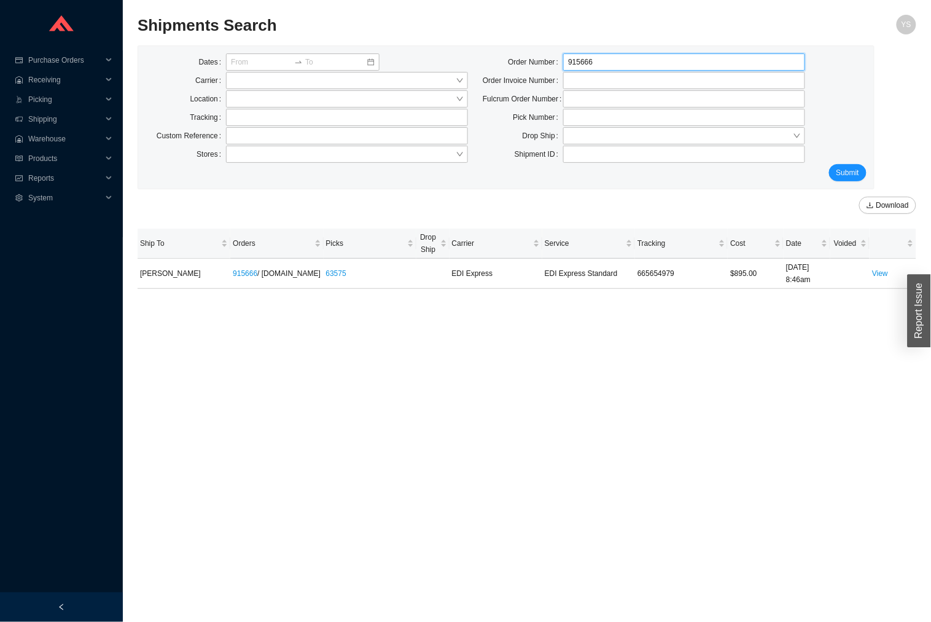
click at [590, 63] on input "915666" at bounding box center [684, 61] width 242 height 17
paste input "4354"
type input "914354"
click button "Submit" at bounding box center [847, 172] width 37 height 17
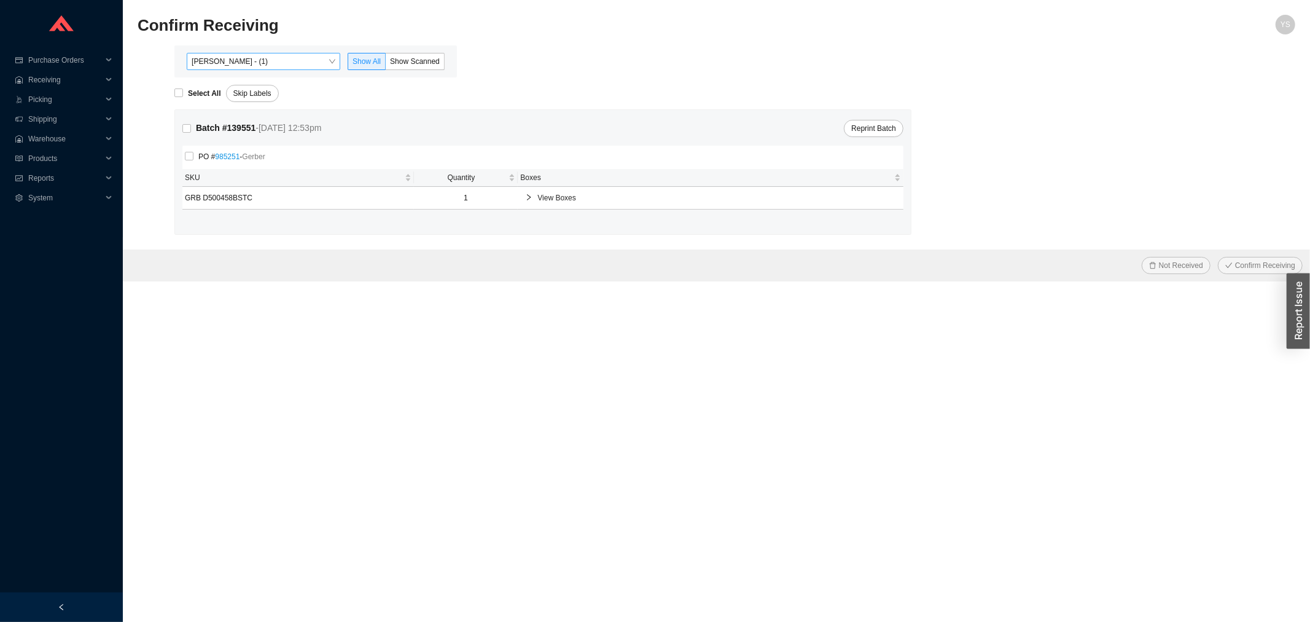
click at [235, 56] on span "[PERSON_NAME] - (1)" at bounding box center [264, 61] width 144 height 16
click at [400, 125] on div "Batch # 139551 - [DATE] 12:53pm Reprint Batch" at bounding box center [542, 129] width 721 height 18
click at [555, 195] on span "View Boxes" at bounding box center [717, 198] width 359 height 12
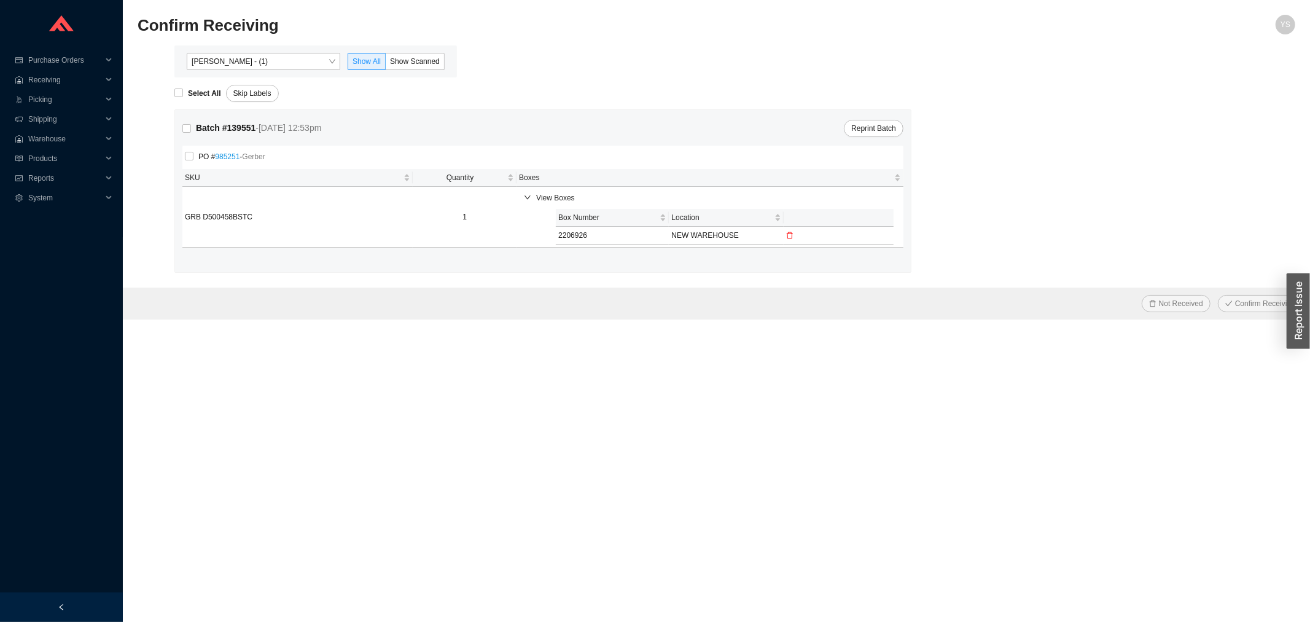
click at [789, 235] on icon "delete" at bounding box center [790, 235] width 6 height 7
click at [782, 207] on button "Yes" at bounding box center [778, 206] width 22 height 14
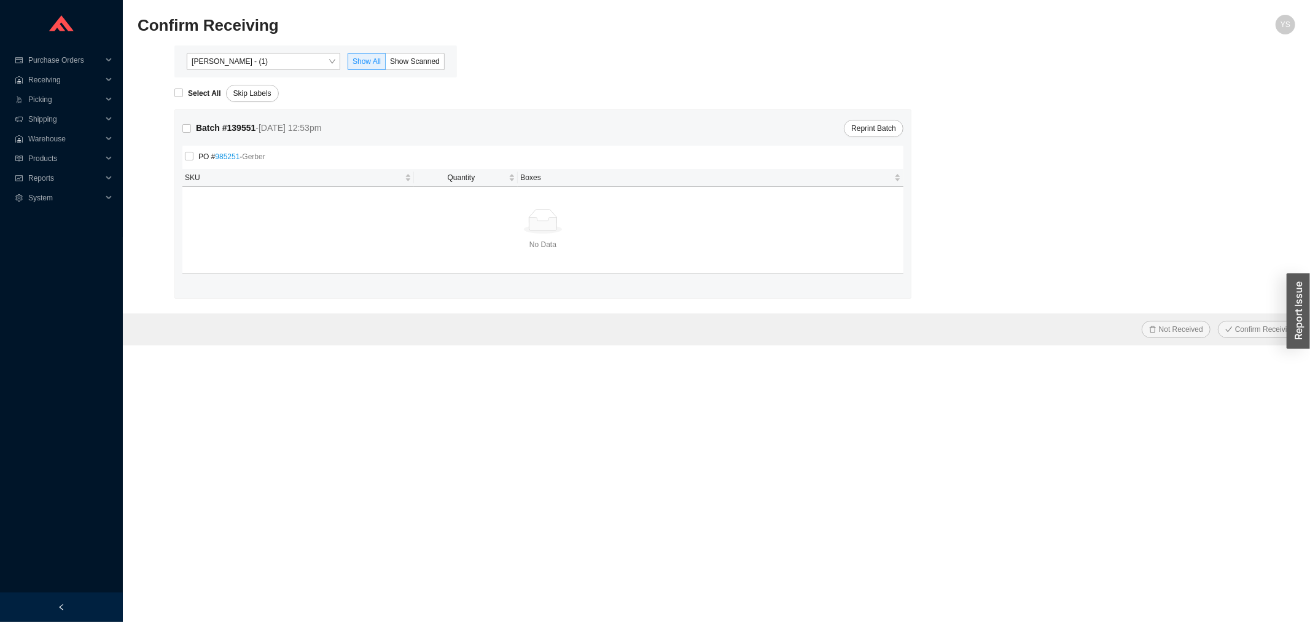
click at [263, 52] on div "[PERSON_NAME] - (1) Show All Show Scanned" at bounding box center [315, 61] width 283 height 32
click at [268, 69] on span "[PERSON_NAME] - (1)" at bounding box center [264, 61] width 144 height 16
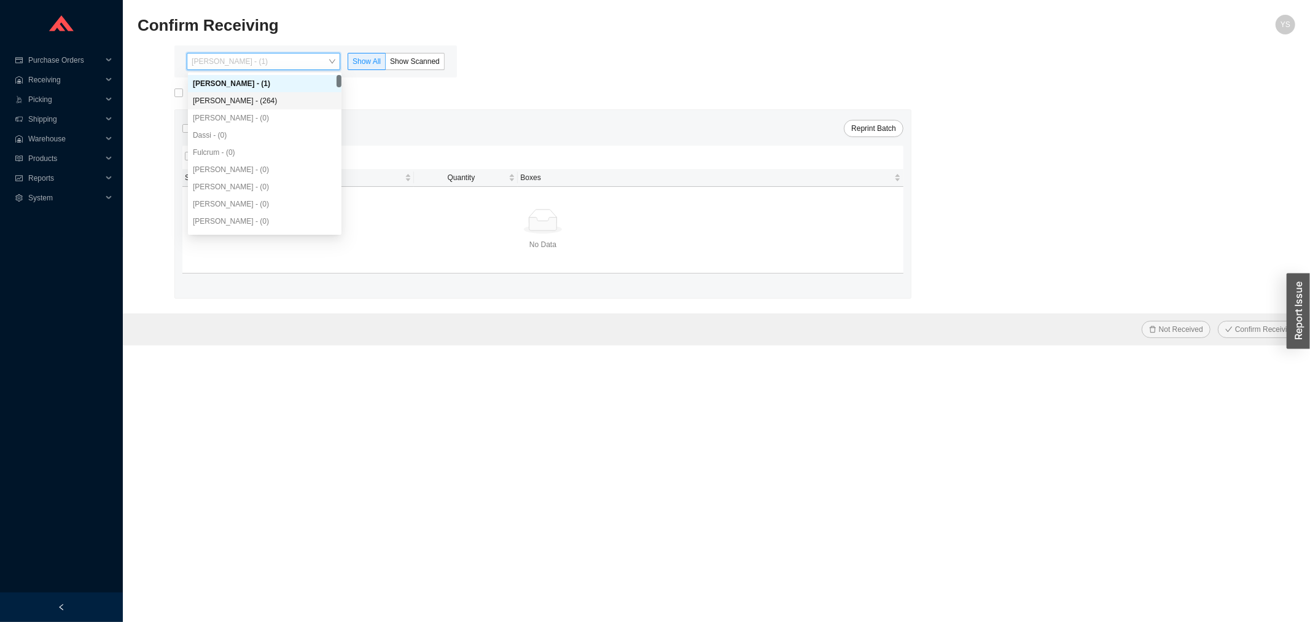
click at [277, 100] on div "[PERSON_NAME] - (264)" at bounding box center [265, 100] width 144 height 11
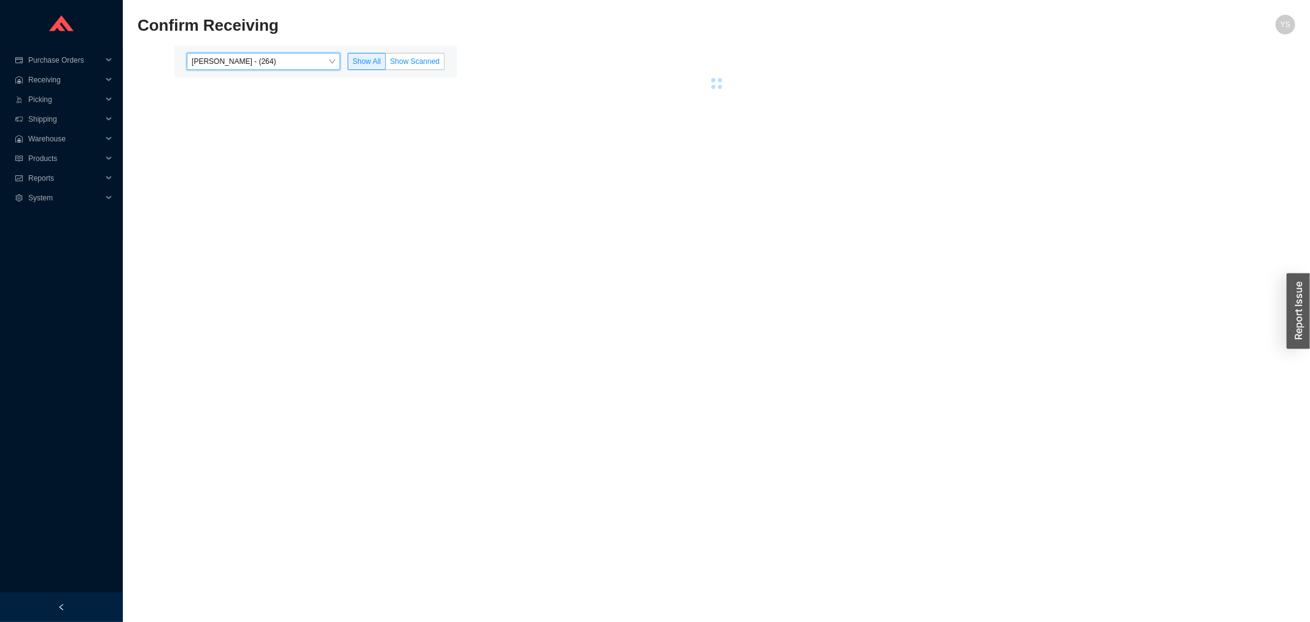
click at [415, 62] on span "Show Scanned" at bounding box center [415, 61] width 50 height 9
click at [386, 64] on input "Show Scanned" at bounding box center [386, 64] width 0 height 0
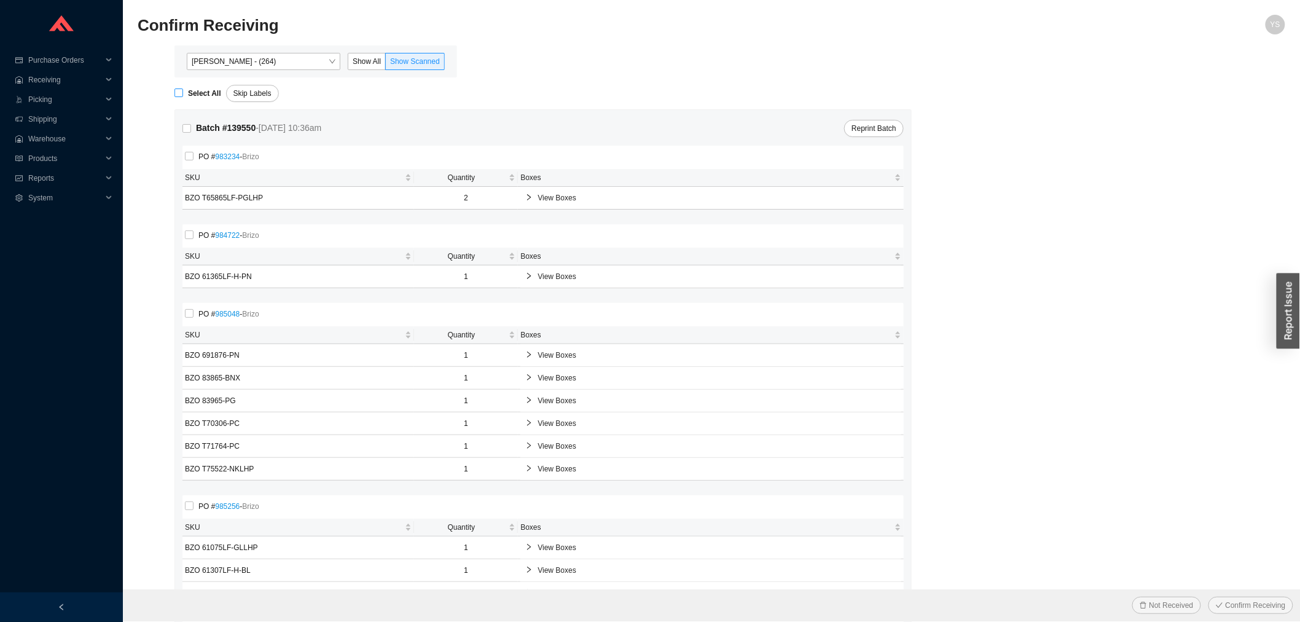
click at [195, 89] on strong "Select All" at bounding box center [204, 93] width 33 height 9
click at [183, 88] on input "Select All" at bounding box center [178, 92] width 9 height 9
checkbox input "true"
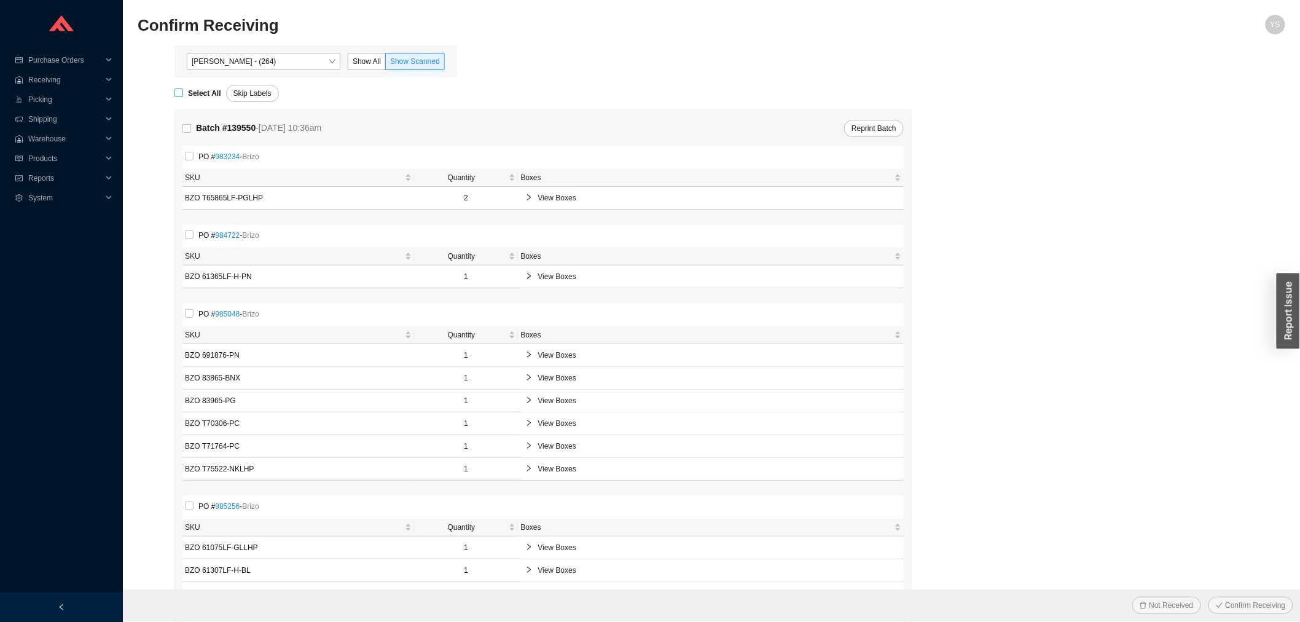
checkbox input "true"
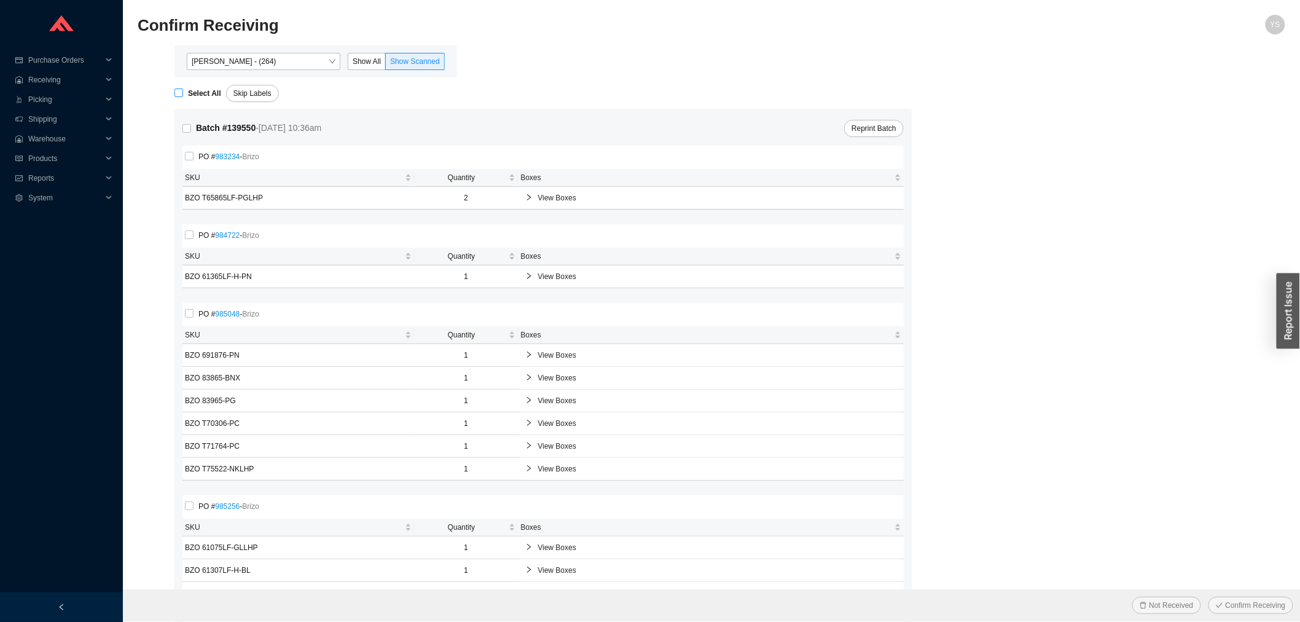
checkbox input "true"
click at [1258, 618] on div "Not Received Confirm Receiving" at bounding box center [712, 605] width 1178 height 32
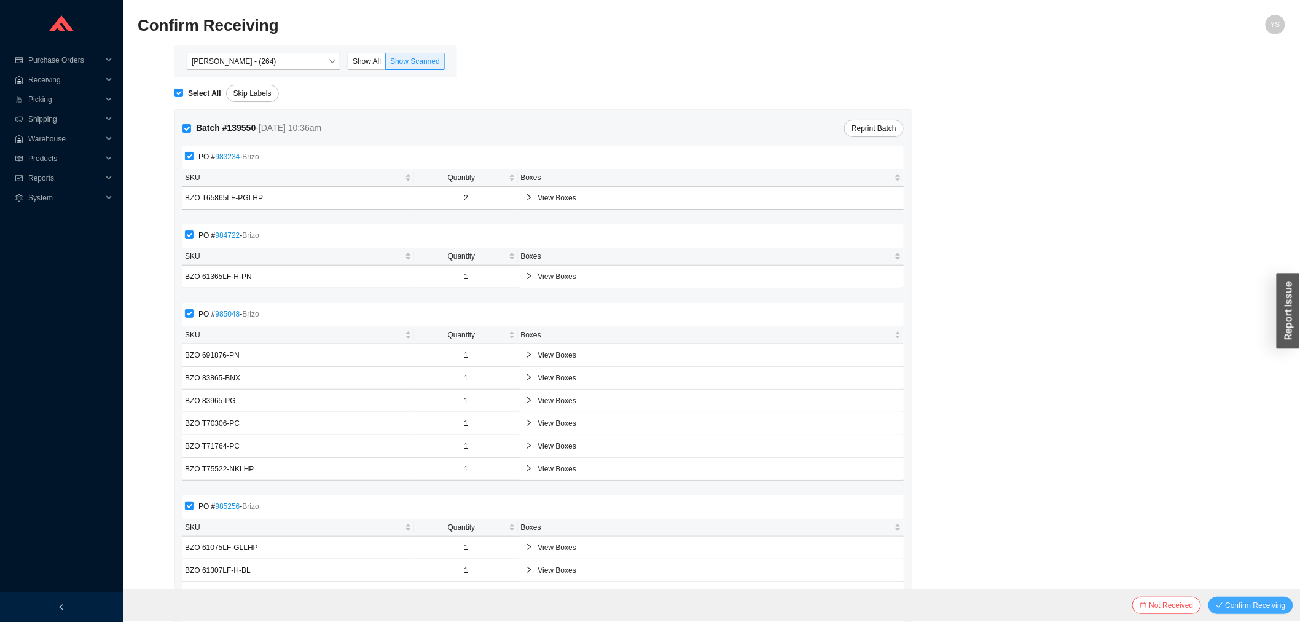
click at [1250, 611] on span "Confirm Receiving" at bounding box center [1256, 605] width 60 height 12
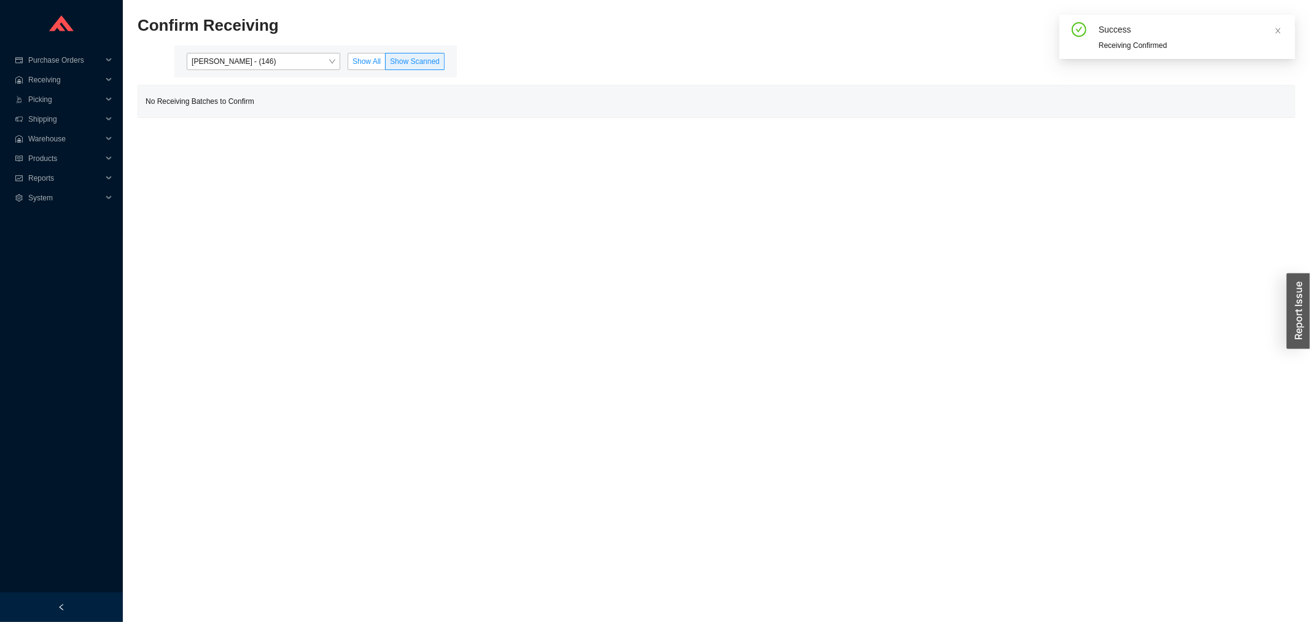
click at [361, 60] on span "Show All" at bounding box center [367, 61] width 28 height 9
click at [348, 64] on input "Show All" at bounding box center [348, 64] width 0 height 0
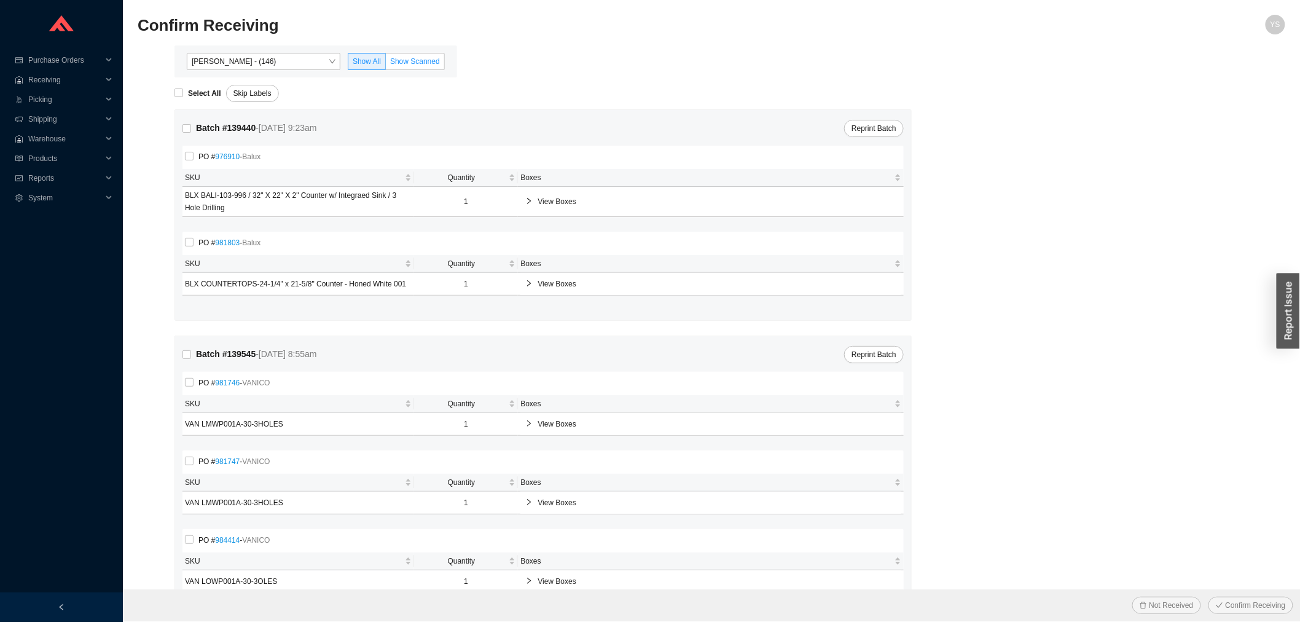
click at [413, 60] on span "Show Scanned" at bounding box center [415, 61] width 50 height 9
click at [386, 64] on input "Show Scanned" at bounding box center [386, 64] width 0 height 0
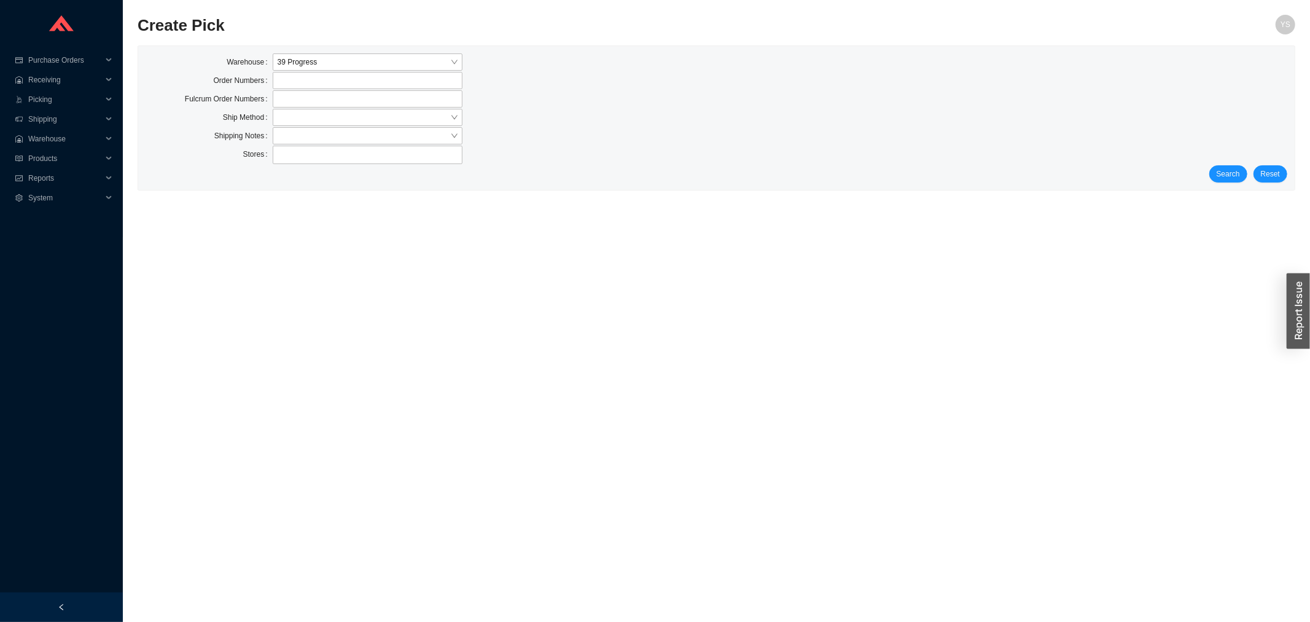
click at [1219, 183] on div "Warehouse 39 Progress Order Numbers Fulcrum Order Numbers Ship Method Shipping …" at bounding box center [716, 118] width 1157 height 144
click at [1219, 181] on button "Search" at bounding box center [1229, 173] width 38 height 17
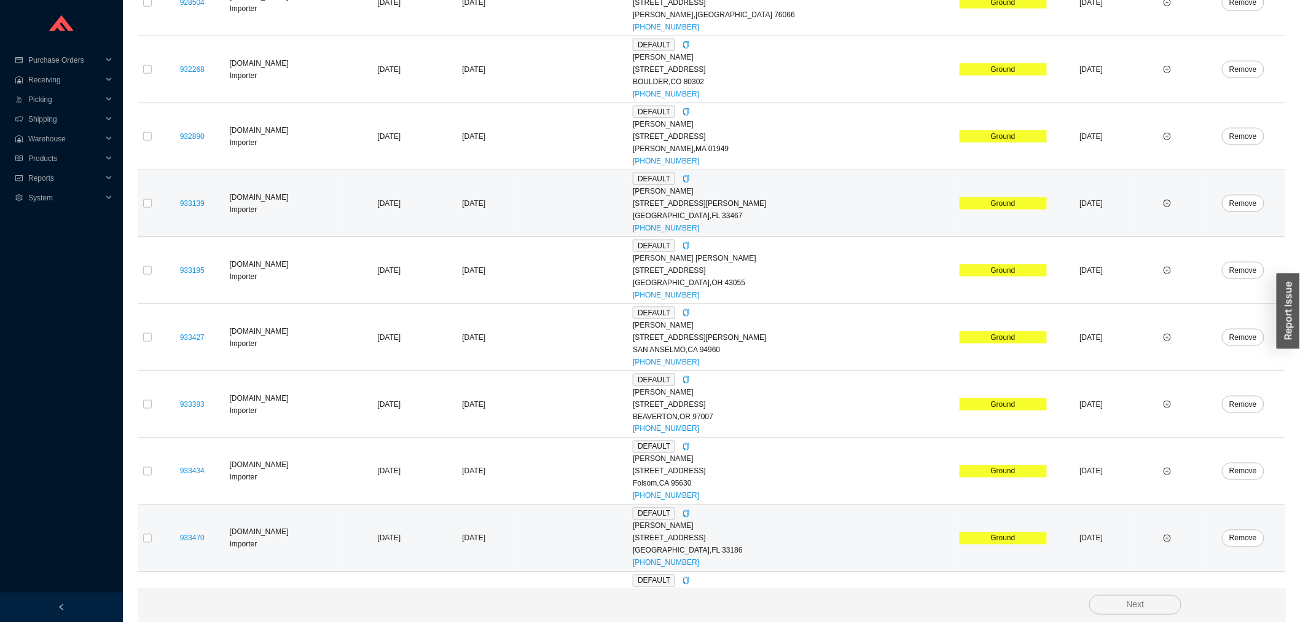
scroll to position [517, 0]
